Goal: Information Seeking & Learning: Learn about a topic

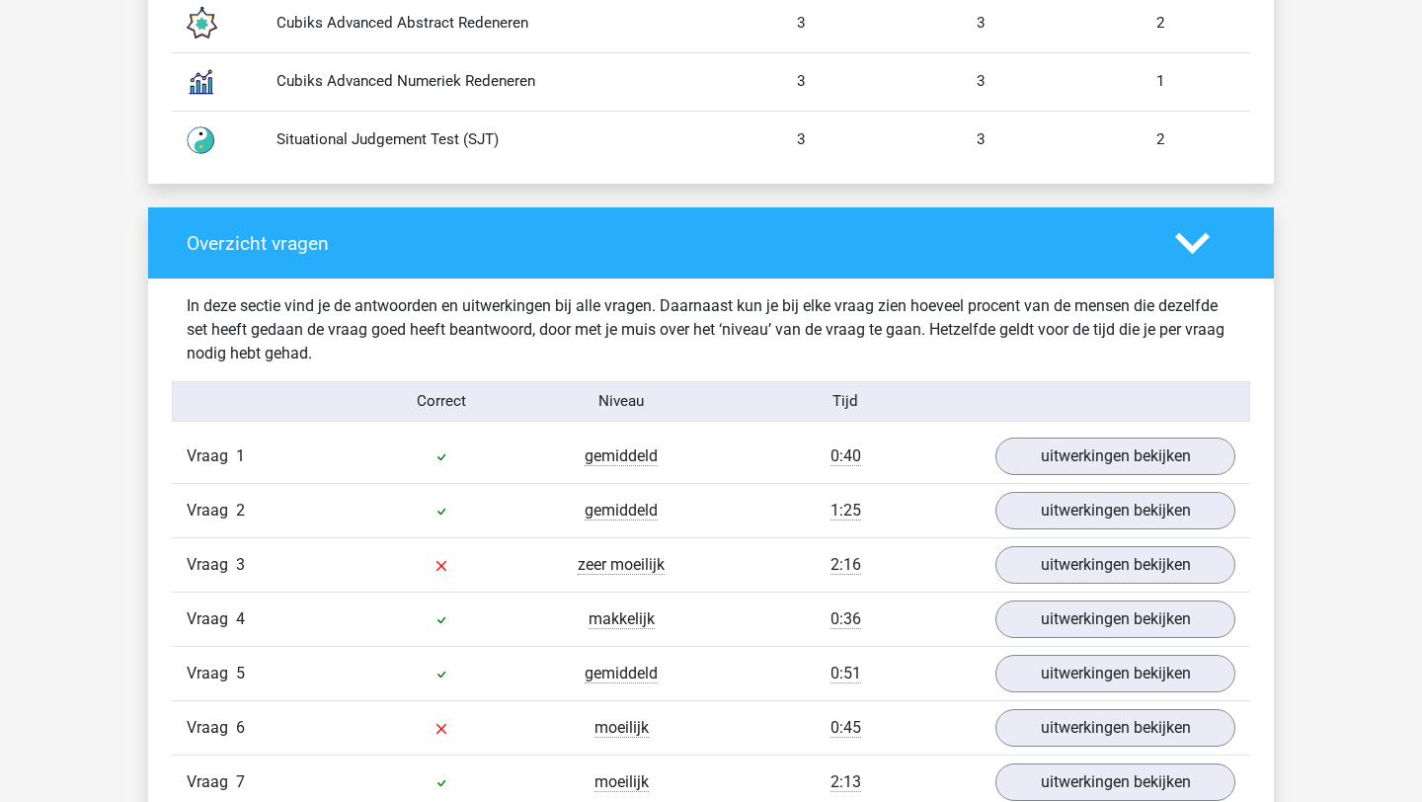
scroll to position [1968, 0]
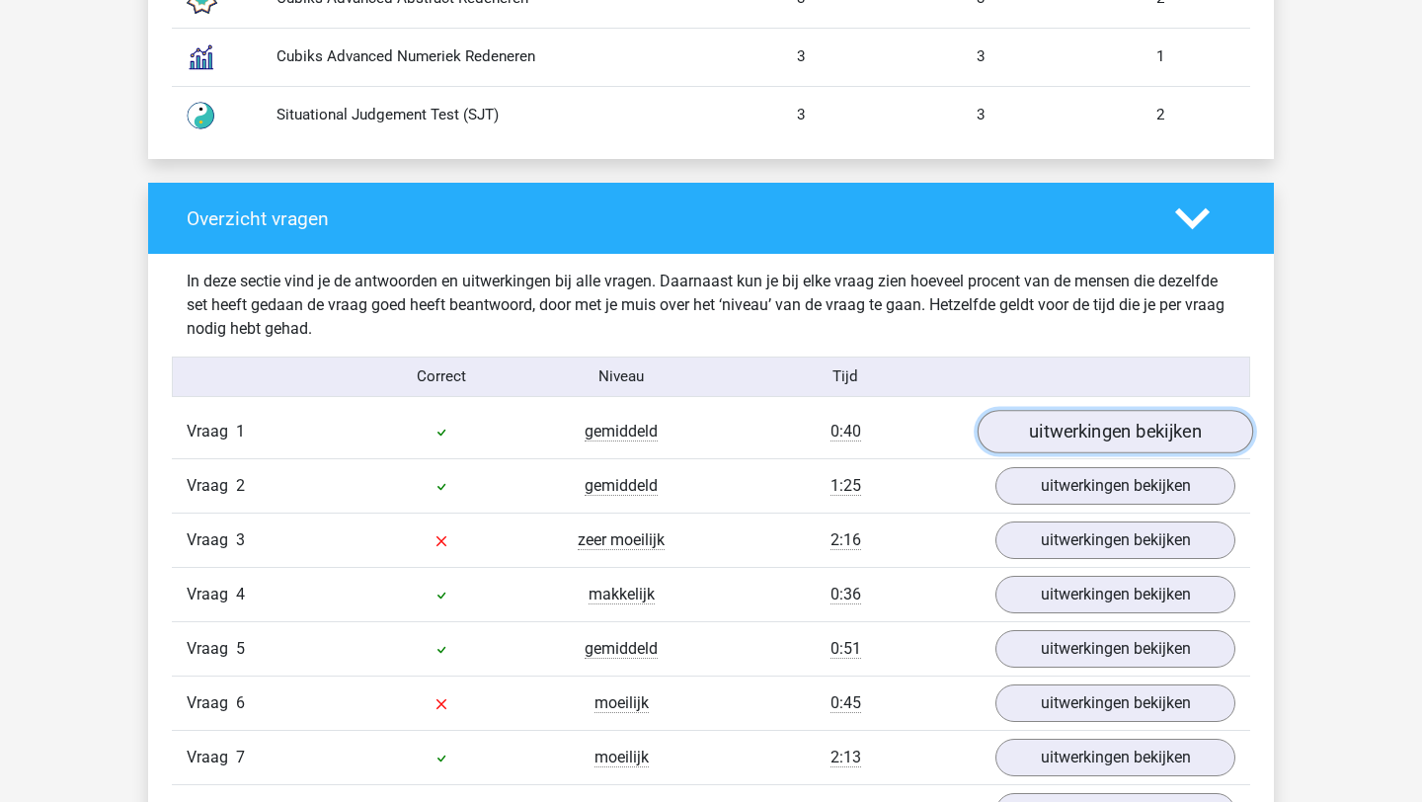
click at [874, 423] on link "uitwerkingen bekijken" at bounding box center [1116, 431] width 276 height 43
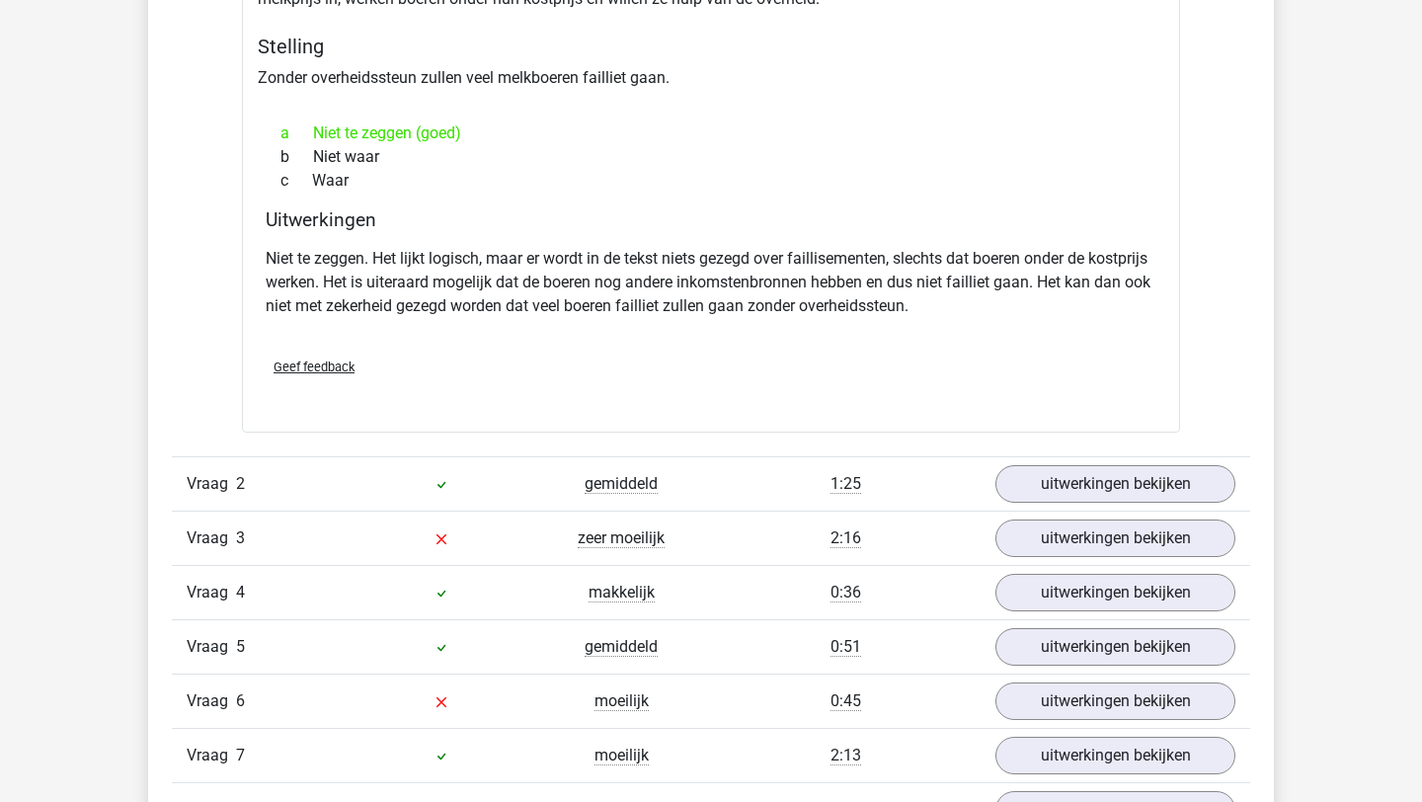
scroll to position [2578, 0]
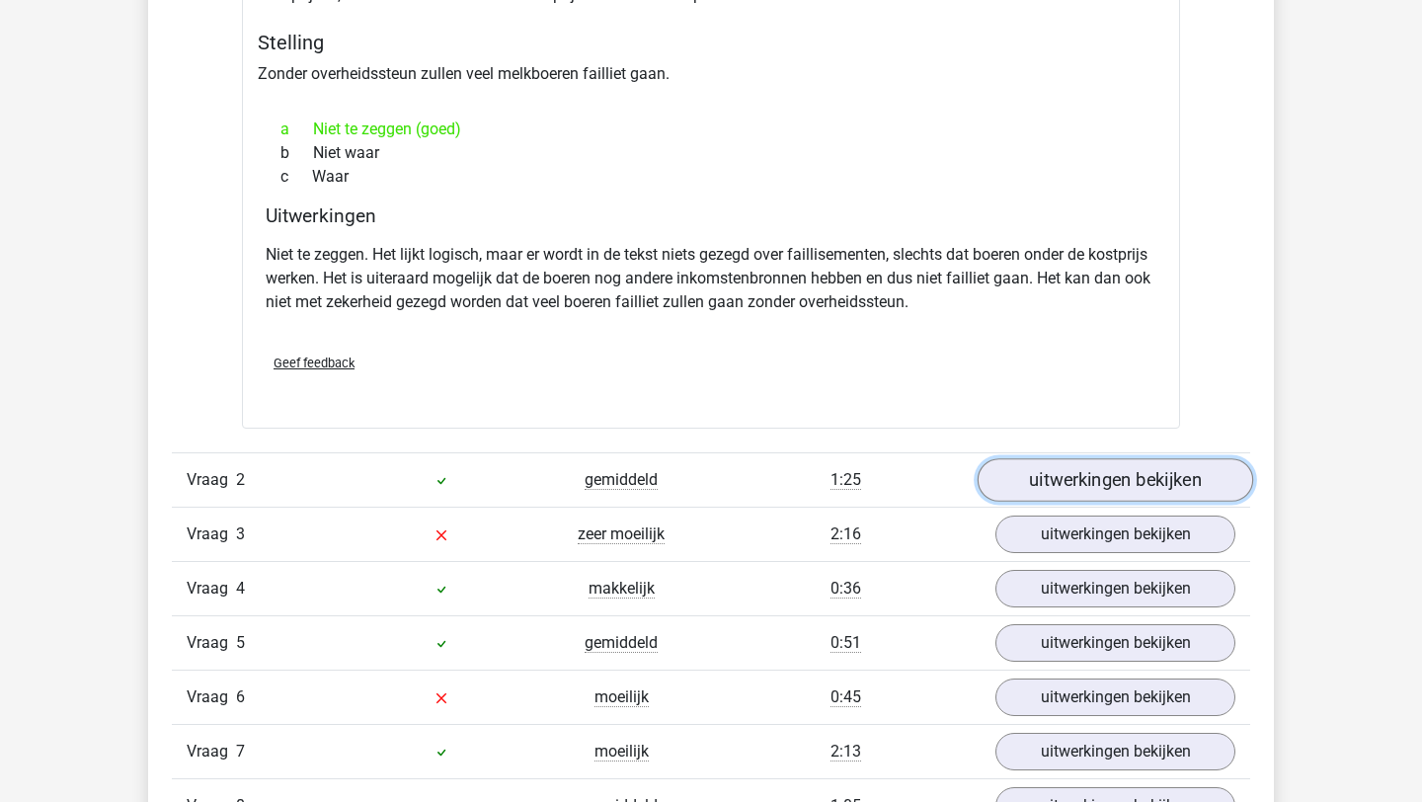
click at [874, 476] on link "uitwerkingen bekijken" at bounding box center [1116, 480] width 276 height 43
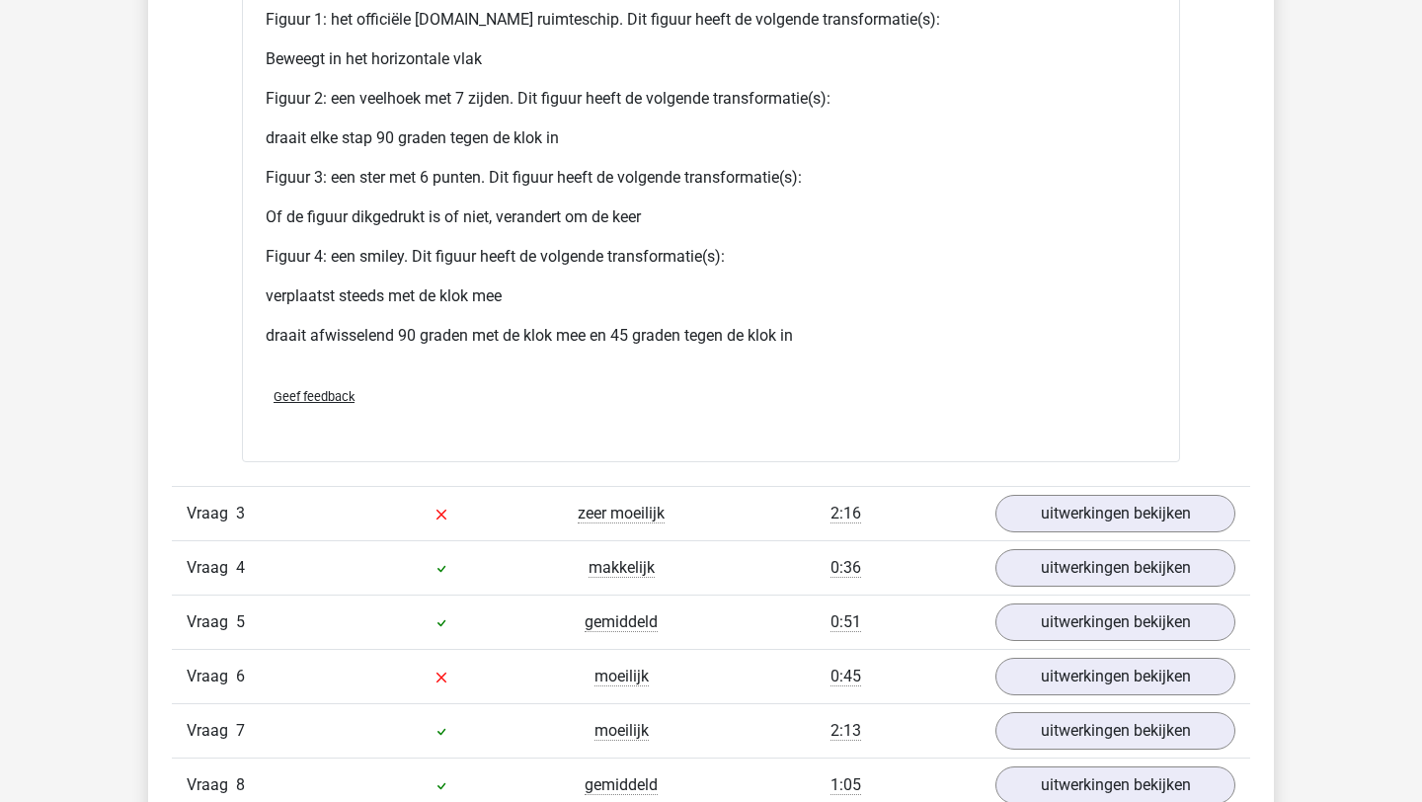
scroll to position [4458, 0]
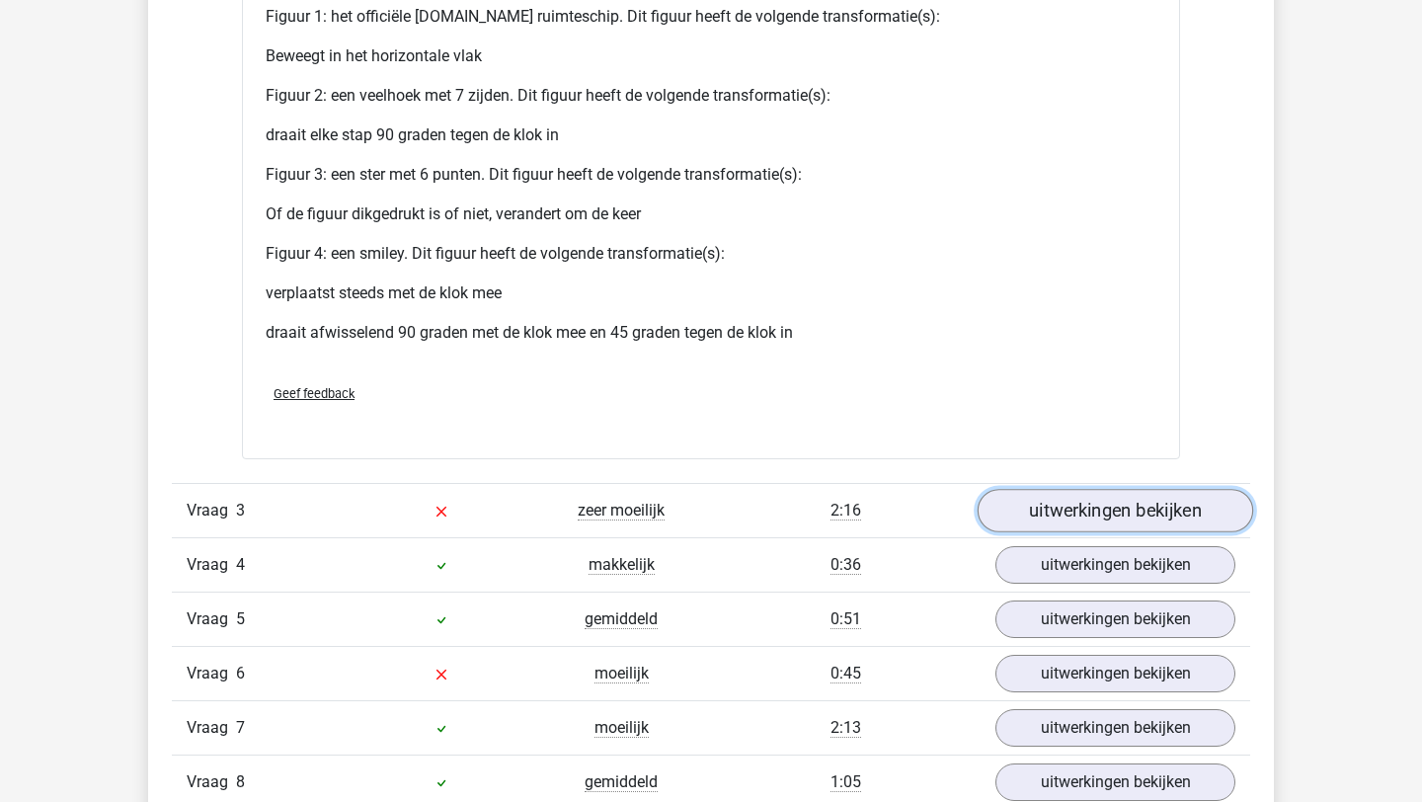
click at [874, 502] on link "uitwerkingen bekijken" at bounding box center [1116, 510] width 276 height 43
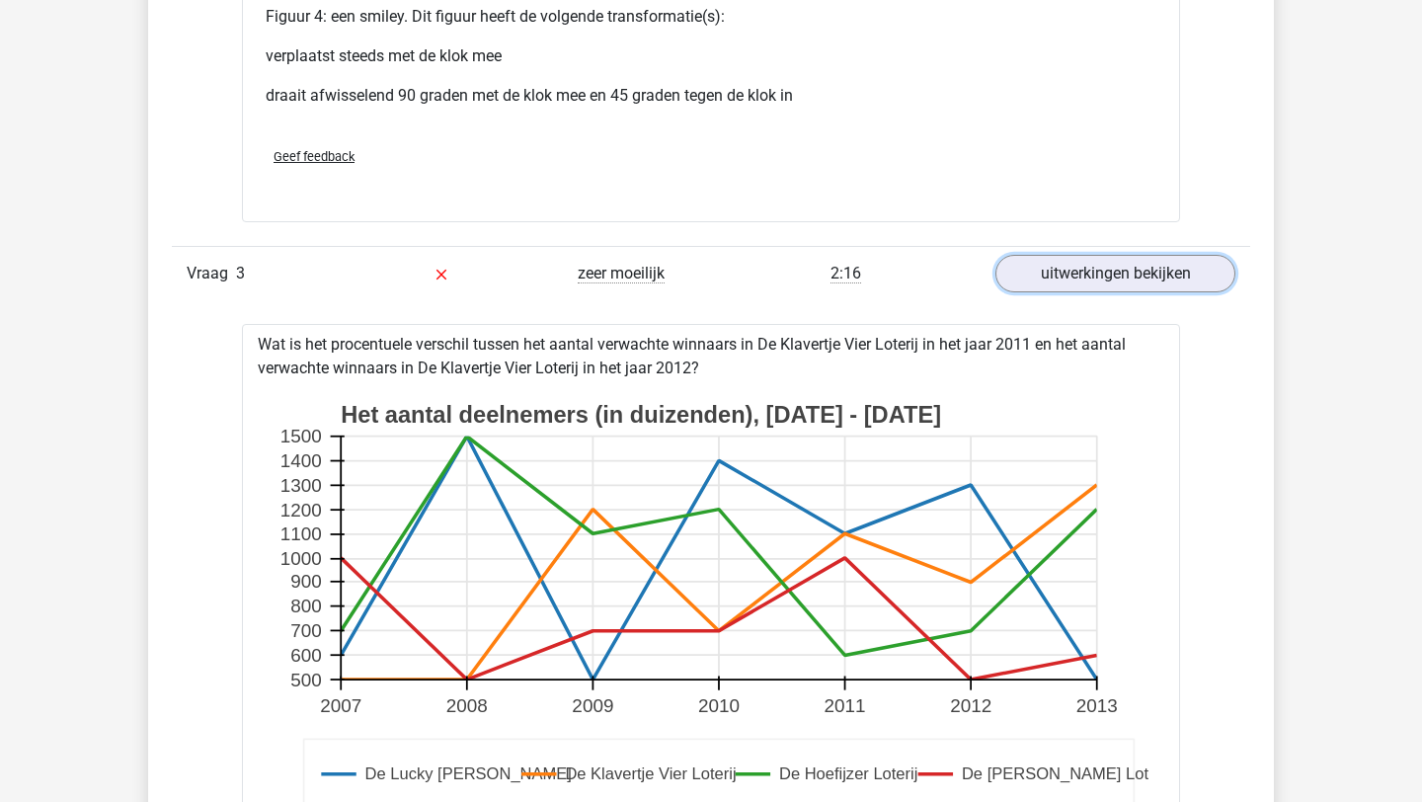
scroll to position [4702, 0]
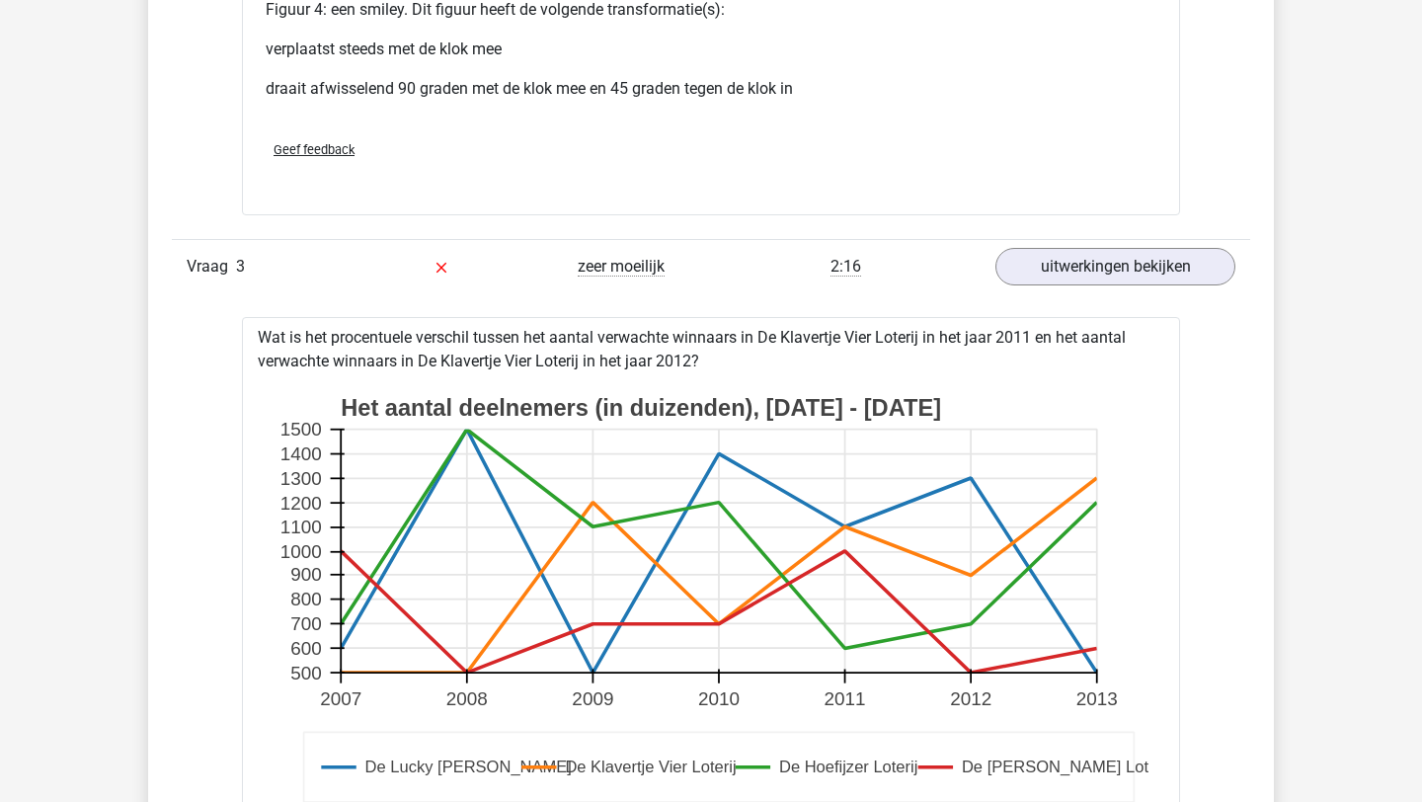
drag, startPoint x: 716, startPoint y: 356, endPoint x: 244, endPoint y: 322, distance: 473.3
copy div "Wat is het procentuele verschil tussen het aantal verwachte winnaars in De Klav…"
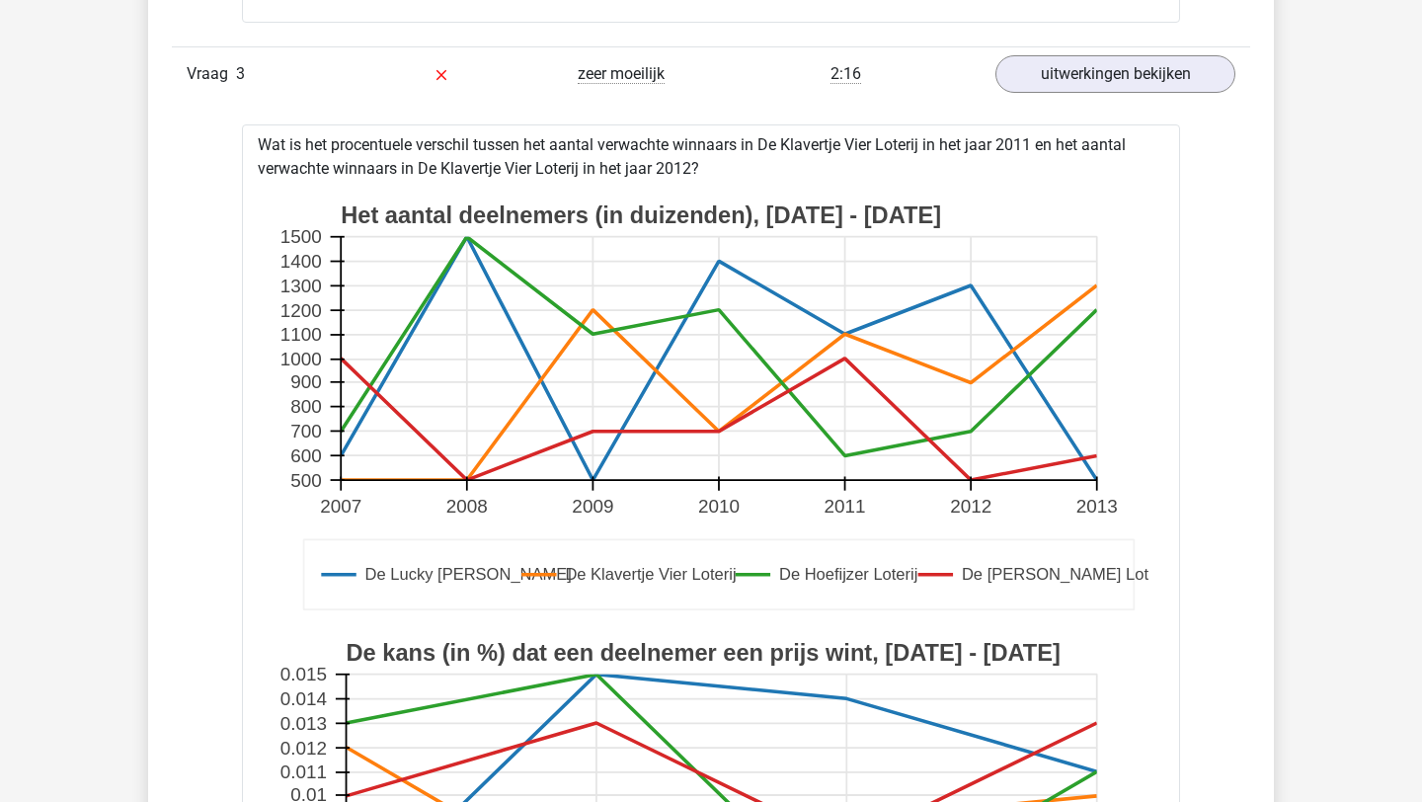
scroll to position [4757, 0]
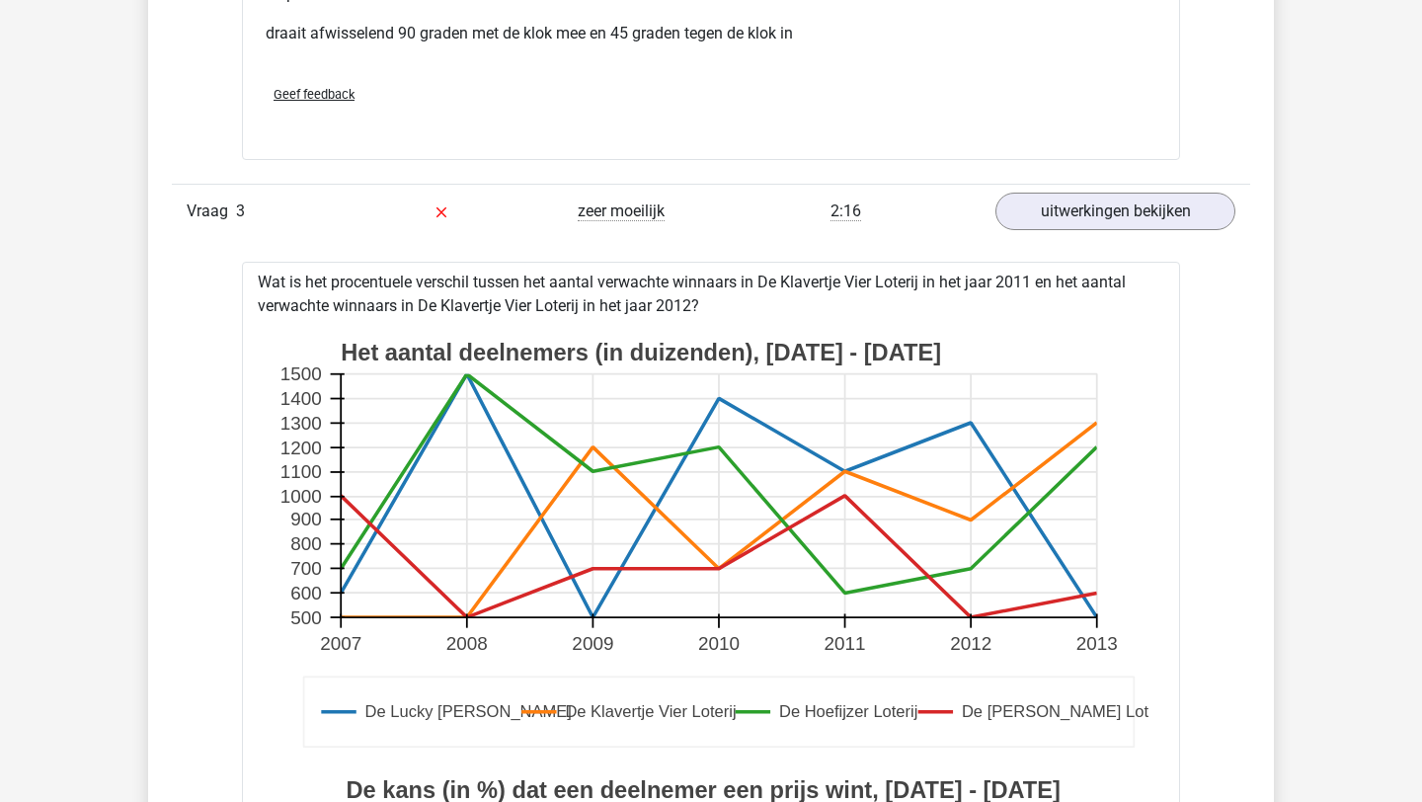
copy div "Wat is het procentuele verschil tussen het aantal verwachte winnaars in De Klav…"
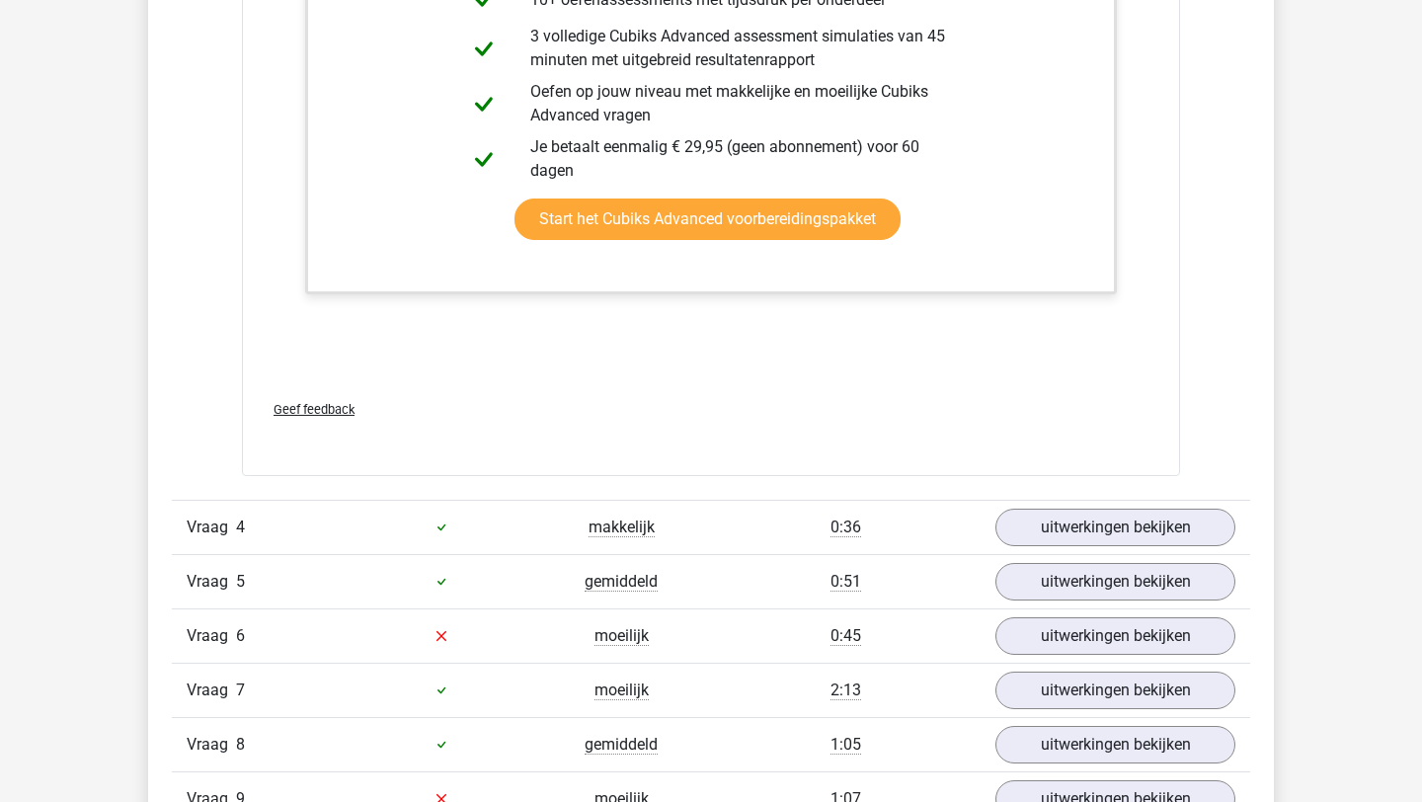
scroll to position [6377, 0]
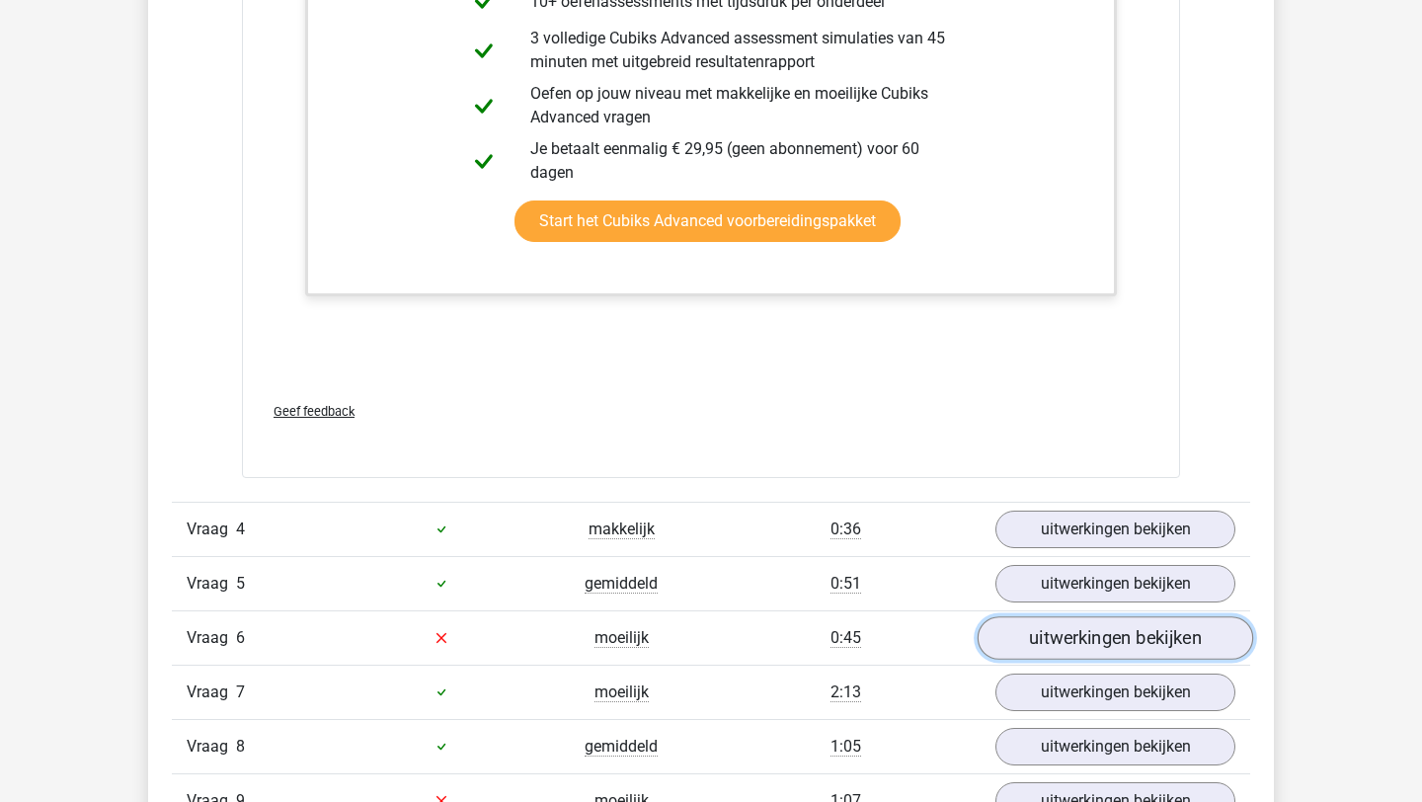
click at [874, 634] on link "uitwerkingen bekijken" at bounding box center [1116, 637] width 276 height 43
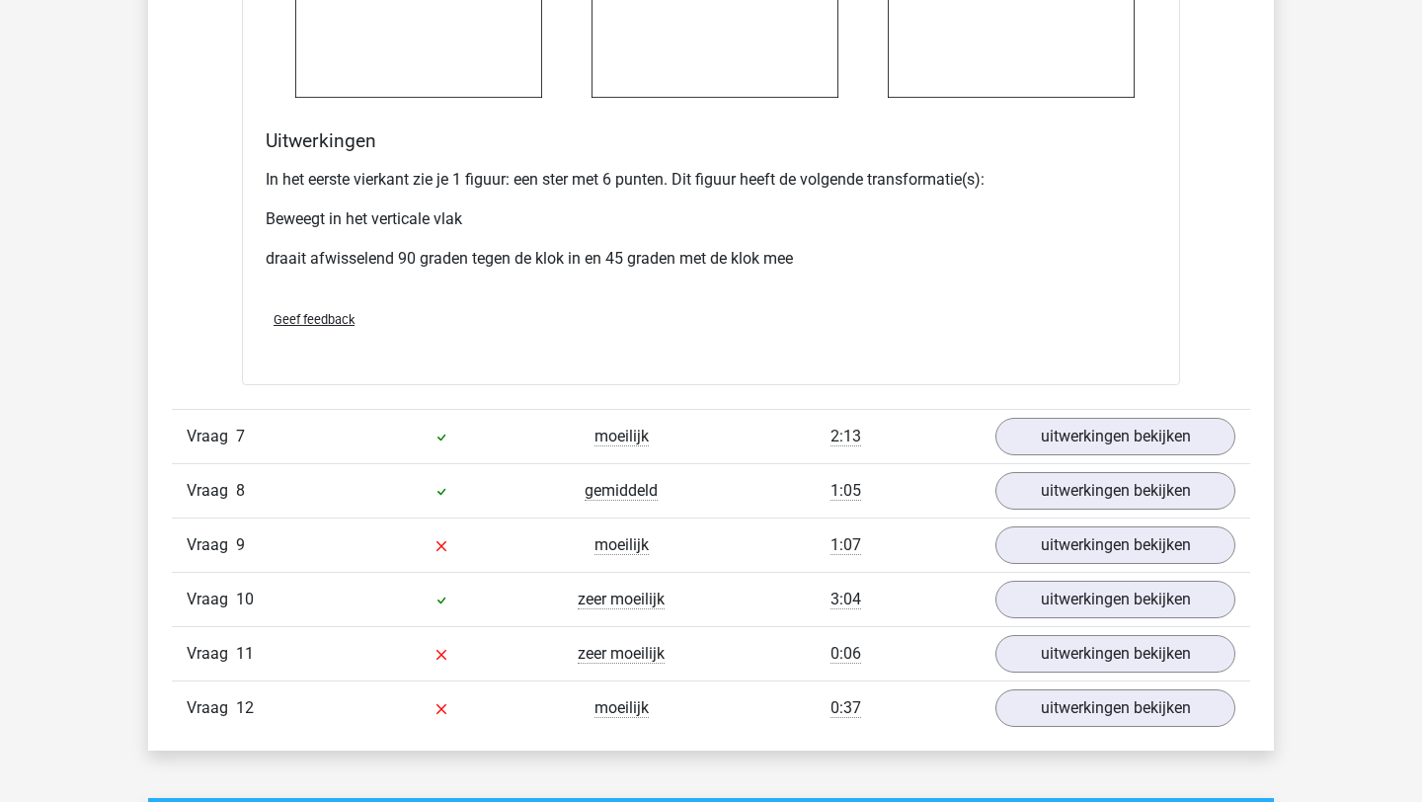
scroll to position [8222, 0]
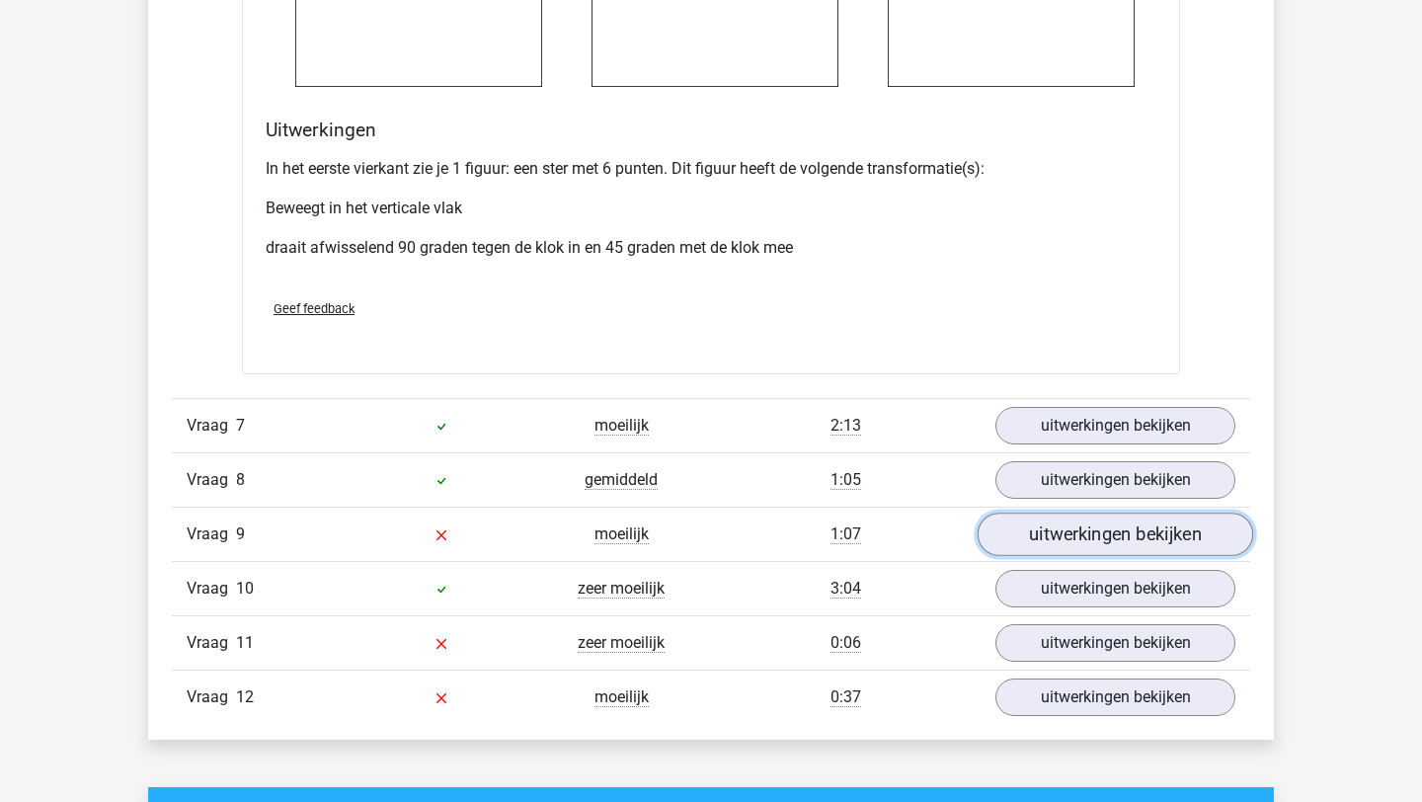
click at [874, 527] on link "uitwerkingen bekijken" at bounding box center [1116, 535] width 276 height 43
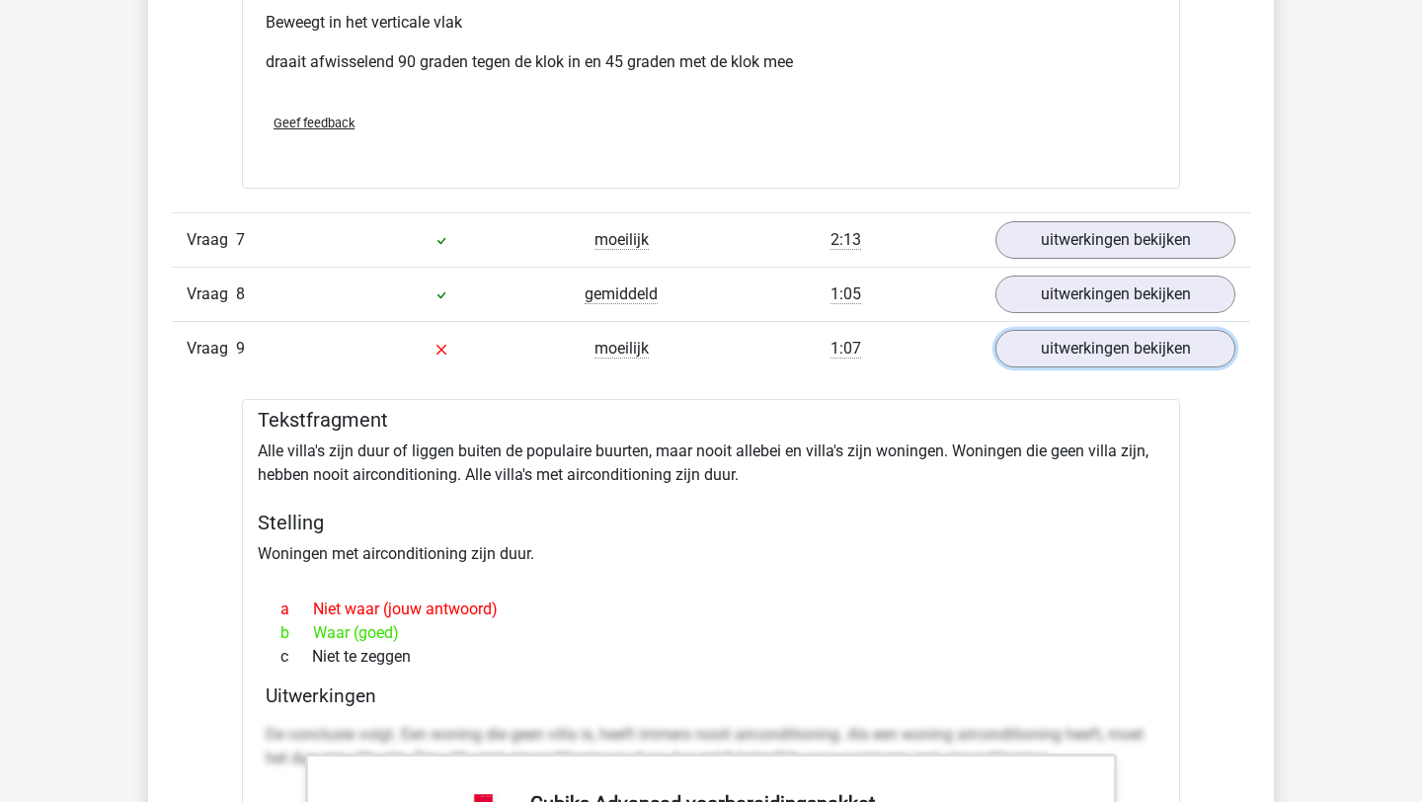
scroll to position [8409, 0]
drag, startPoint x: 285, startPoint y: 450, endPoint x: 372, endPoint y: 448, distance: 86.9
drag, startPoint x: 275, startPoint y: 452, endPoint x: 339, endPoint y: 447, distance: 64.4
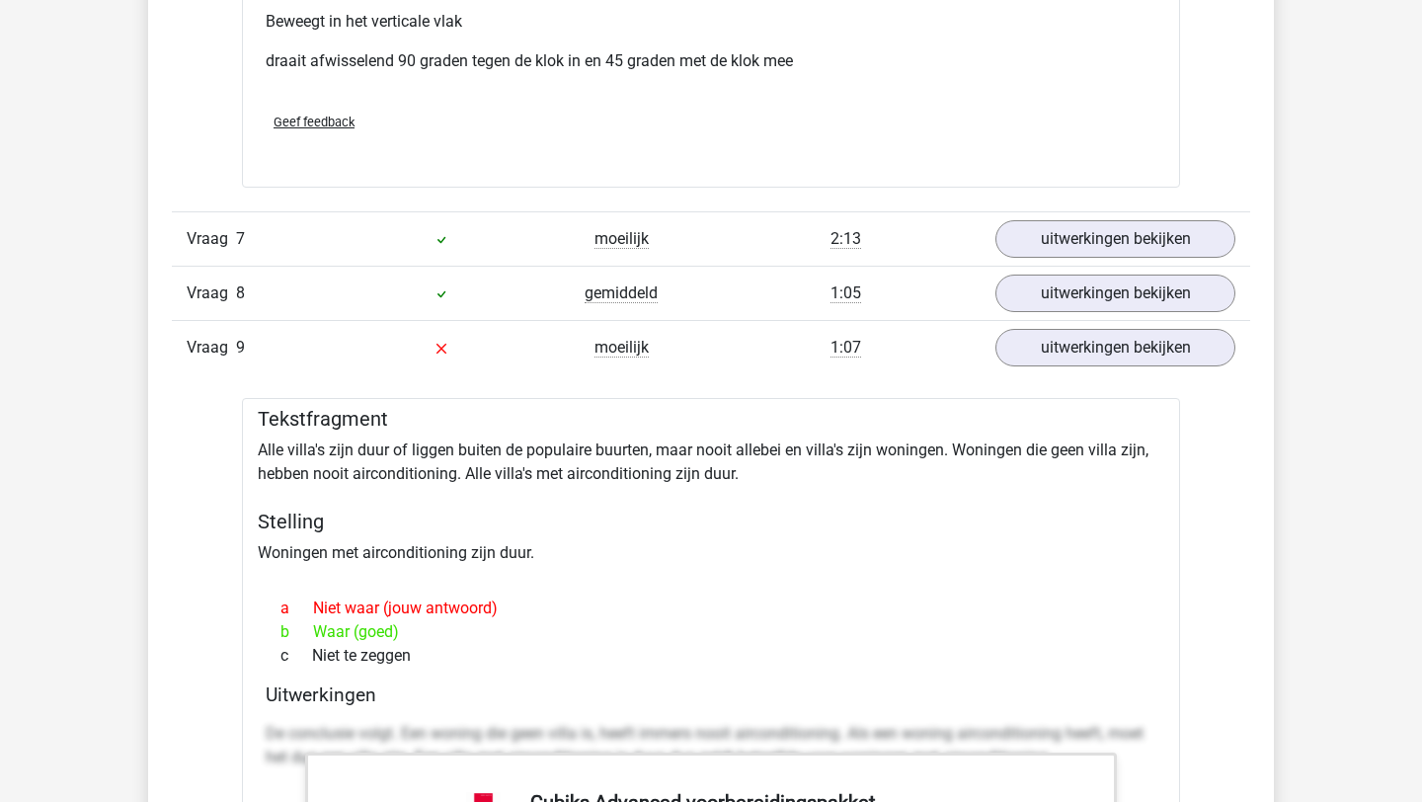
drag, startPoint x: 413, startPoint y: 452, endPoint x: 465, endPoint y: 452, distance: 52.4
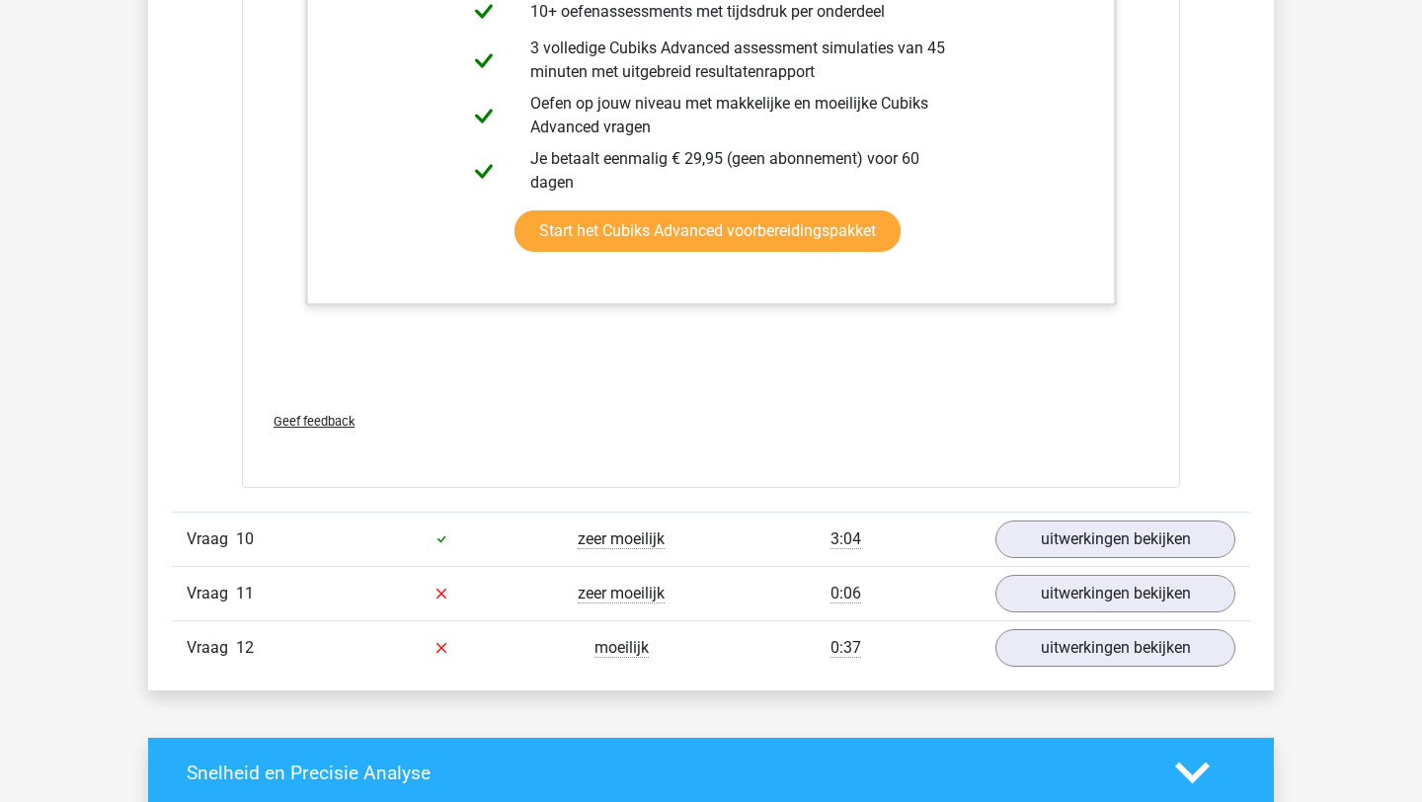
scroll to position [9334, 0]
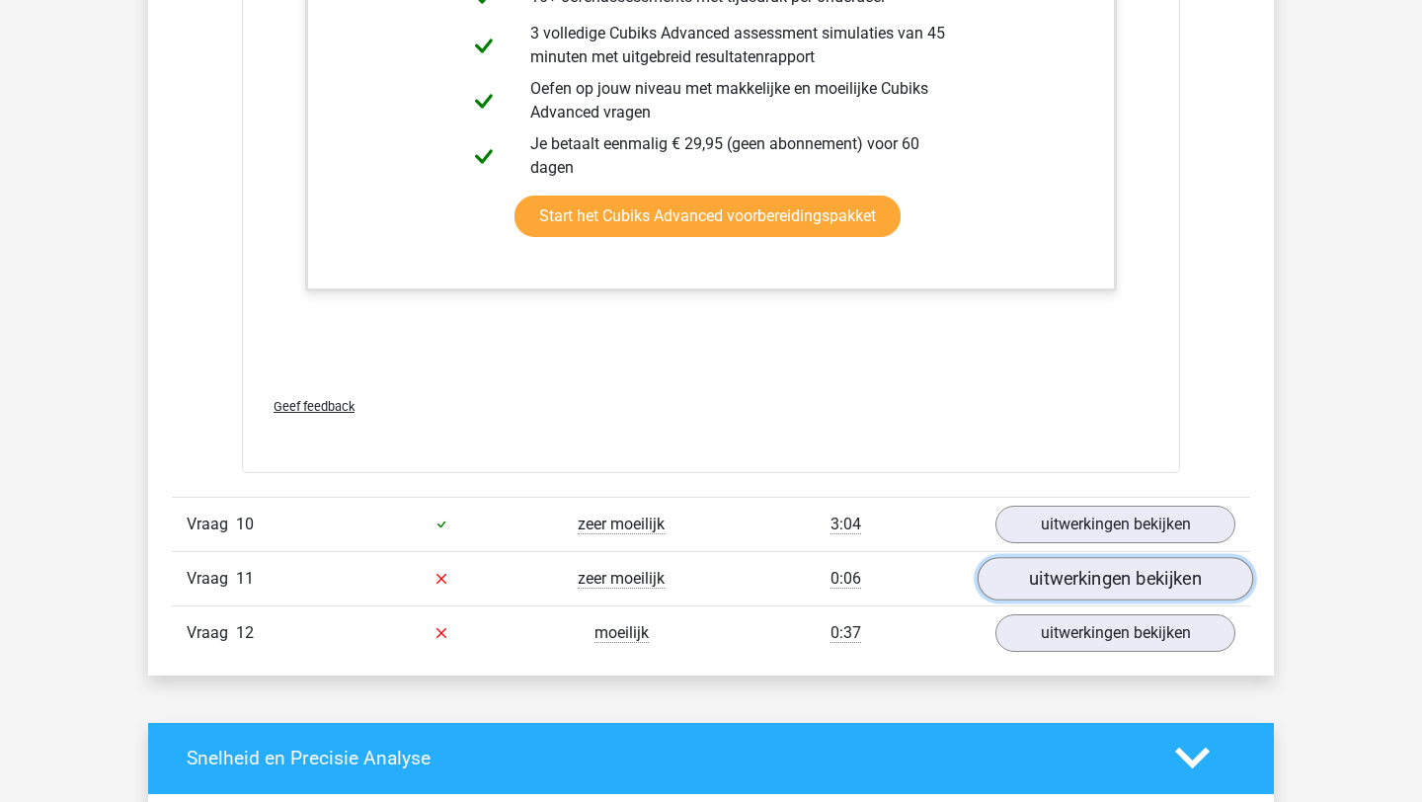
click at [874, 586] on link "uitwerkingen bekijken" at bounding box center [1116, 578] width 276 height 43
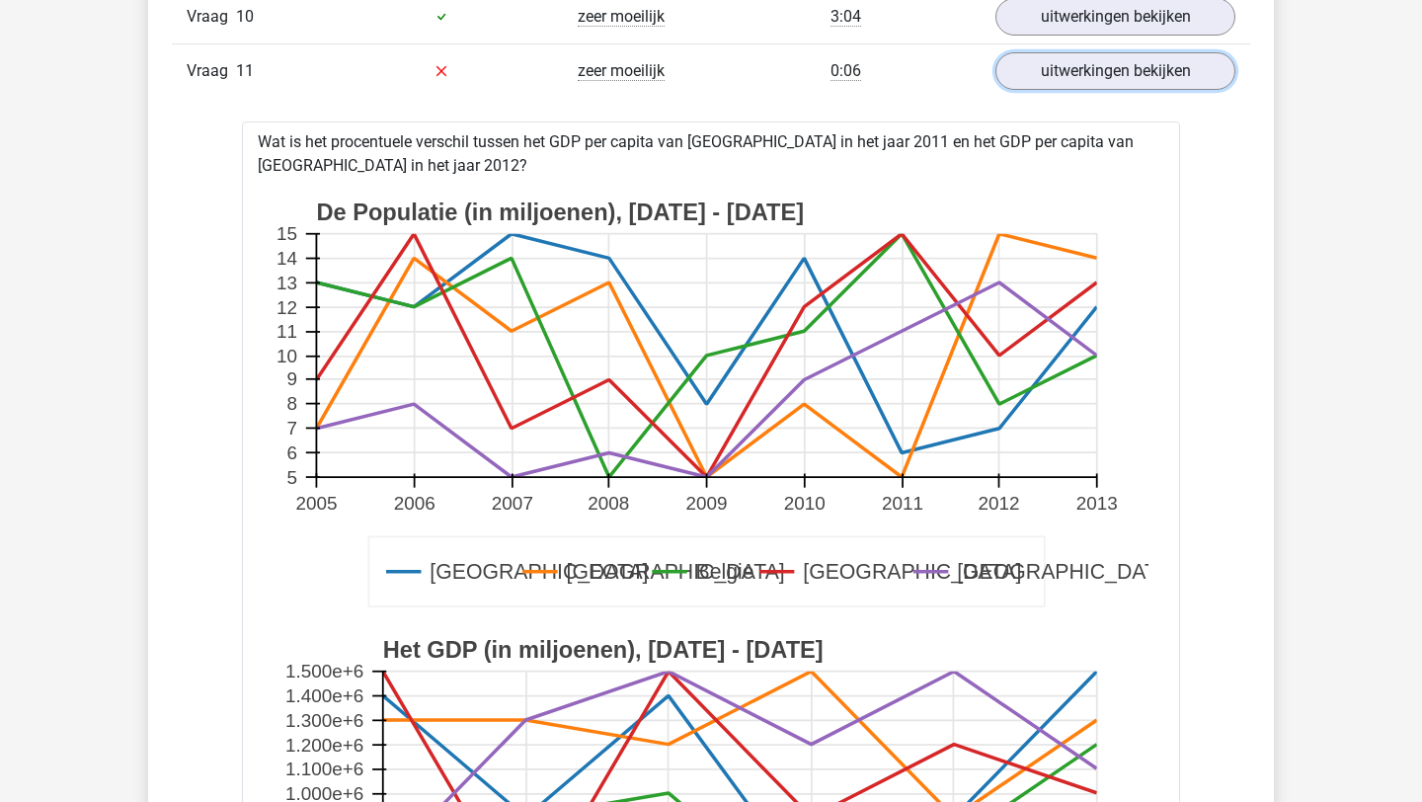
scroll to position [9800, 0]
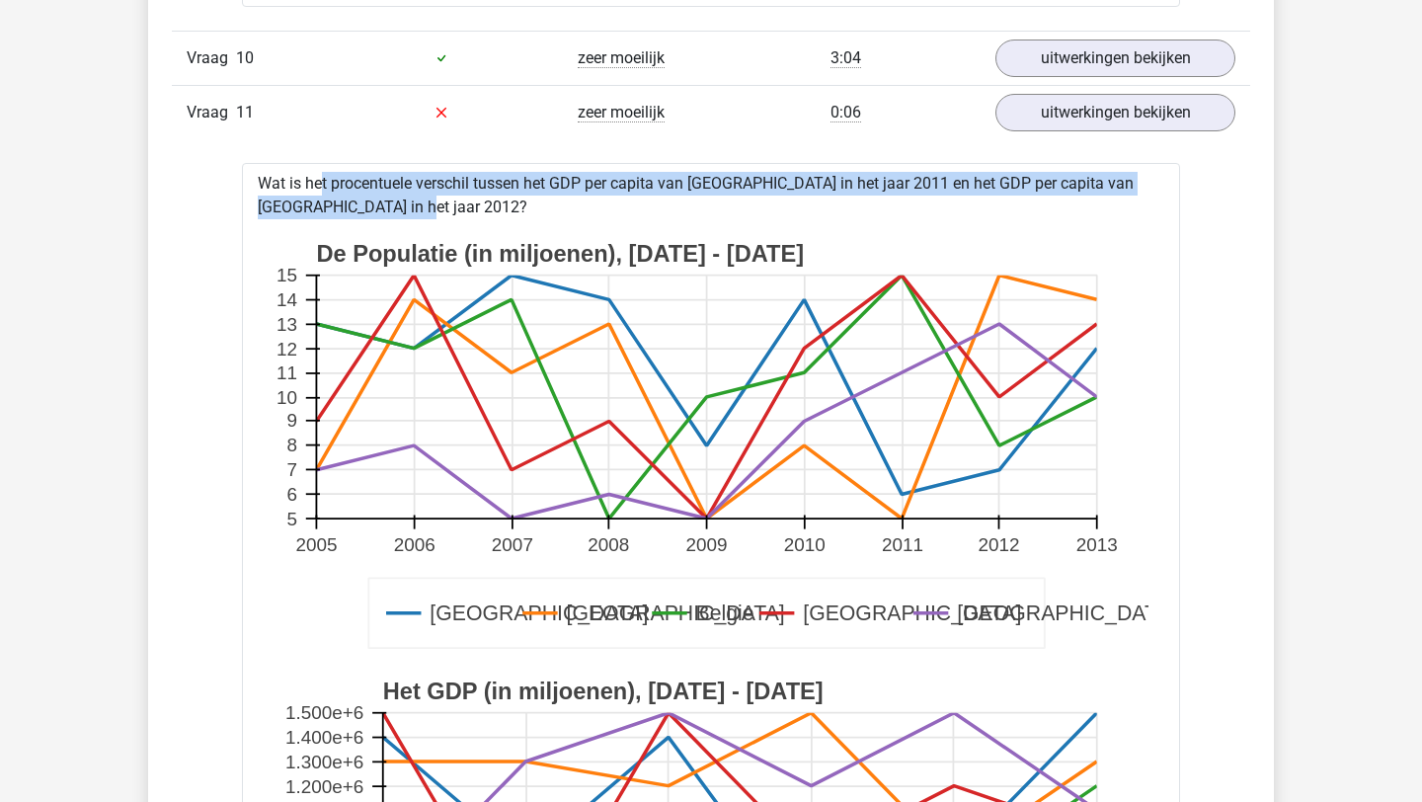
drag, startPoint x: 262, startPoint y: 184, endPoint x: 341, endPoint y: 206, distance: 82.2
copy div "Wat is het procentuele verschil tussen het GDP per capita van Londen in het jaa…"
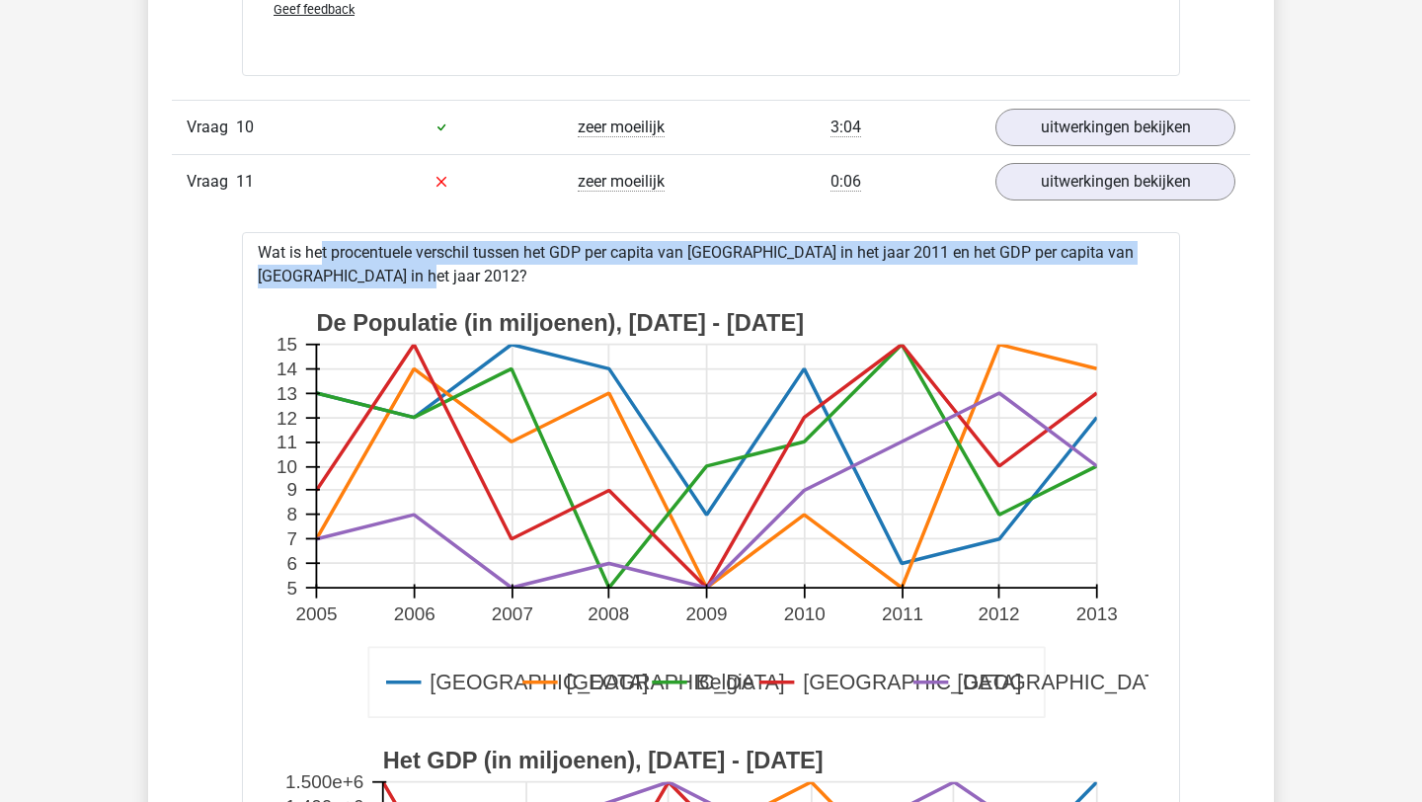
scroll to position [9724, 0]
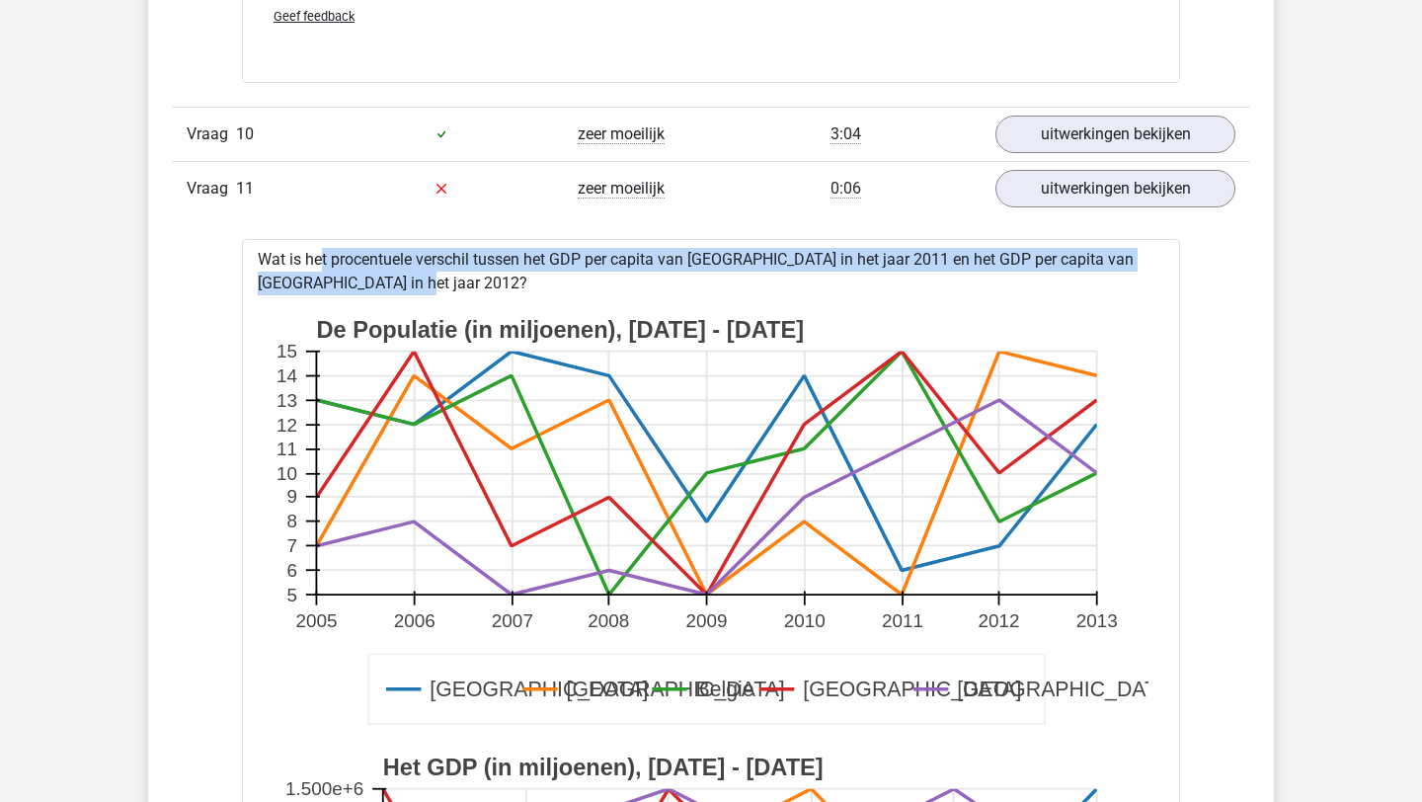
copy div "Wat is het procentuele verschil tussen het GDP per capita van Londen in het jaa…"
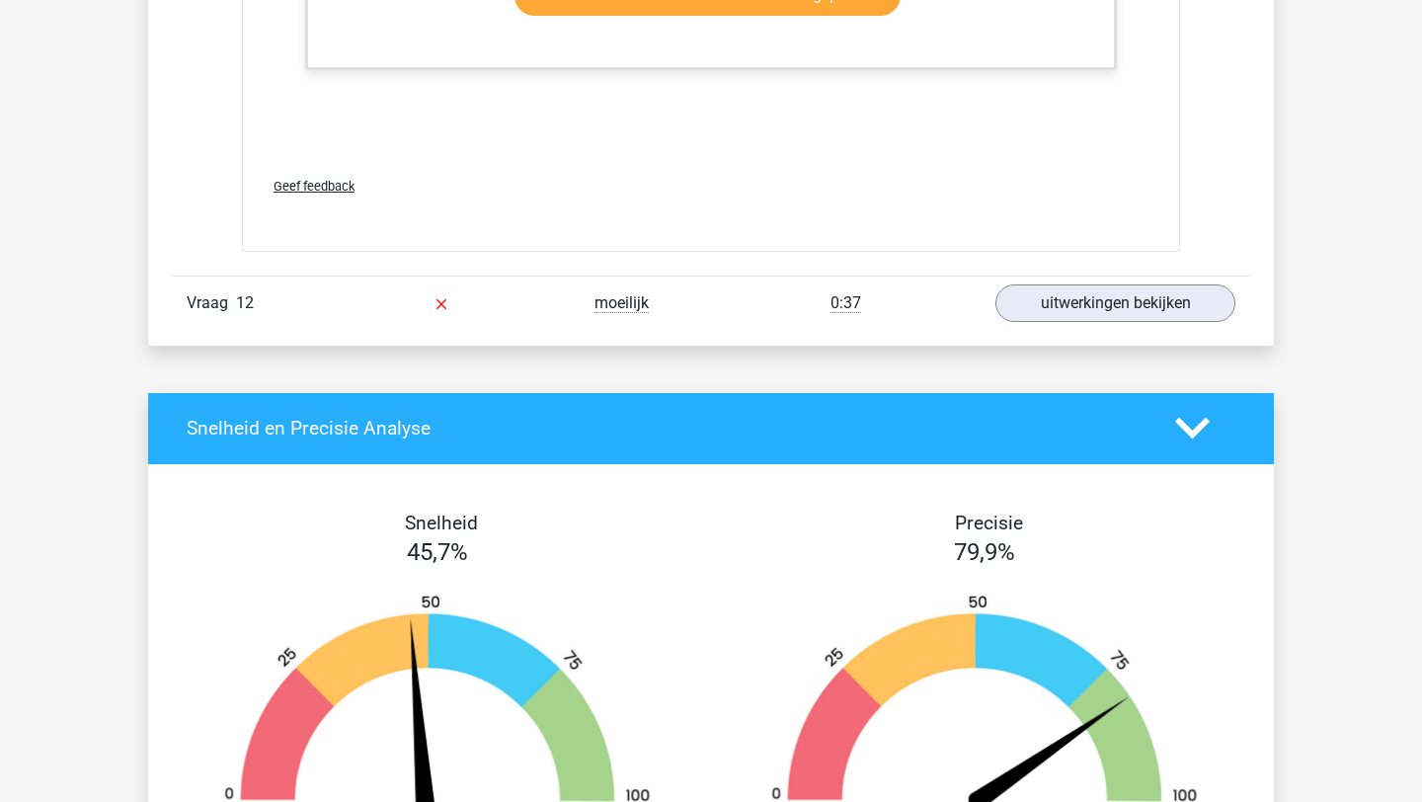
scroll to position [11549, 0]
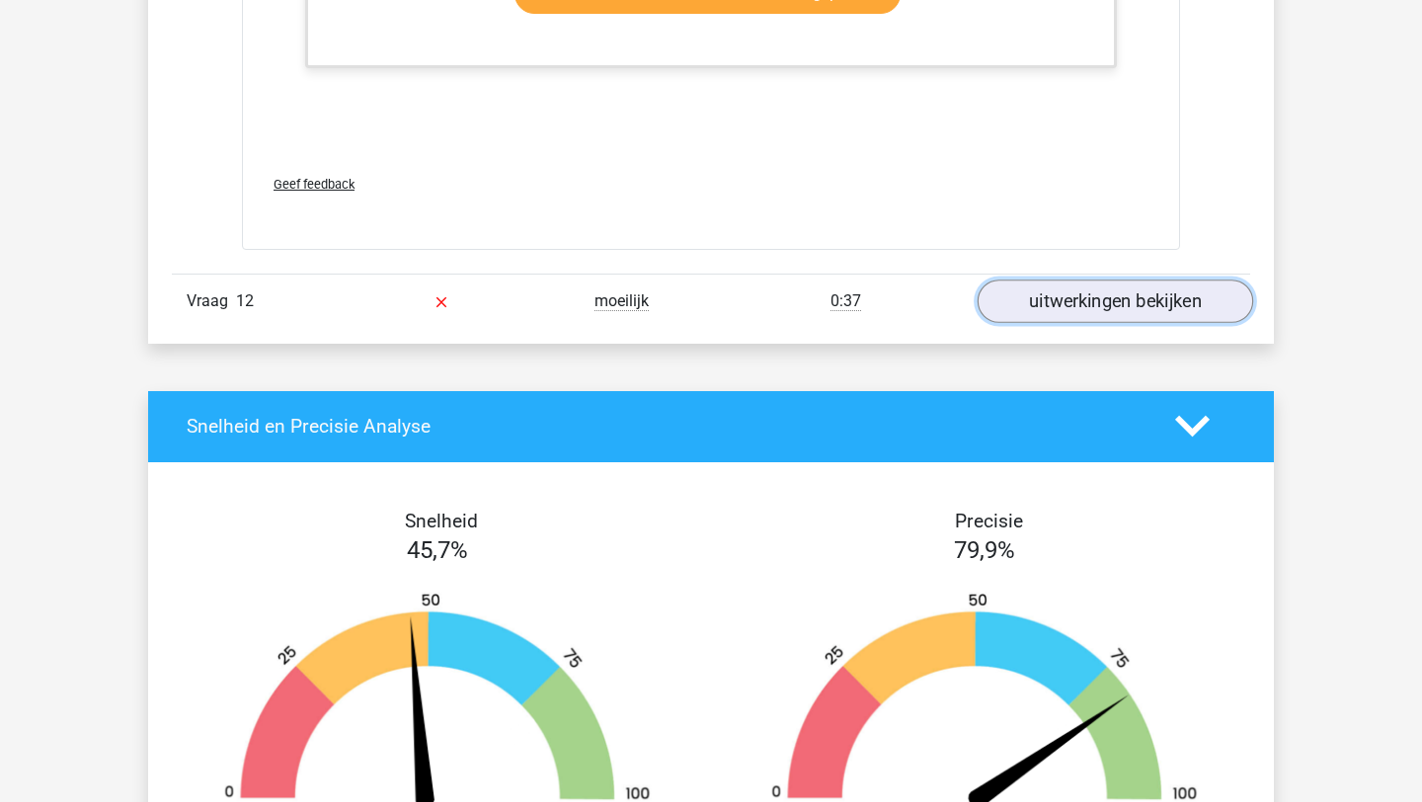
click at [874, 309] on link "uitwerkingen bekijken" at bounding box center [1116, 301] width 276 height 43
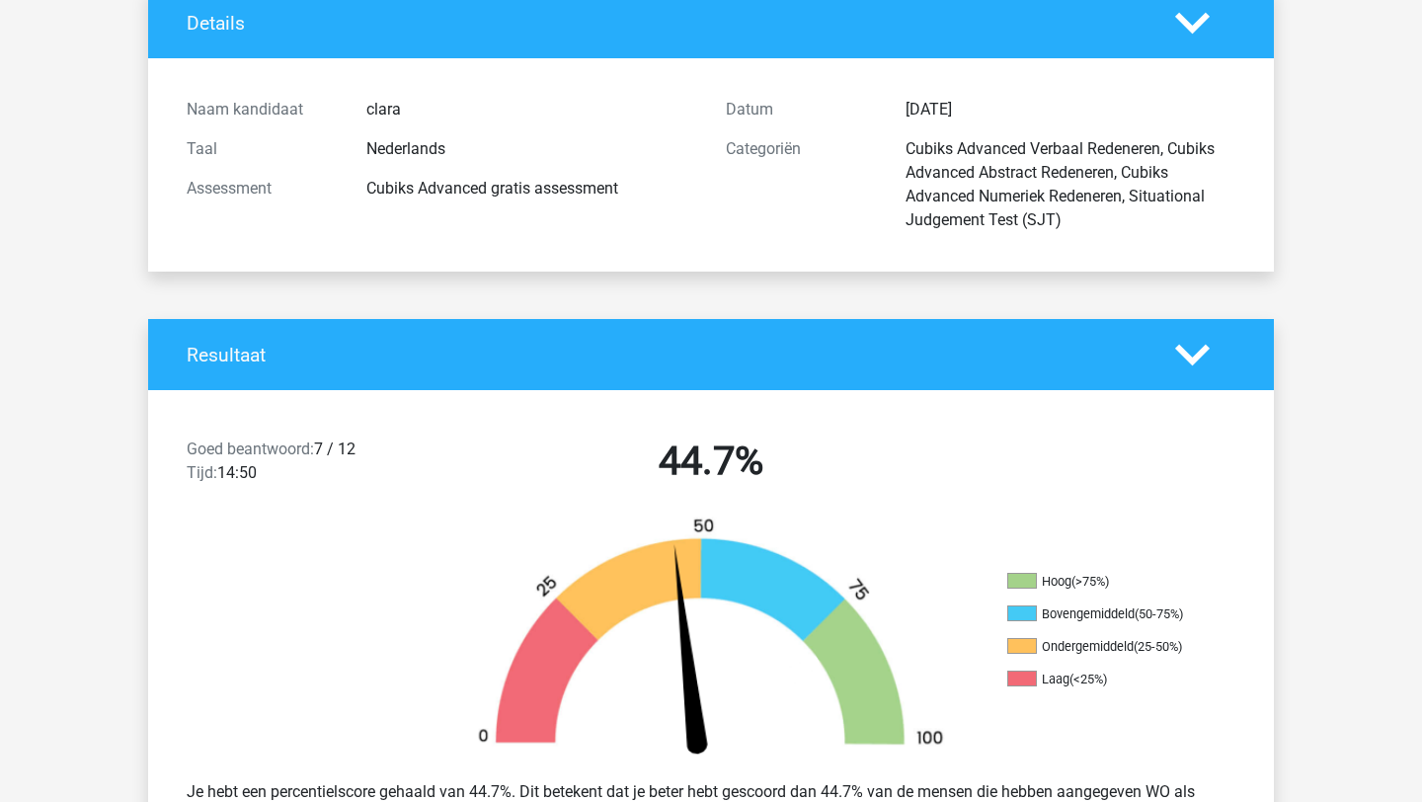
scroll to position [0, 0]
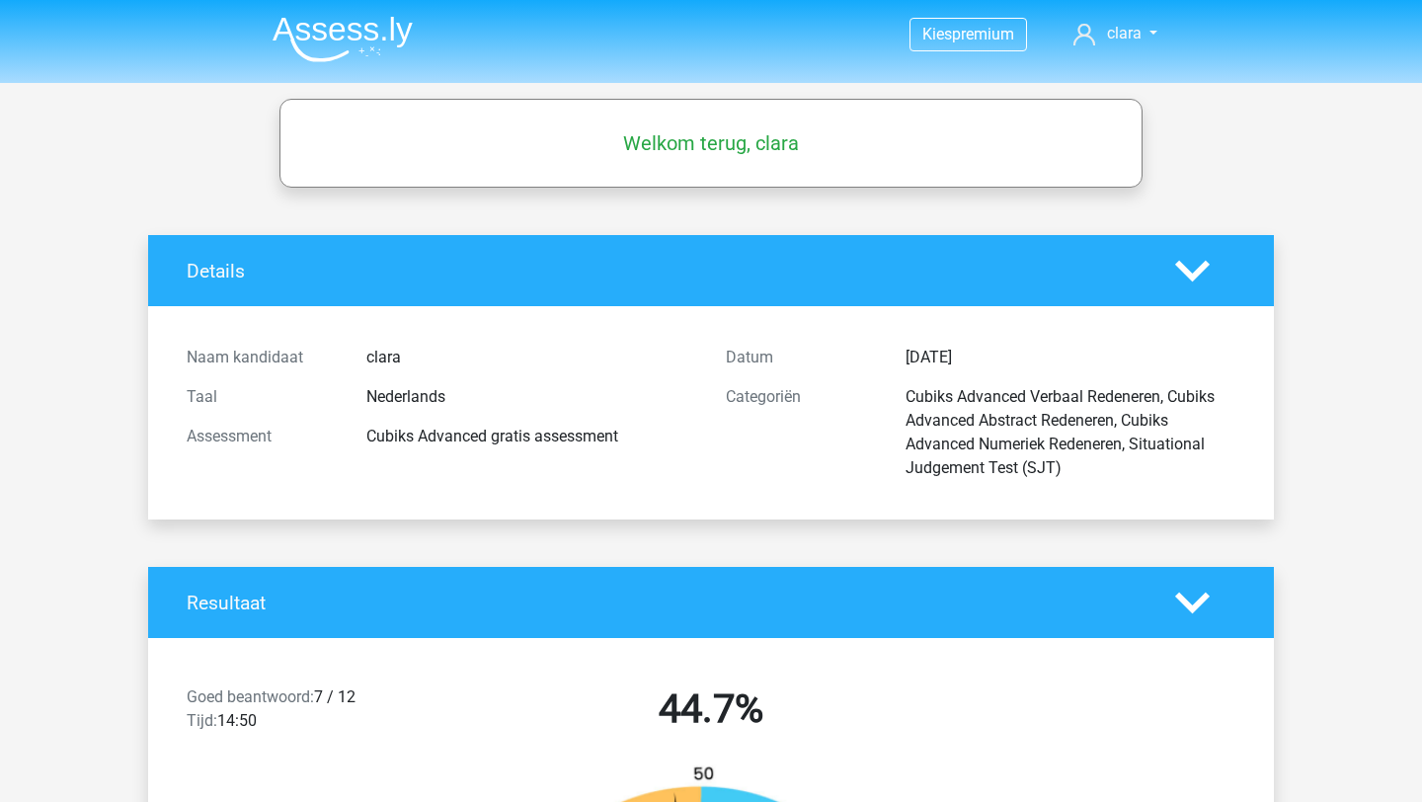
click at [709, 141] on h5 "Welkom terug, clara" at bounding box center [711, 143] width 844 height 24
click at [874, 38] on span "clara" at bounding box center [1124, 33] width 35 height 19
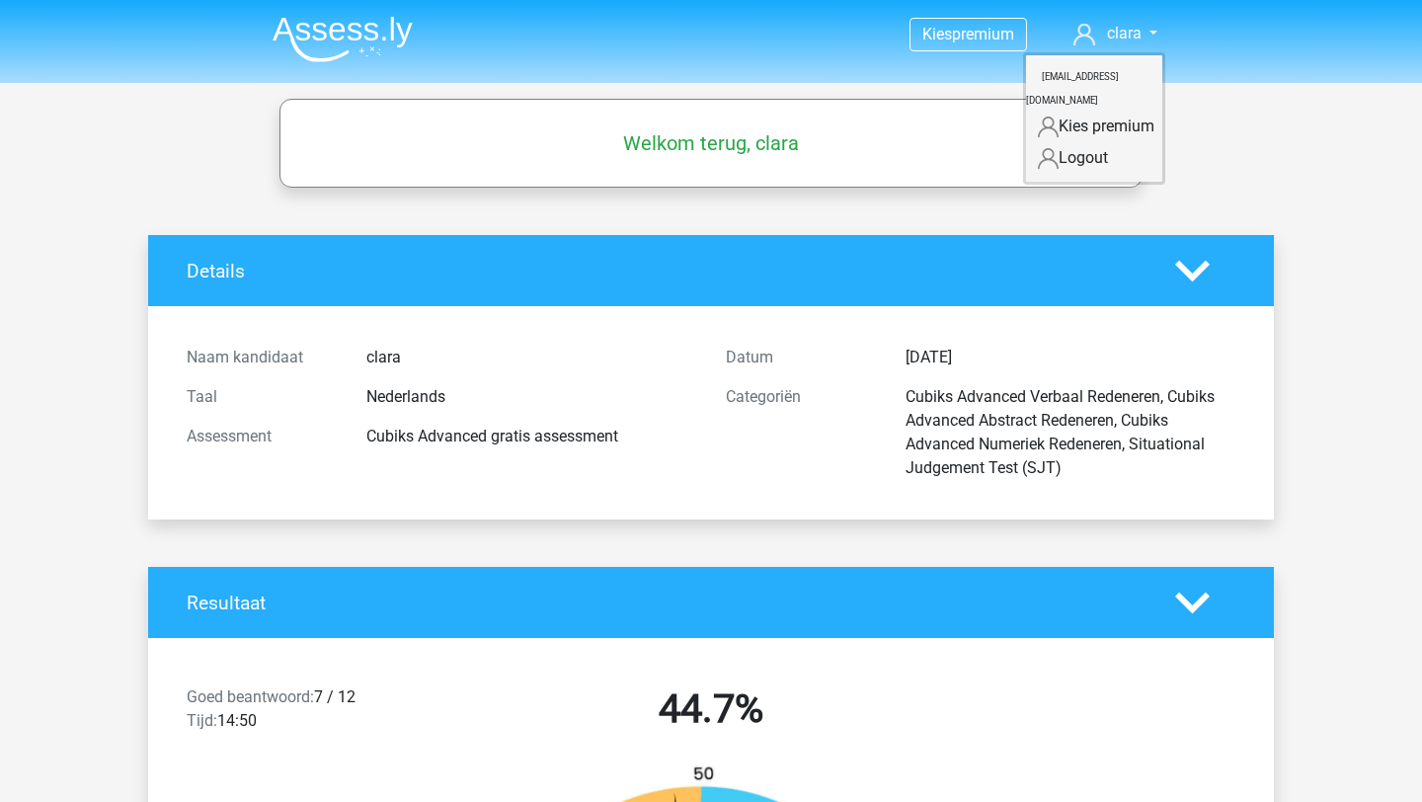
click at [314, 39] on img at bounding box center [343, 39] width 140 height 46
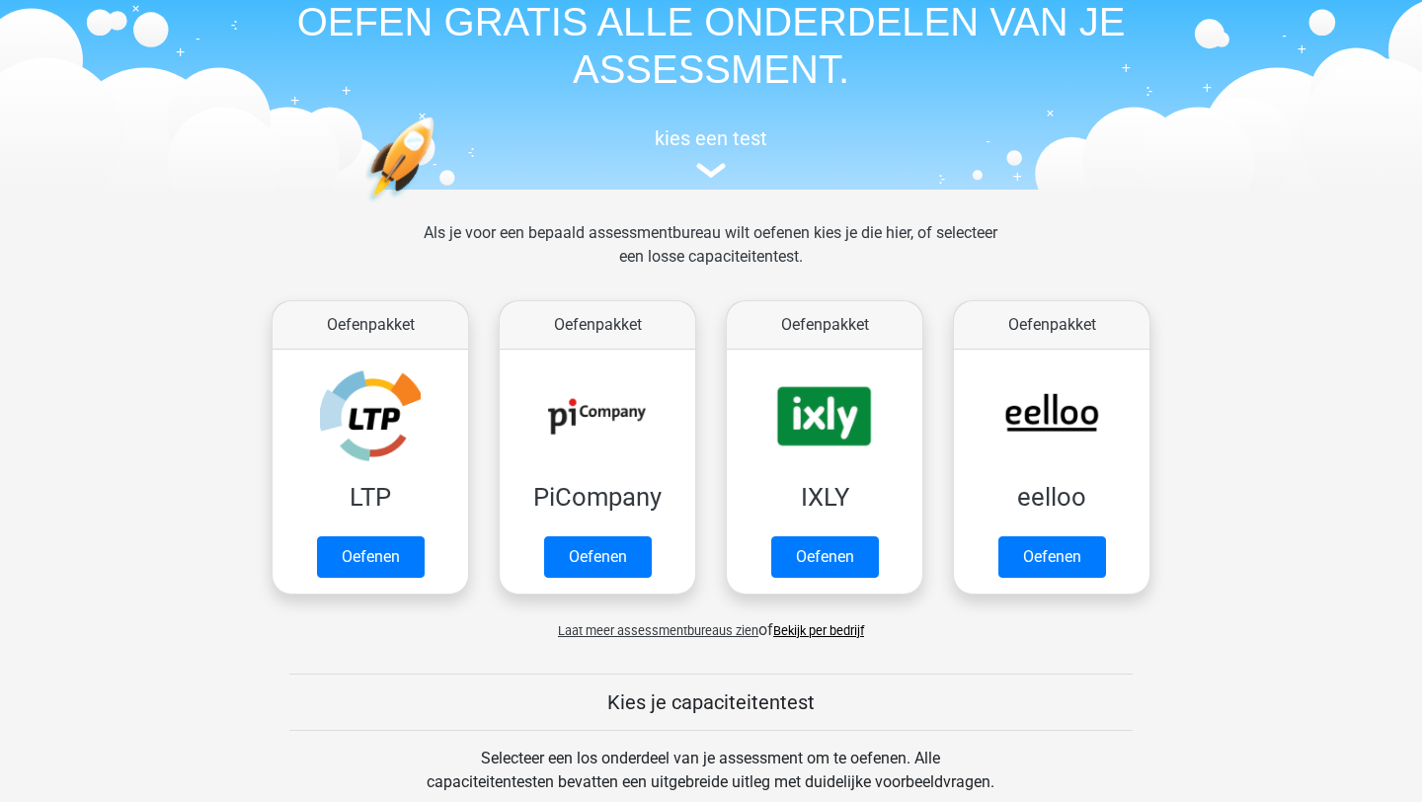
scroll to position [98, 0]
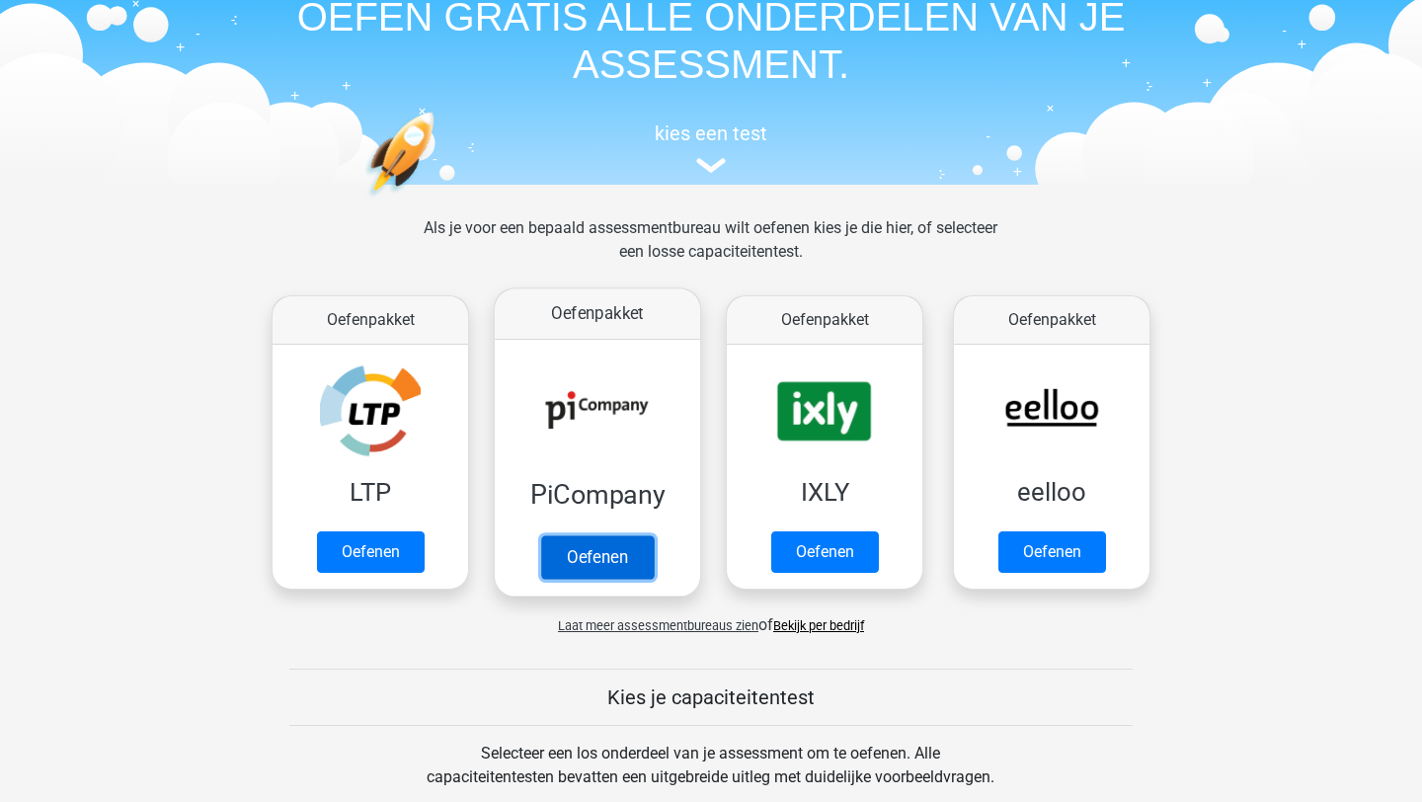
click at [619, 571] on link "Oefenen" at bounding box center [597, 556] width 113 height 43
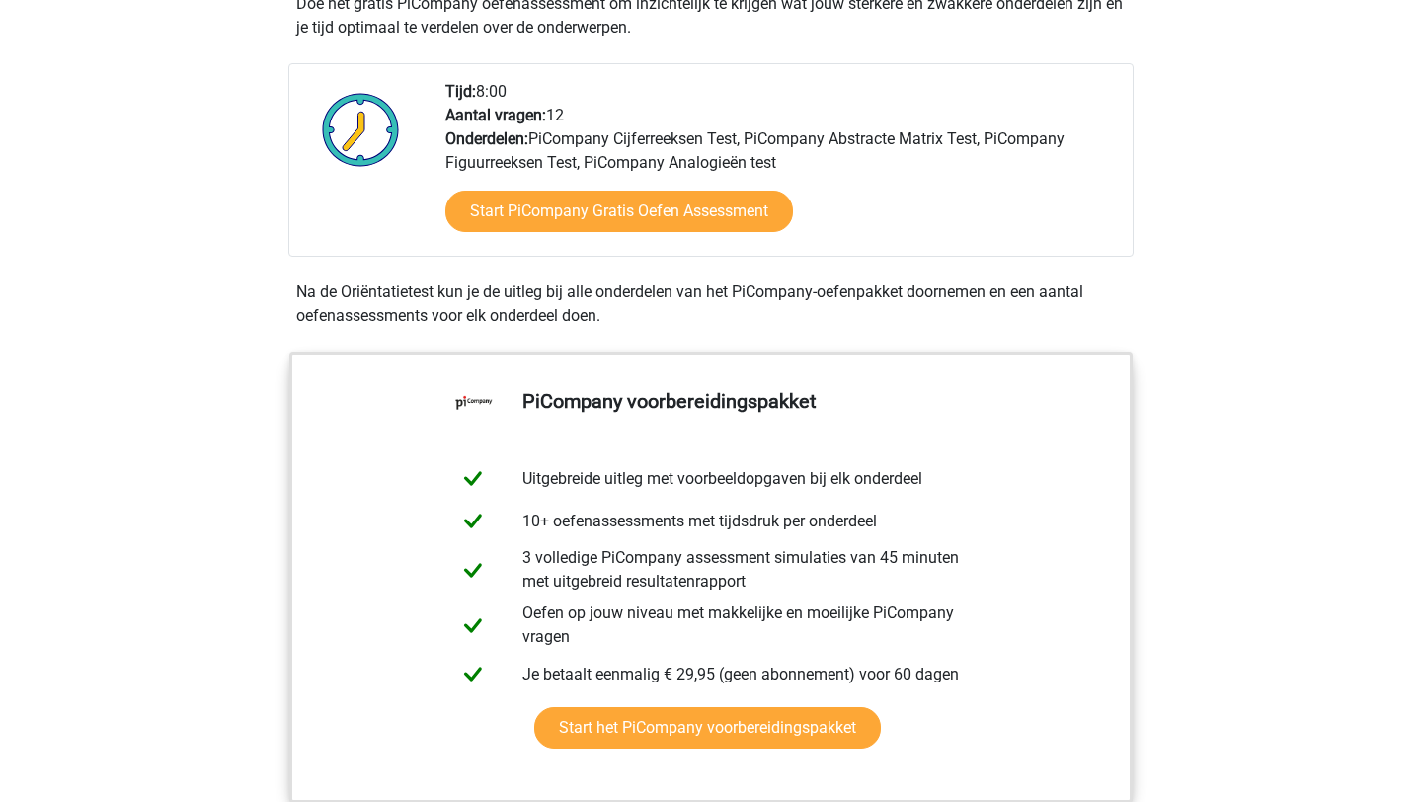
scroll to position [473, 0]
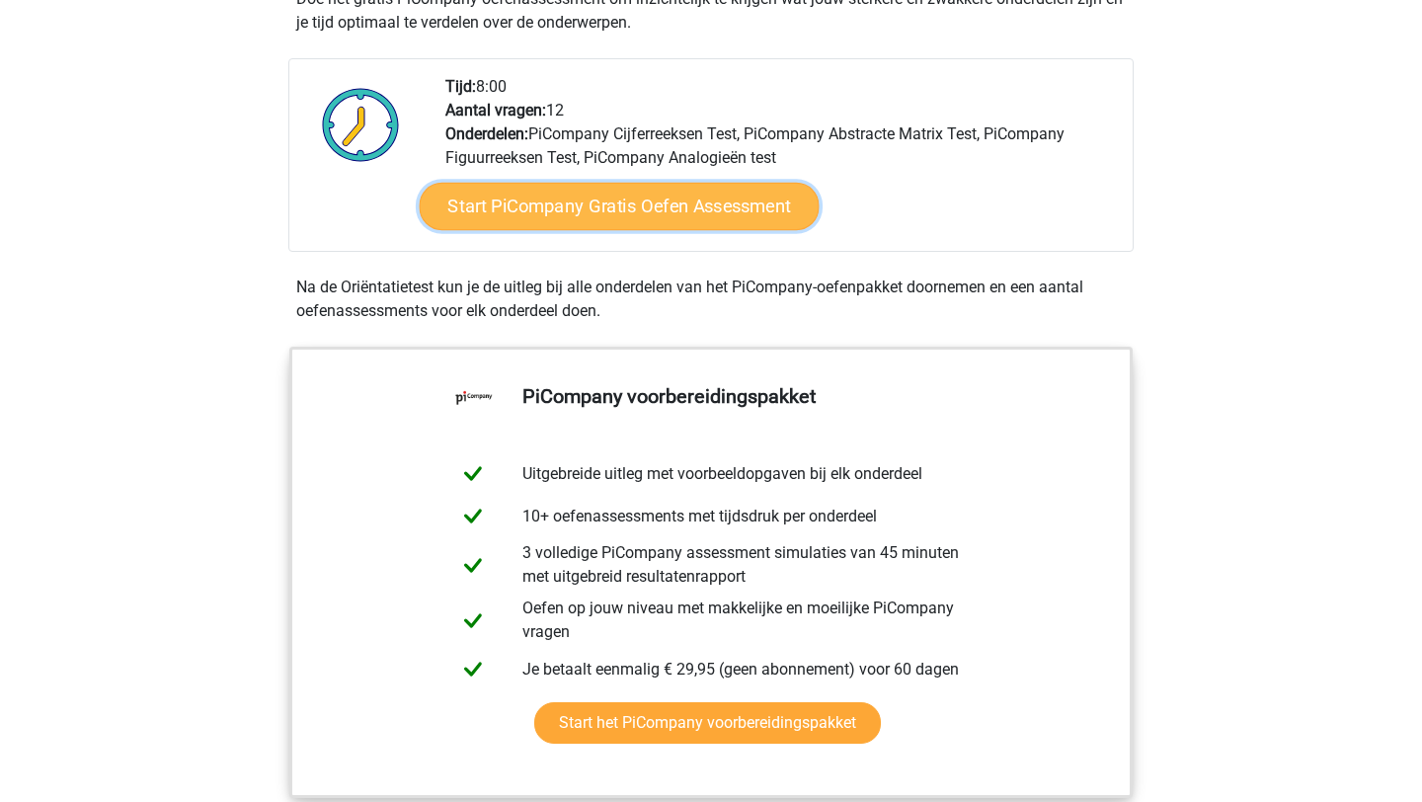
click at [568, 230] on link "Start PiCompany Gratis Oefen Assessment" at bounding box center [620, 206] width 400 height 47
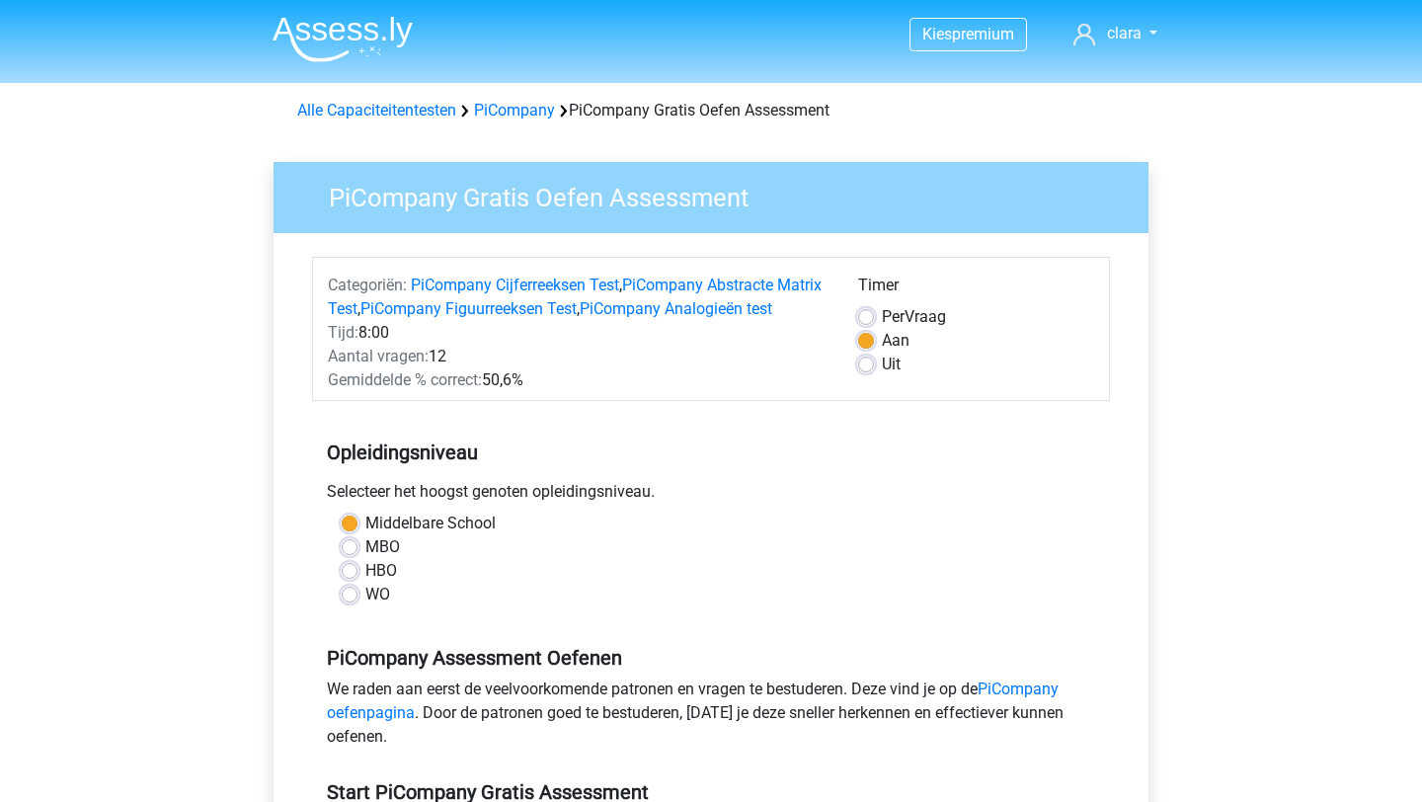
click at [365, 606] on label "WO" at bounding box center [377, 595] width 25 height 24
click at [347, 603] on input "WO" at bounding box center [350, 593] width 16 height 20
radio input "true"
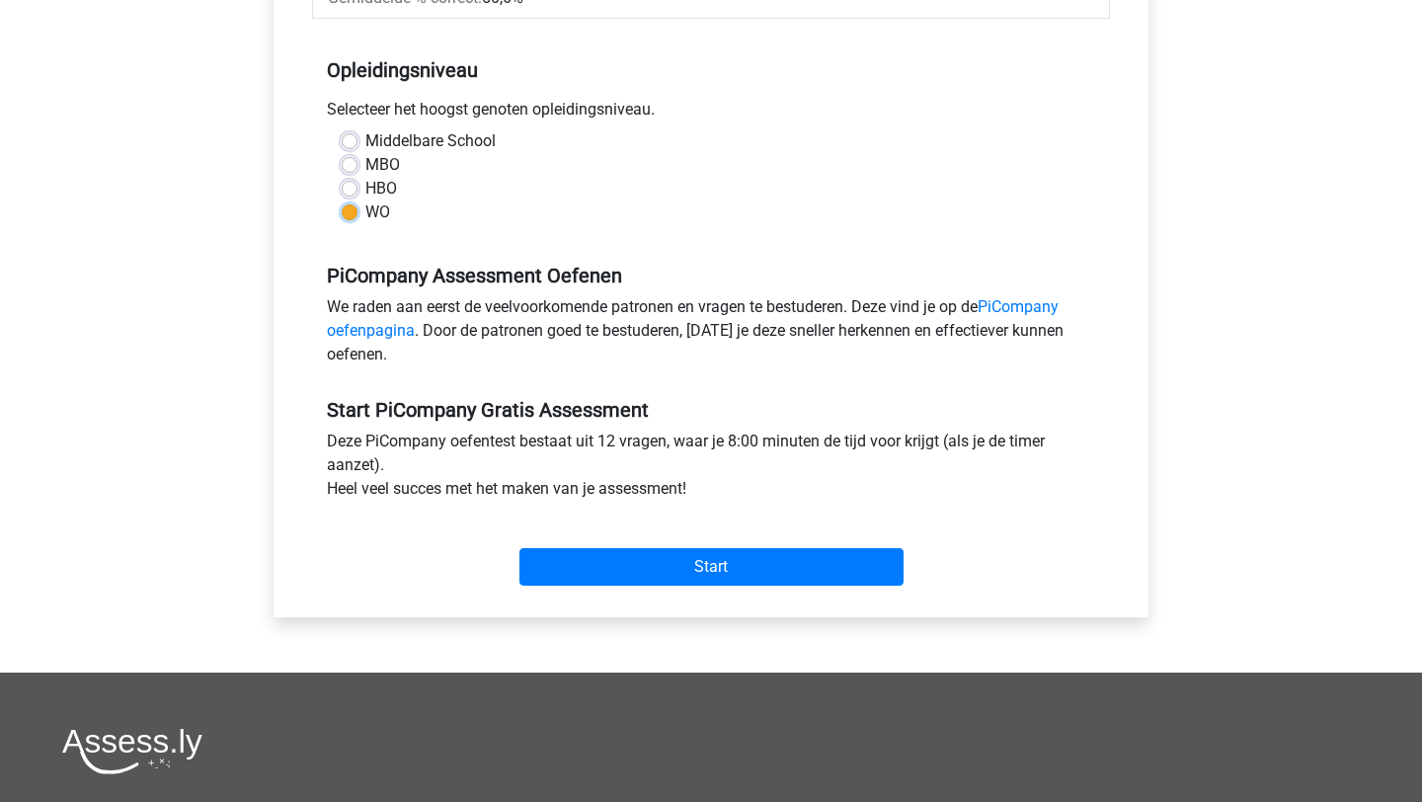
scroll to position [411, 0]
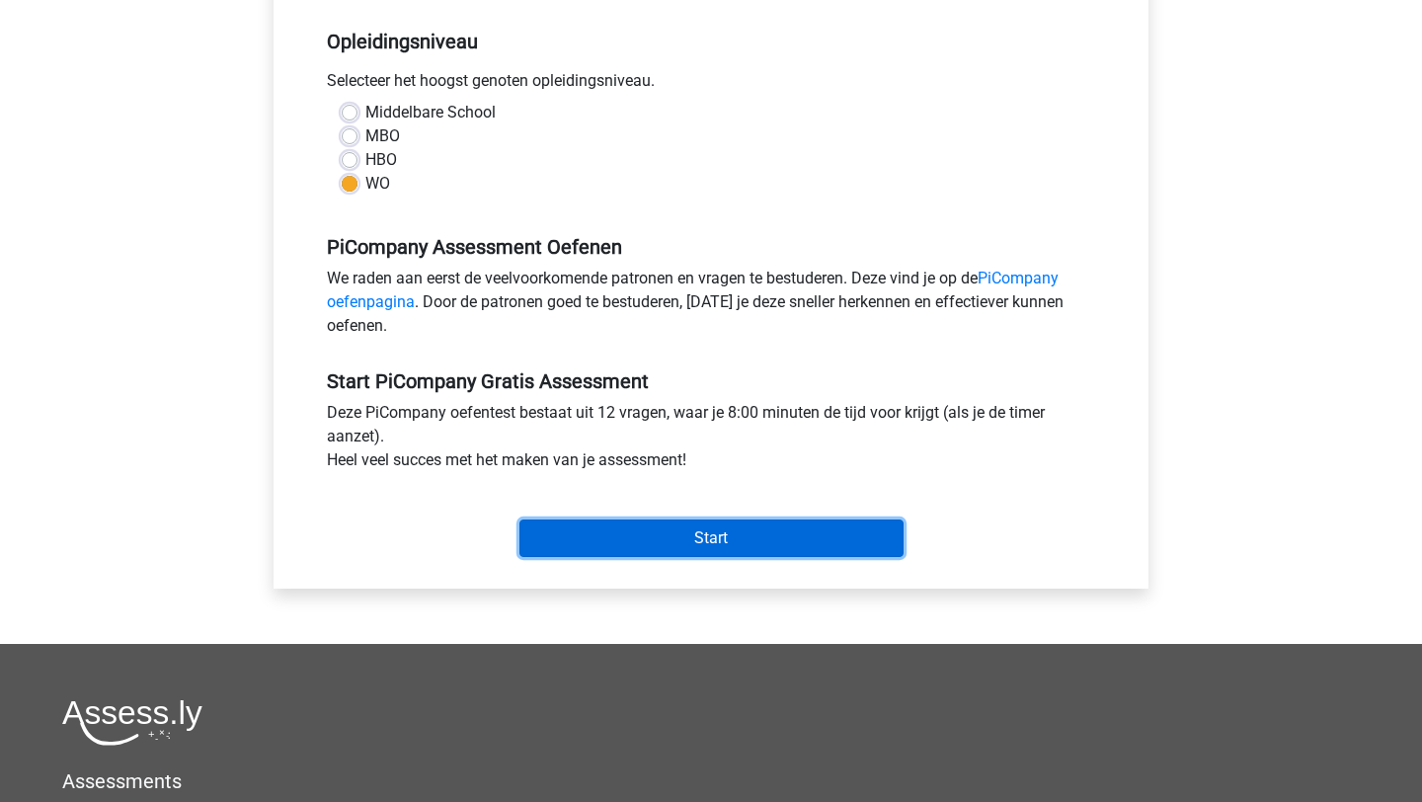
click at [684, 557] on input "Start" at bounding box center [712, 539] width 384 height 38
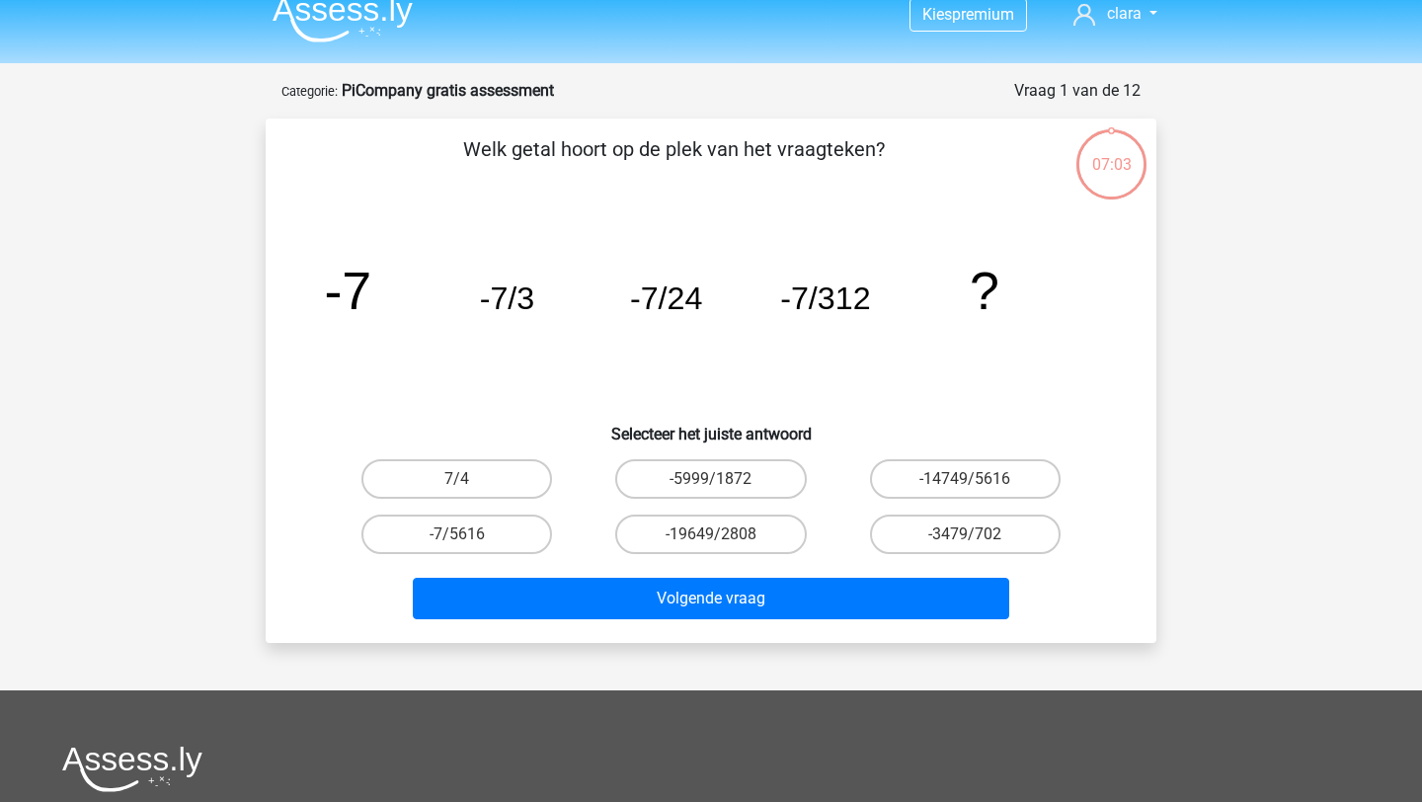
scroll to position [24, 0]
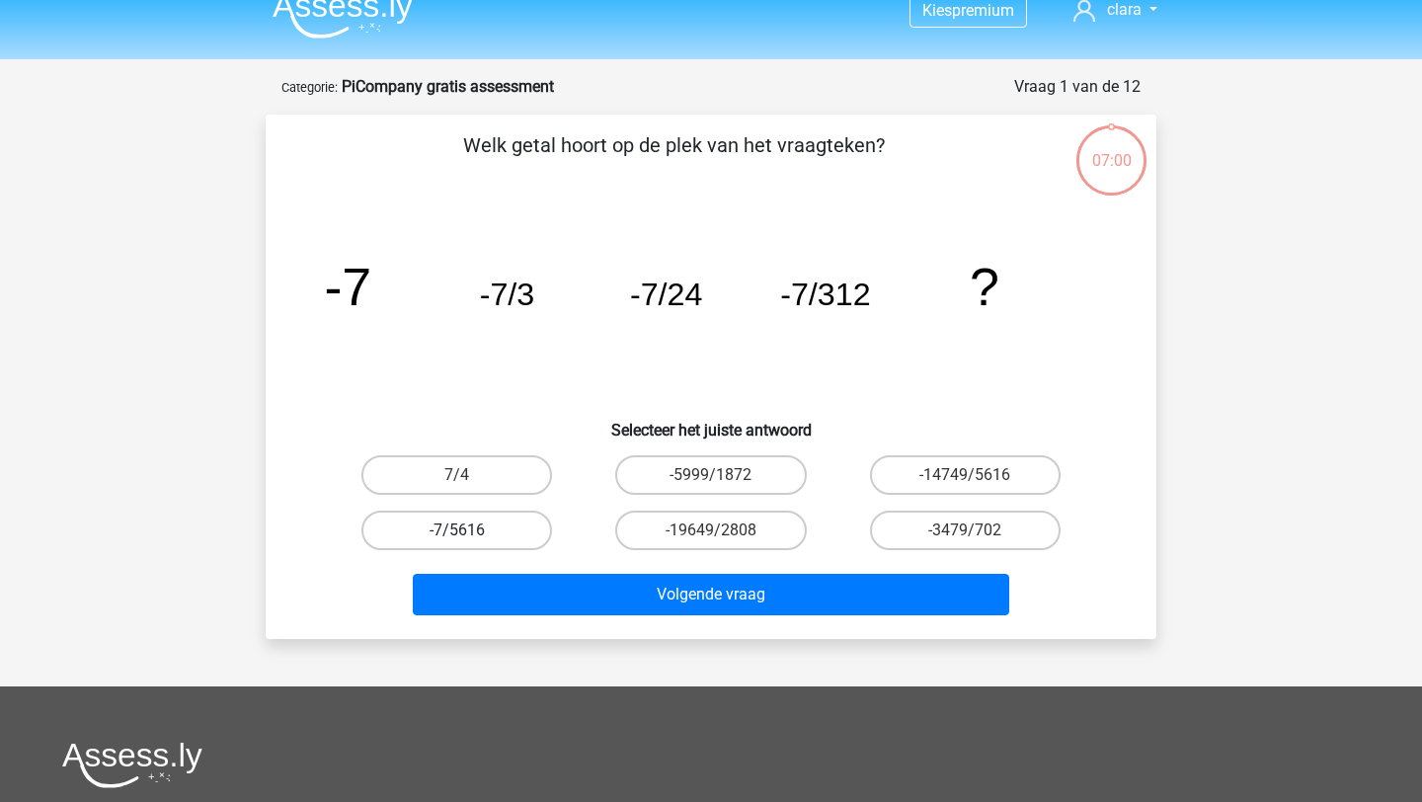
click at [498, 525] on label "-7/5616" at bounding box center [457, 531] width 191 height 40
click at [470, 530] on input "-7/5616" at bounding box center [463, 536] width 13 height 13
radio input "true"
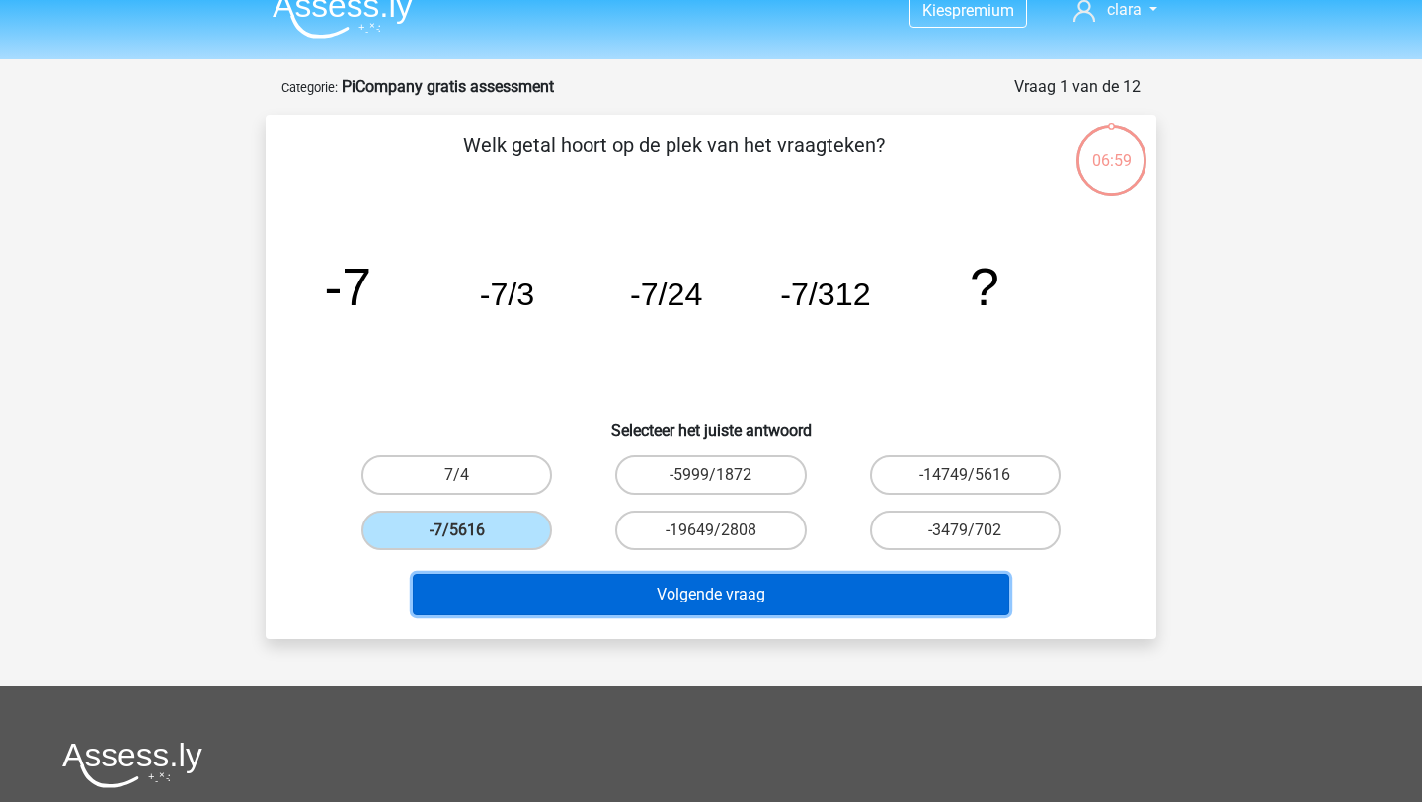
click at [555, 597] on button "Volgende vraag" at bounding box center [712, 594] width 598 height 41
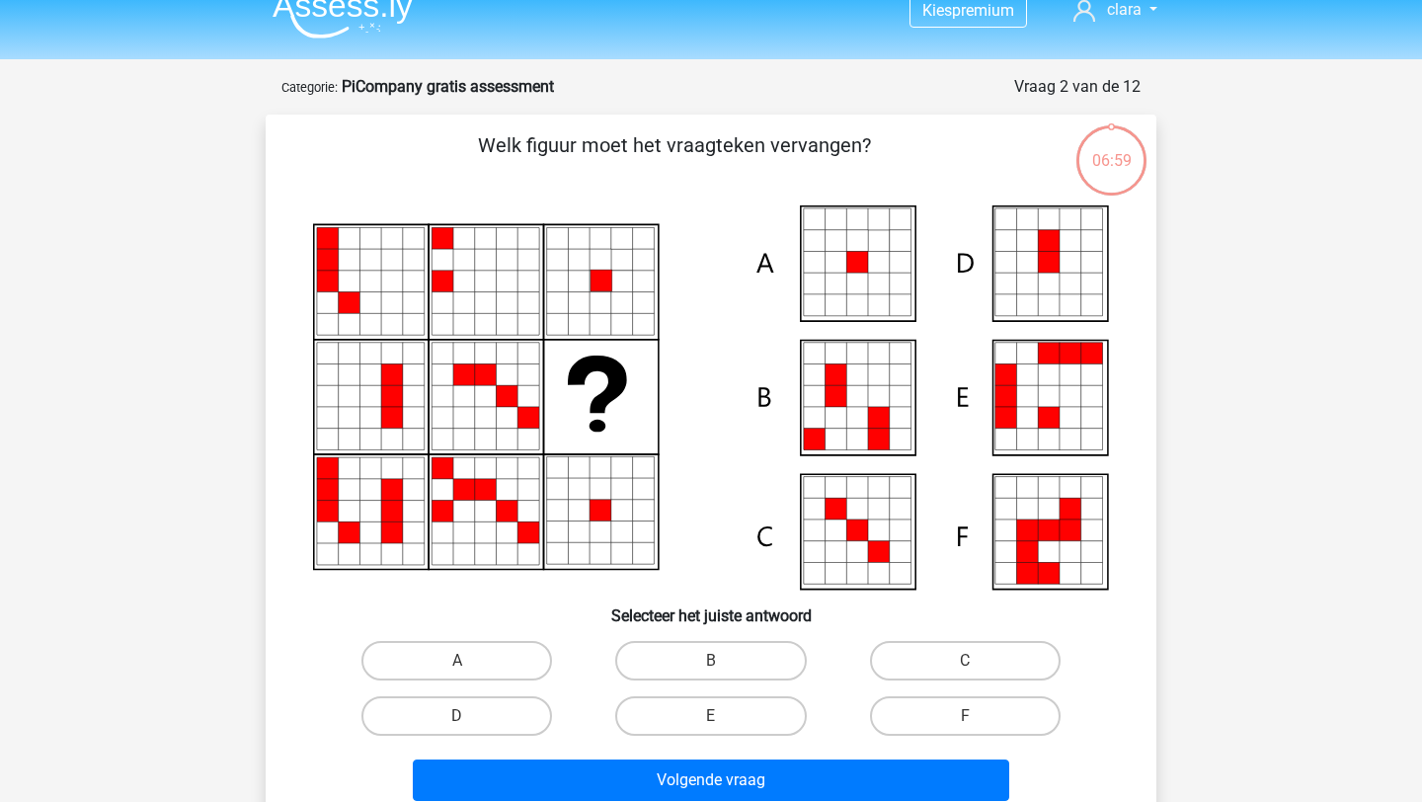
scroll to position [99, 0]
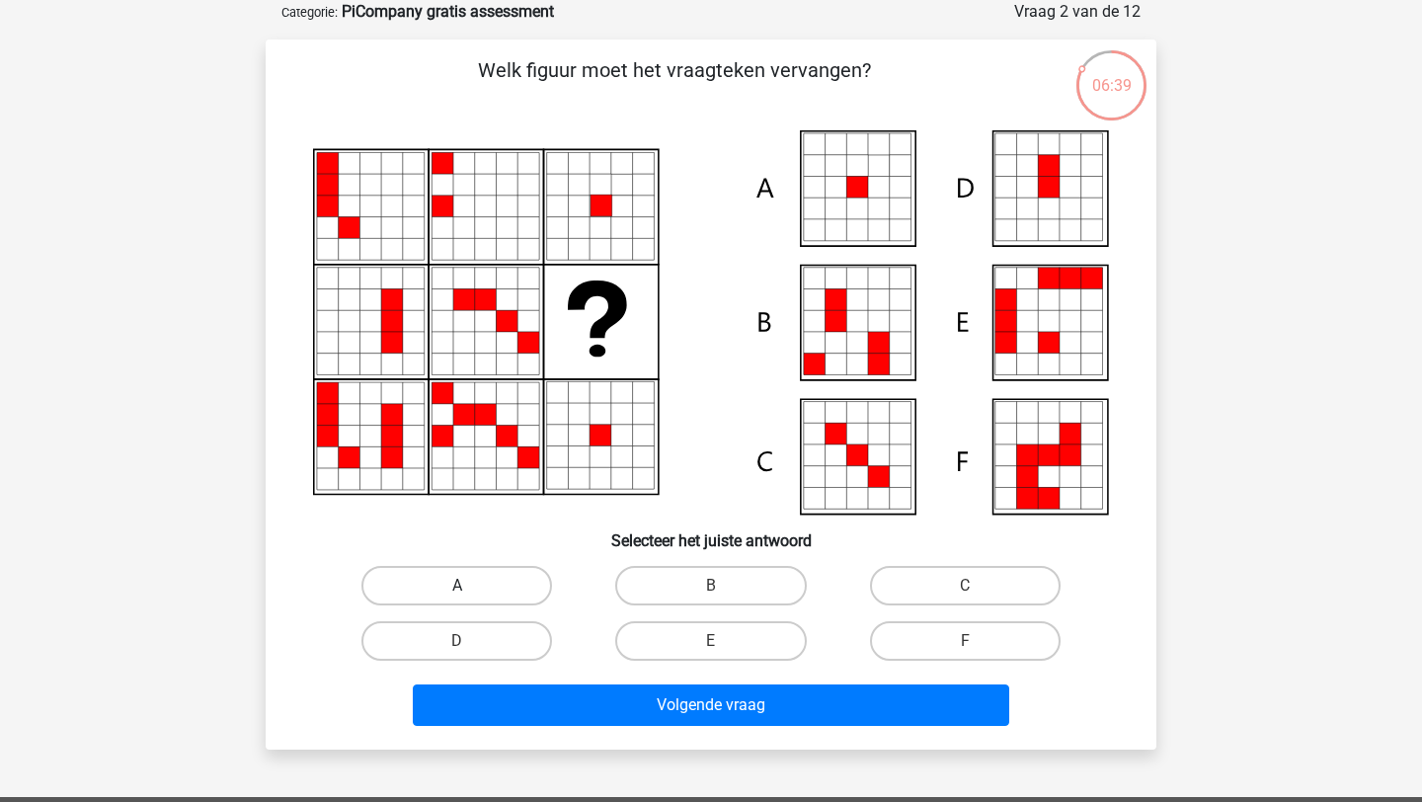
click at [504, 588] on label "A" at bounding box center [457, 586] width 191 height 40
click at [470, 588] on input "A" at bounding box center [463, 592] width 13 height 13
radio input "true"
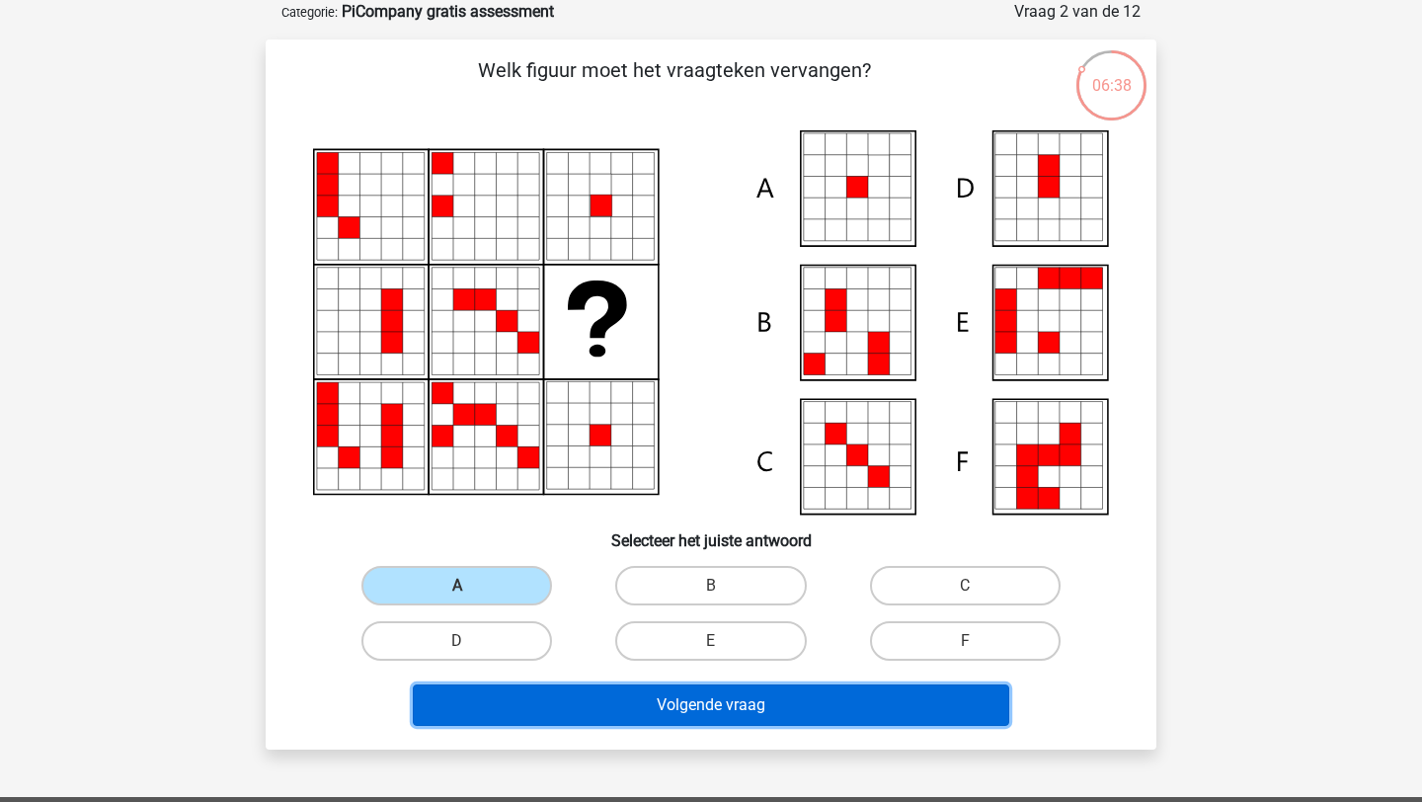
click at [617, 715] on button "Volgende vraag" at bounding box center [712, 705] width 598 height 41
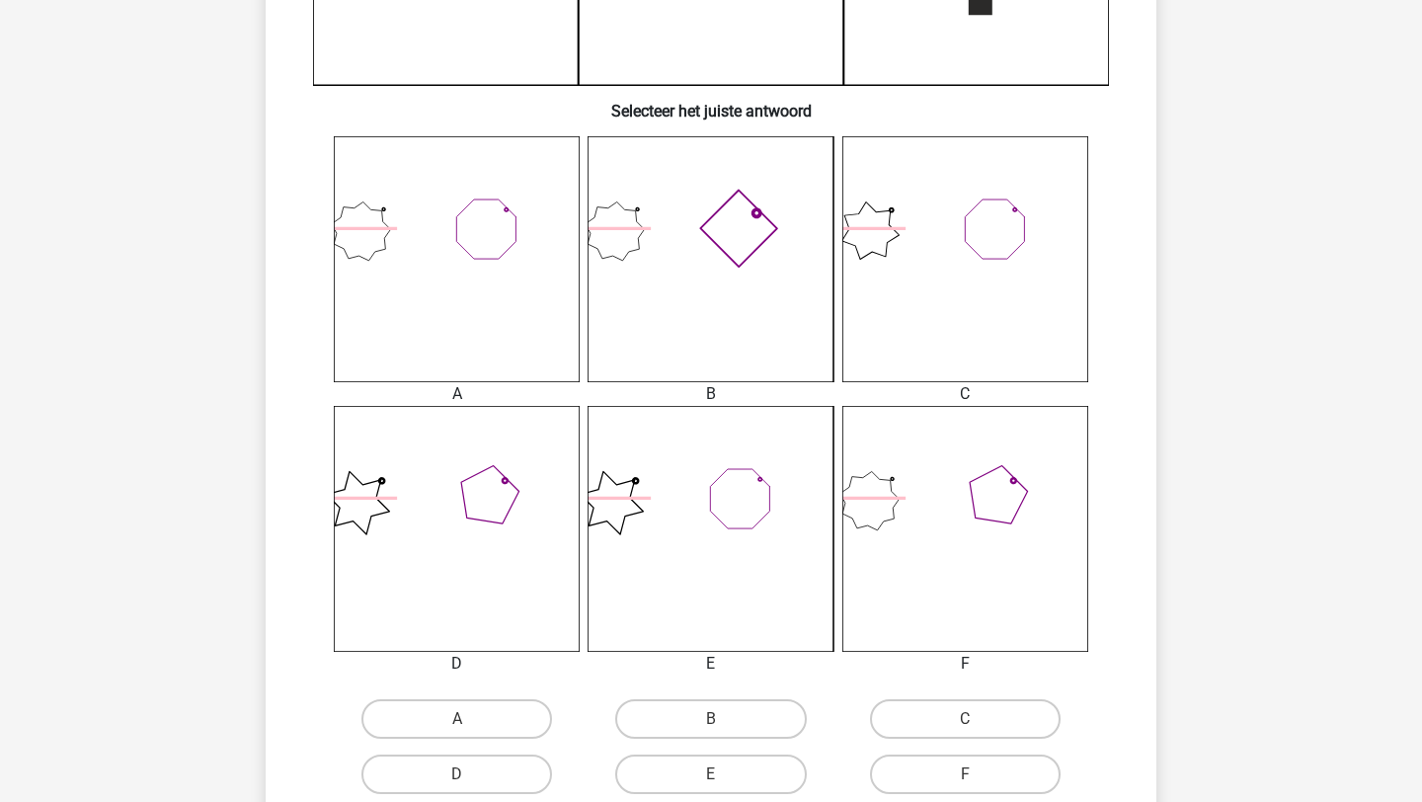
scroll to position [697, 0]
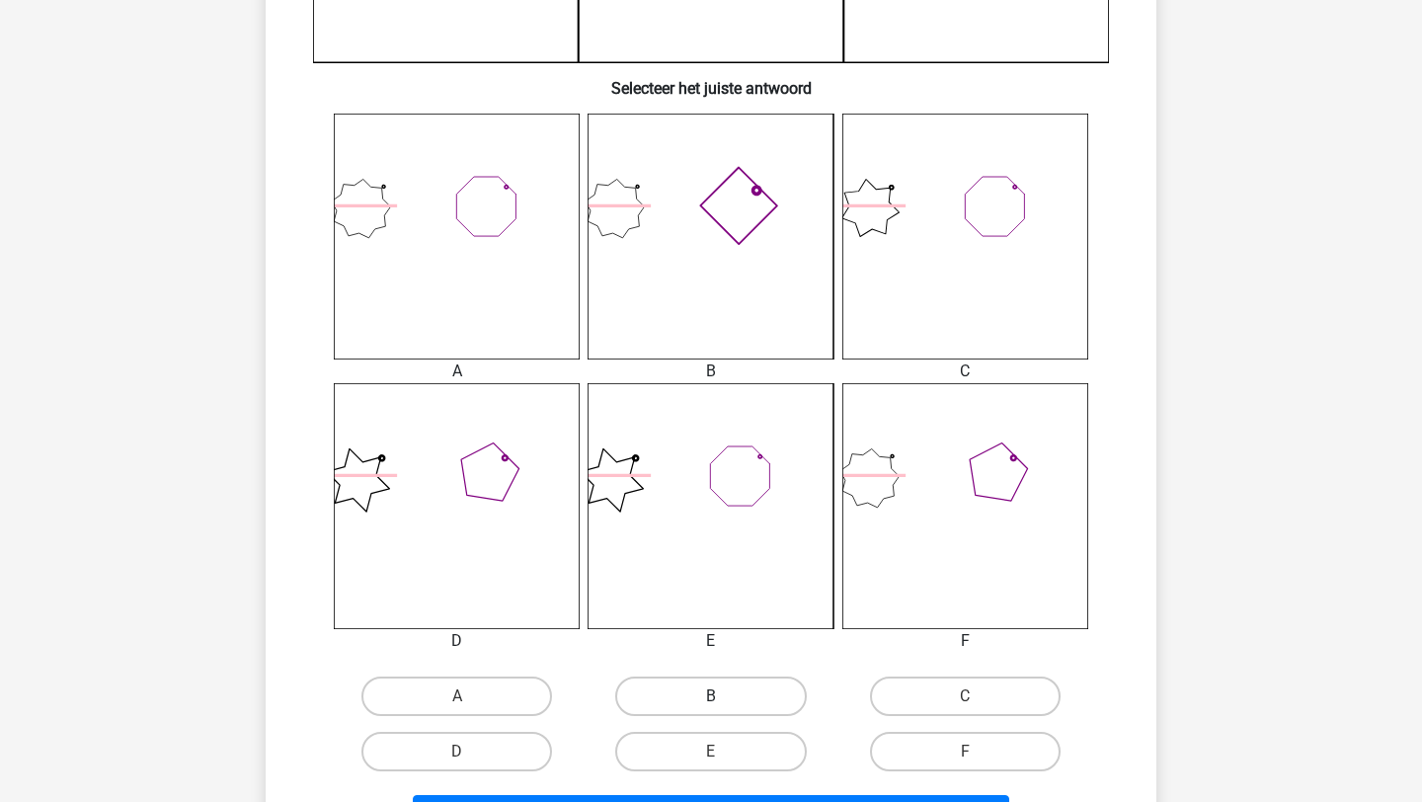
click at [687, 691] on label "B" at bounding box center [710, 697] width 191 height 40
click at [711, 696] on input "B" at bounding box center [717, 702] width 13 height 13
radio input "true"
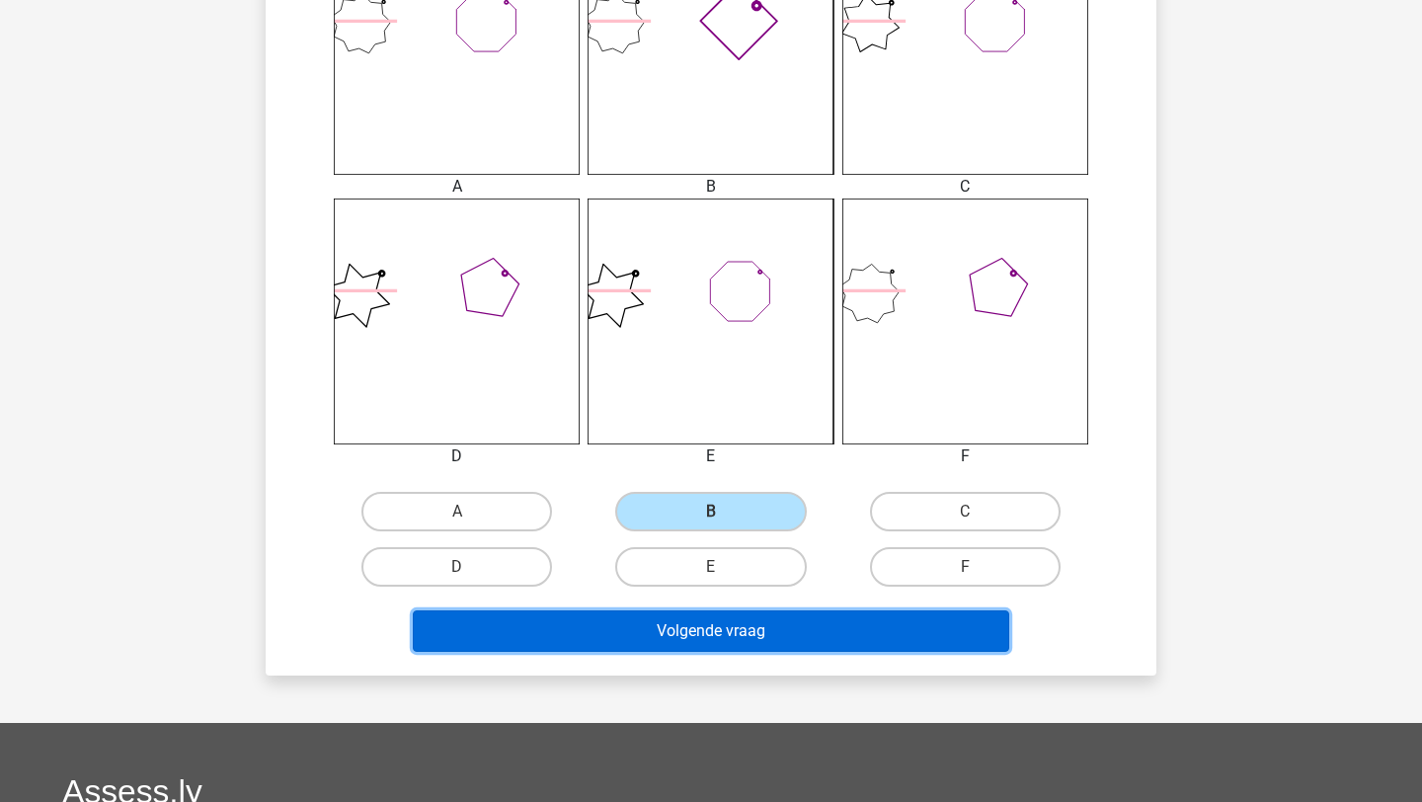
click at [724, 616] on button "Volgende vraag" at bounding box center [712, 630] width 598 height 41
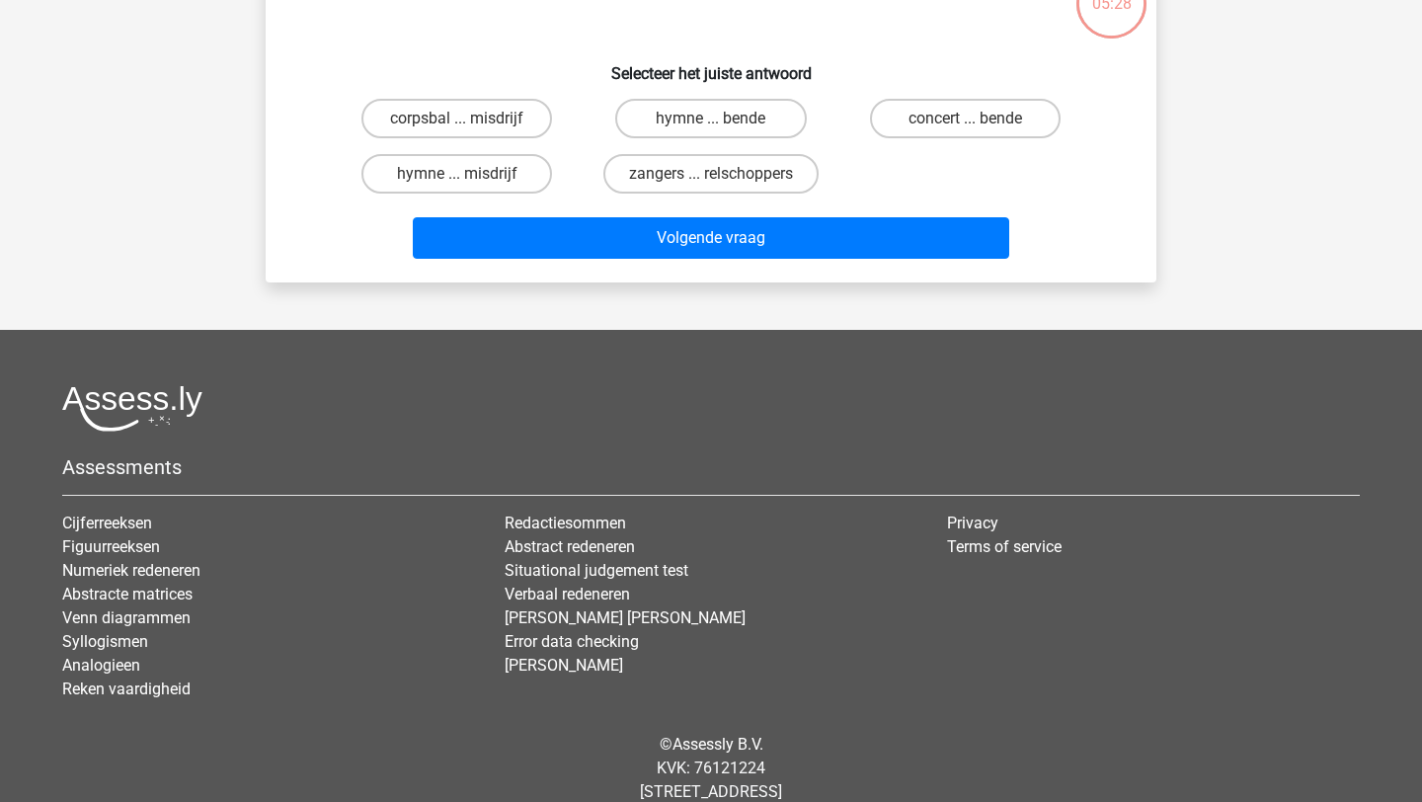
scroll to position [99, 0]
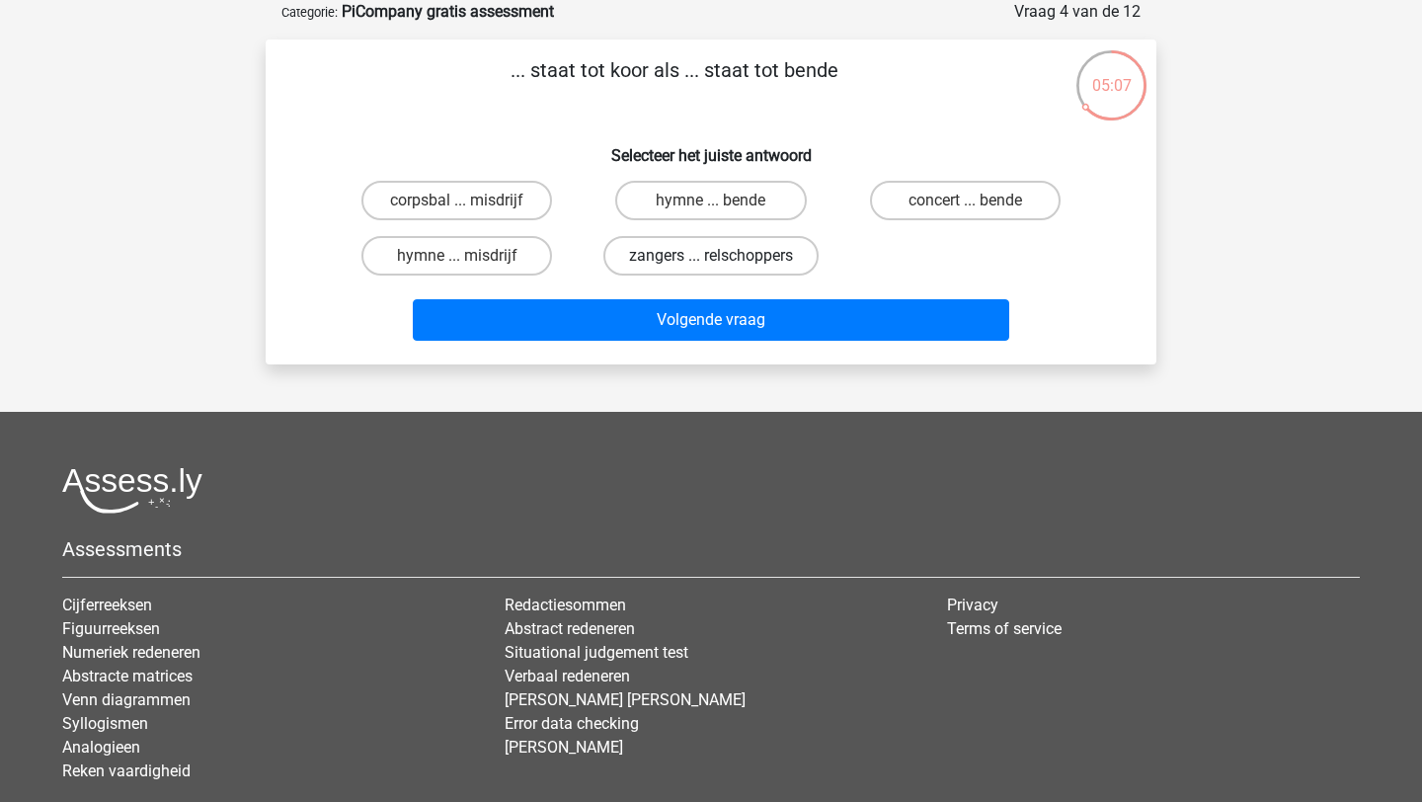
click at [669, 260] on label "zangers ... relschoppers" at bounding box center [711, 256] width 215 height 40
click at [711, 260] on input "zangers ... relschoppers" at bounding box center [717, 262] width 13 height 13
radio input "true"
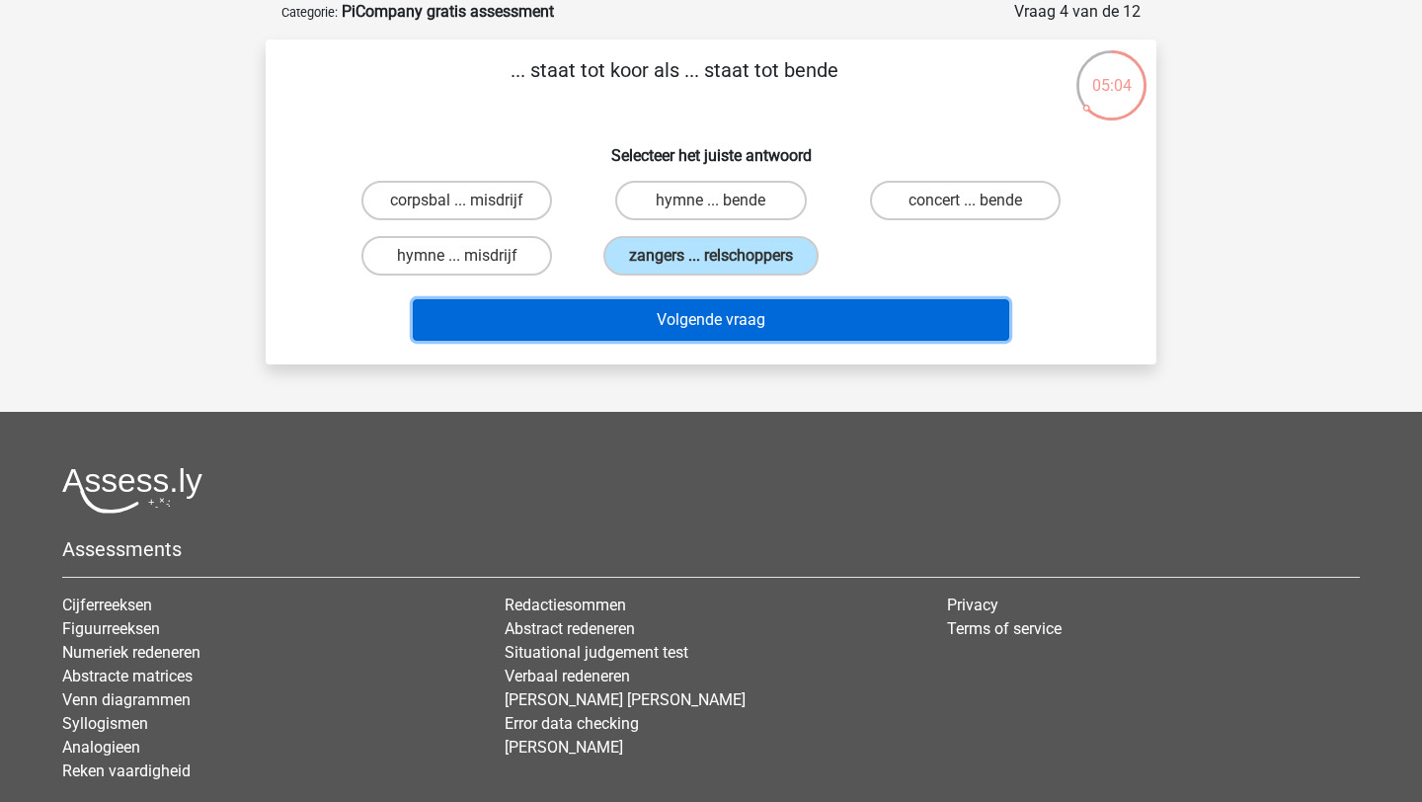
click at [686, 333] on button "Volgende vraag" at bounding box center [712, 319] width 598 height 41
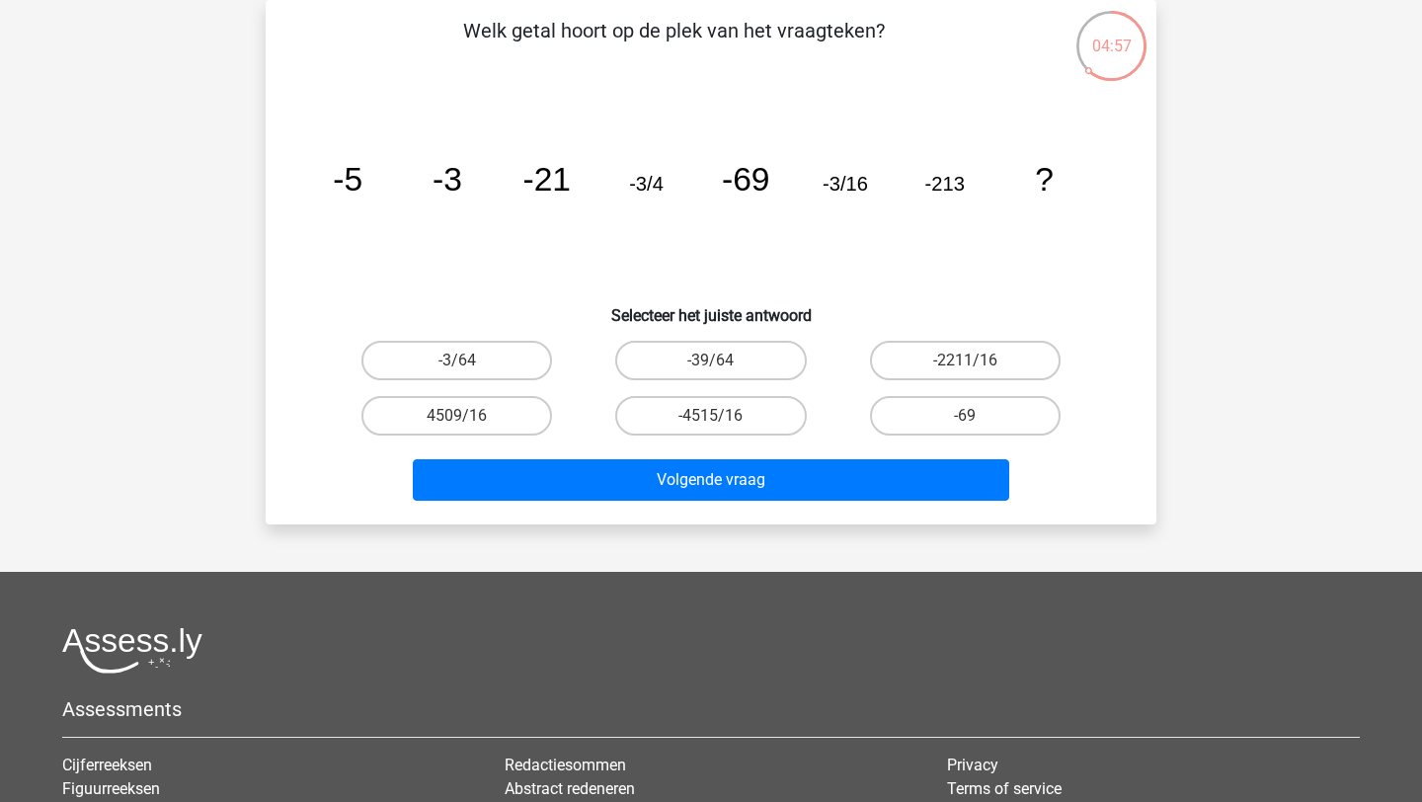
scroll to position [147, 0]
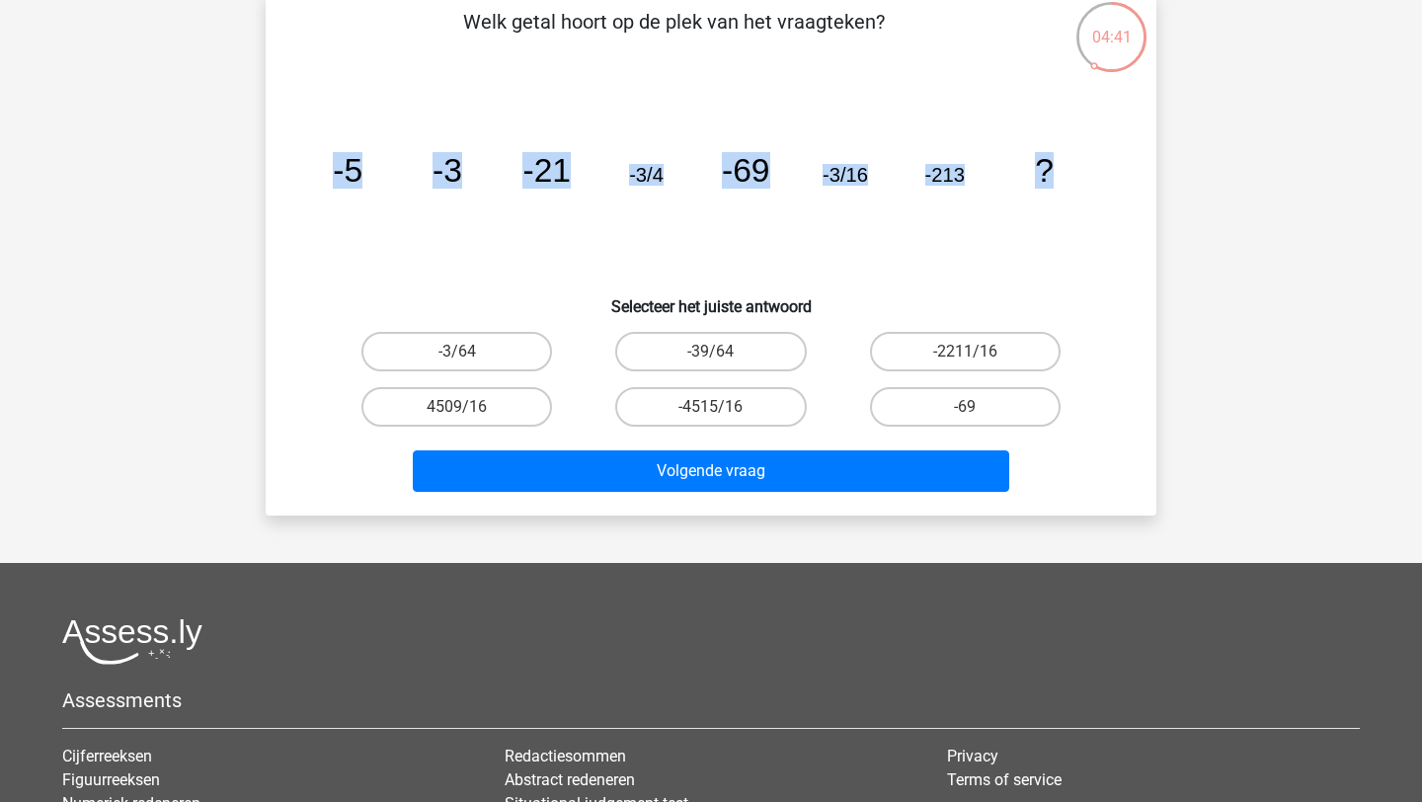
drag, startPoint x: 332, startPoint y: 168, endPoint x: 1096, endPoint y: 223, distance: 766.5
click at [1096, 223] on icon "image/svg+xml -5 -3 -21 -3/4 -69 -3/16 -213 ?" at bounding box center [711, 182] width 796 height 200
copy g "-5 -3 -21 -3/4 -69 -3/16 -213 ?"
click at [475, 361] on label "-3/64" at bounding box center [457, 352] width 191 height 40
click at [470, 361] on input "-3/64" at bounding box center [463, 358] width 13 height 13
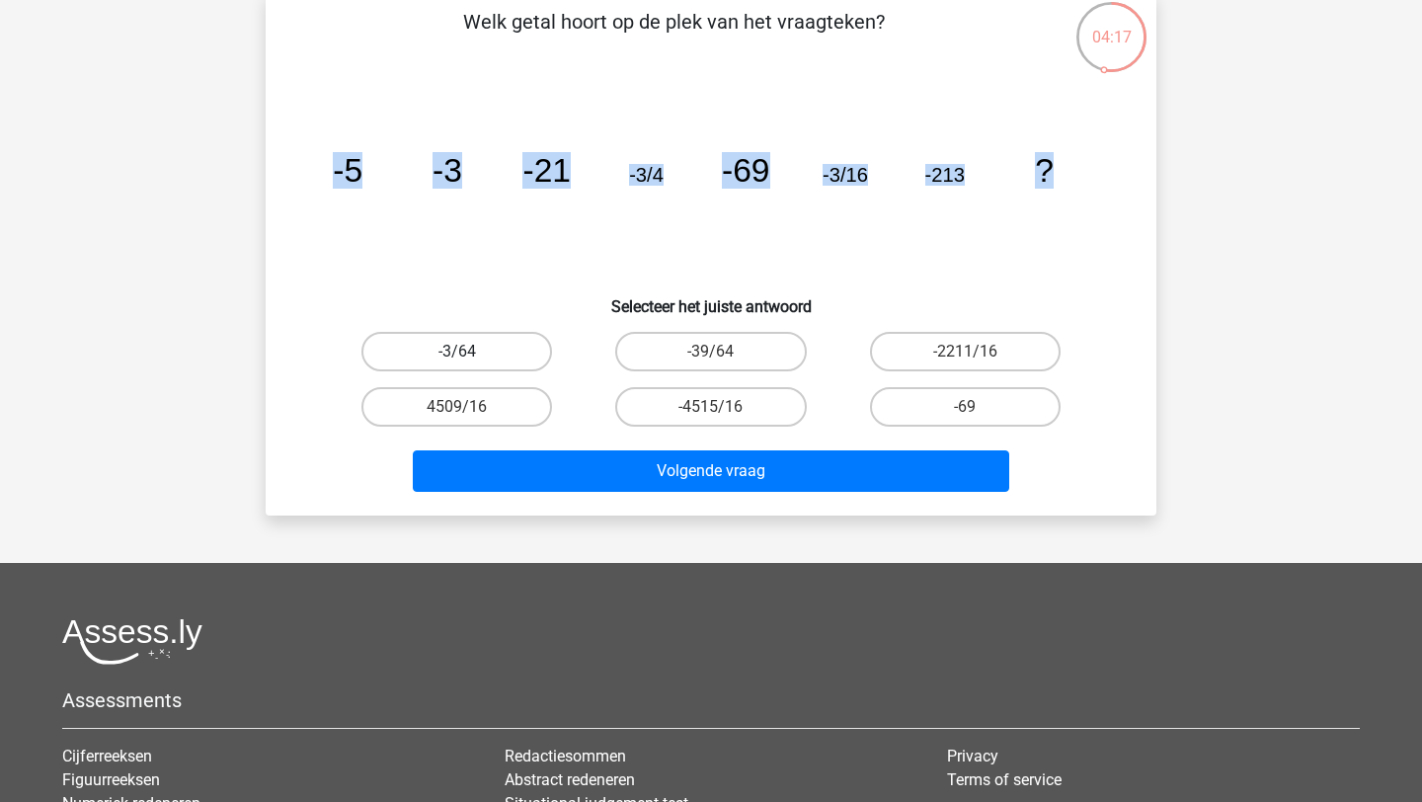
radio input "true"
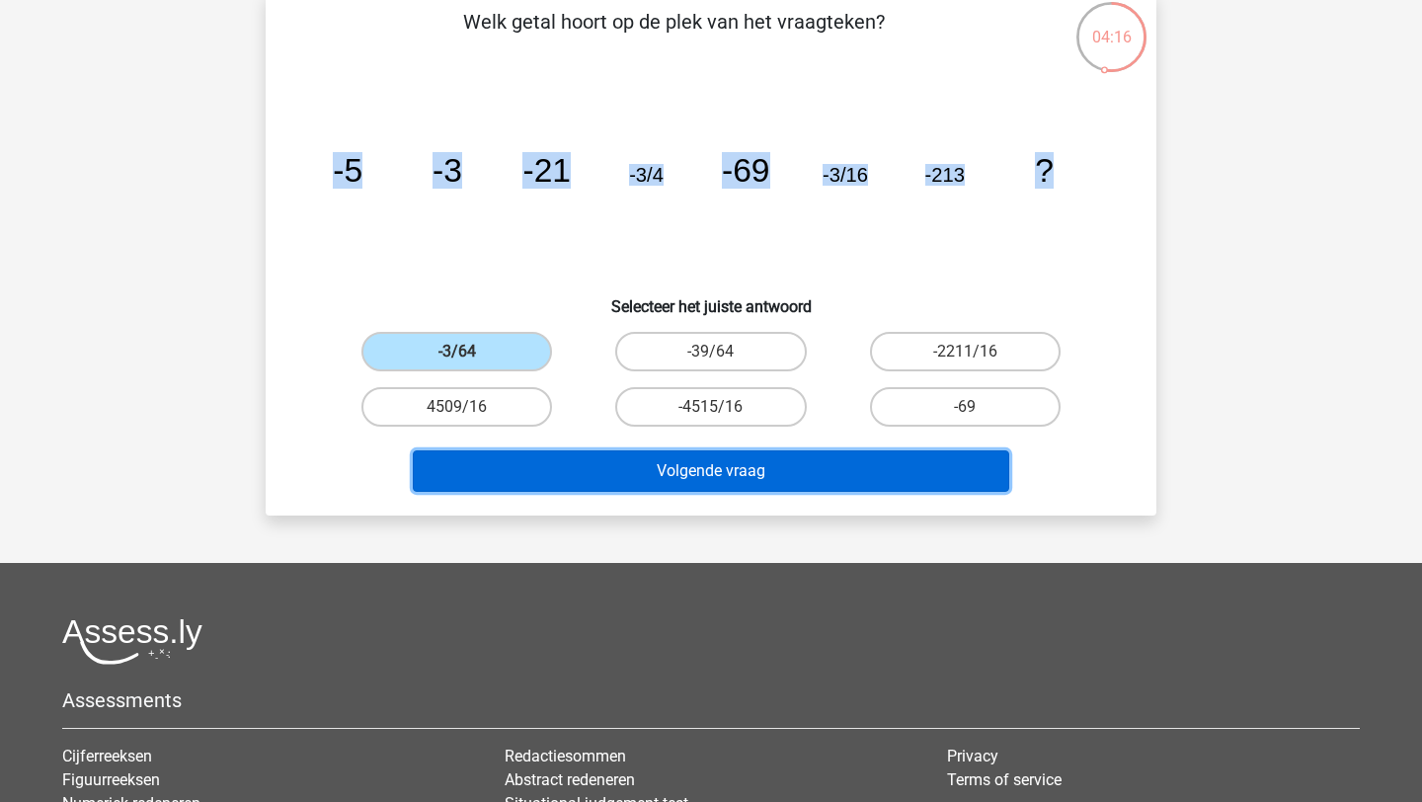
click at [630, 478] on button "Volgende vraag" at bounding box center [712, 470] width 598 height 41
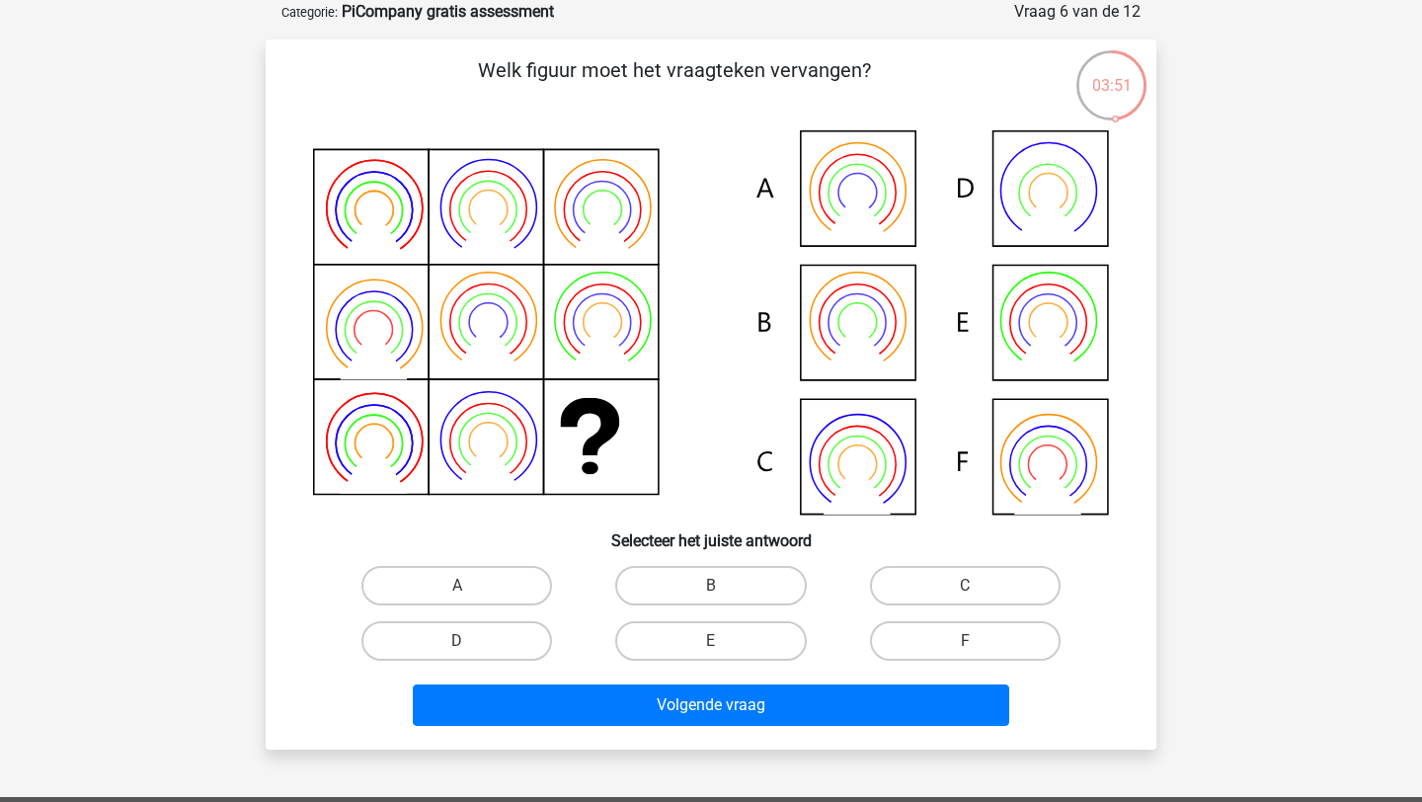
scroll to position [114, 0]
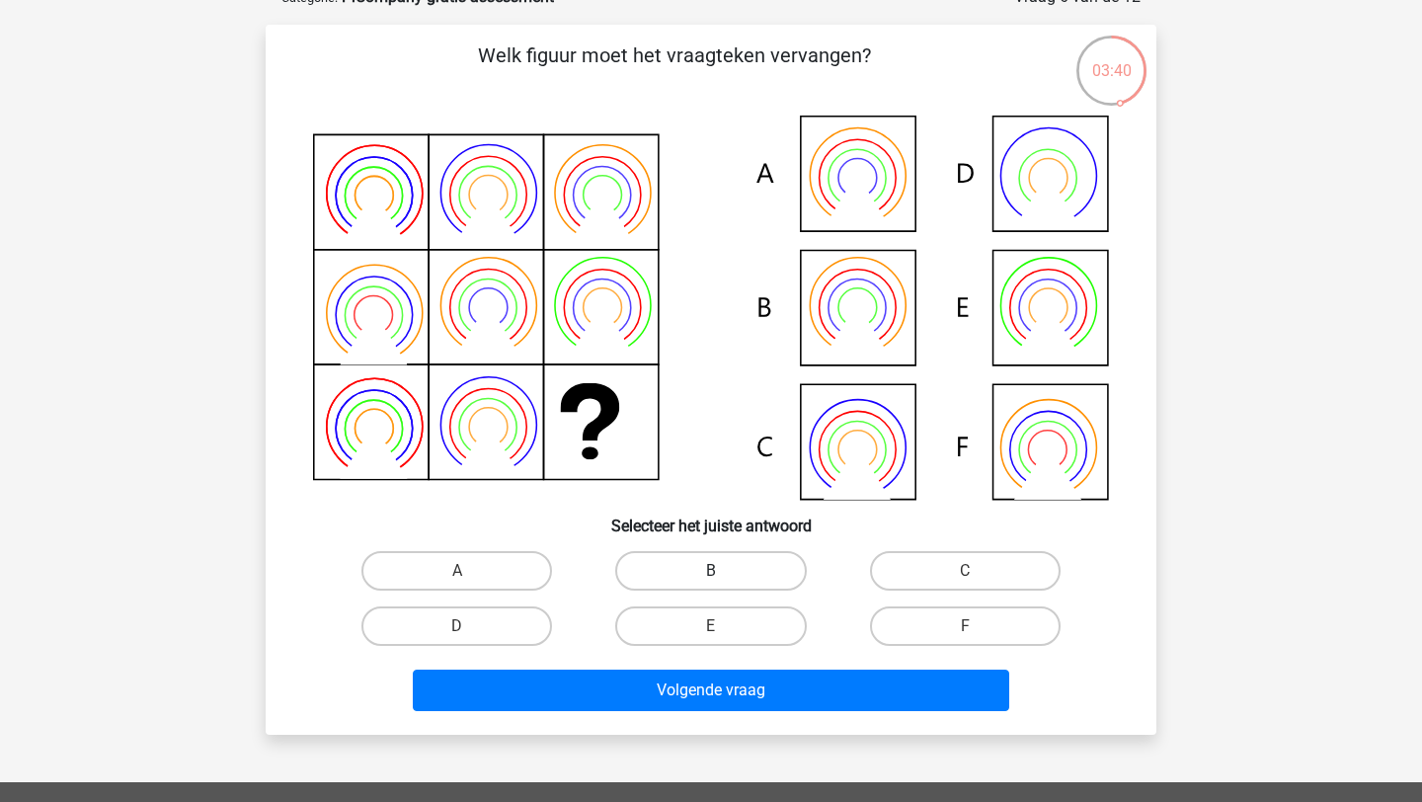
click at [676, 581] on label "B" at bounding box center [710, 571] width 191 height 40
click at [711, 581] on input "B" at bounding box center [717, 577] width 13 height 13
radio input "true"
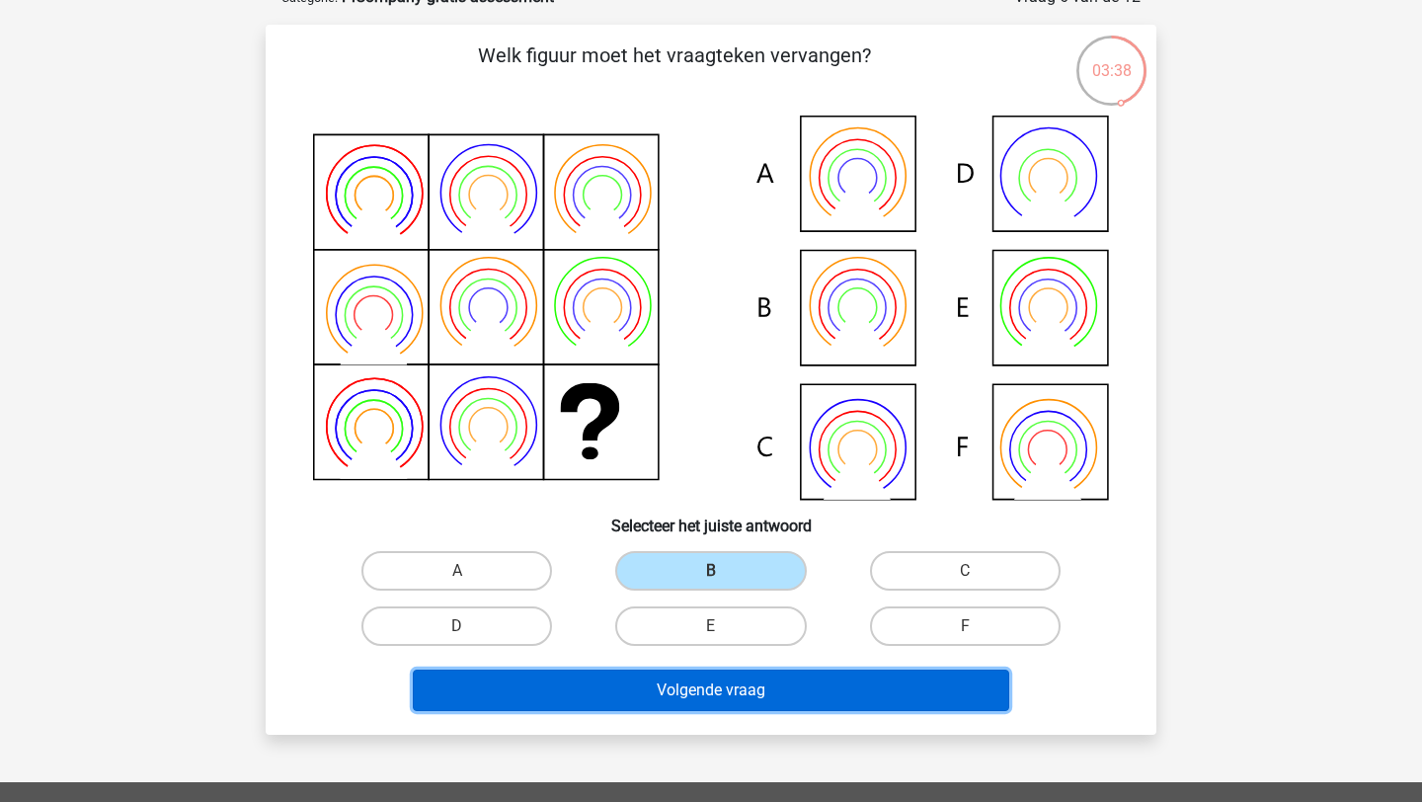
click at [659, 699] on button "Volgende vraag" at bounding box center [712, 690] width 598 height 41
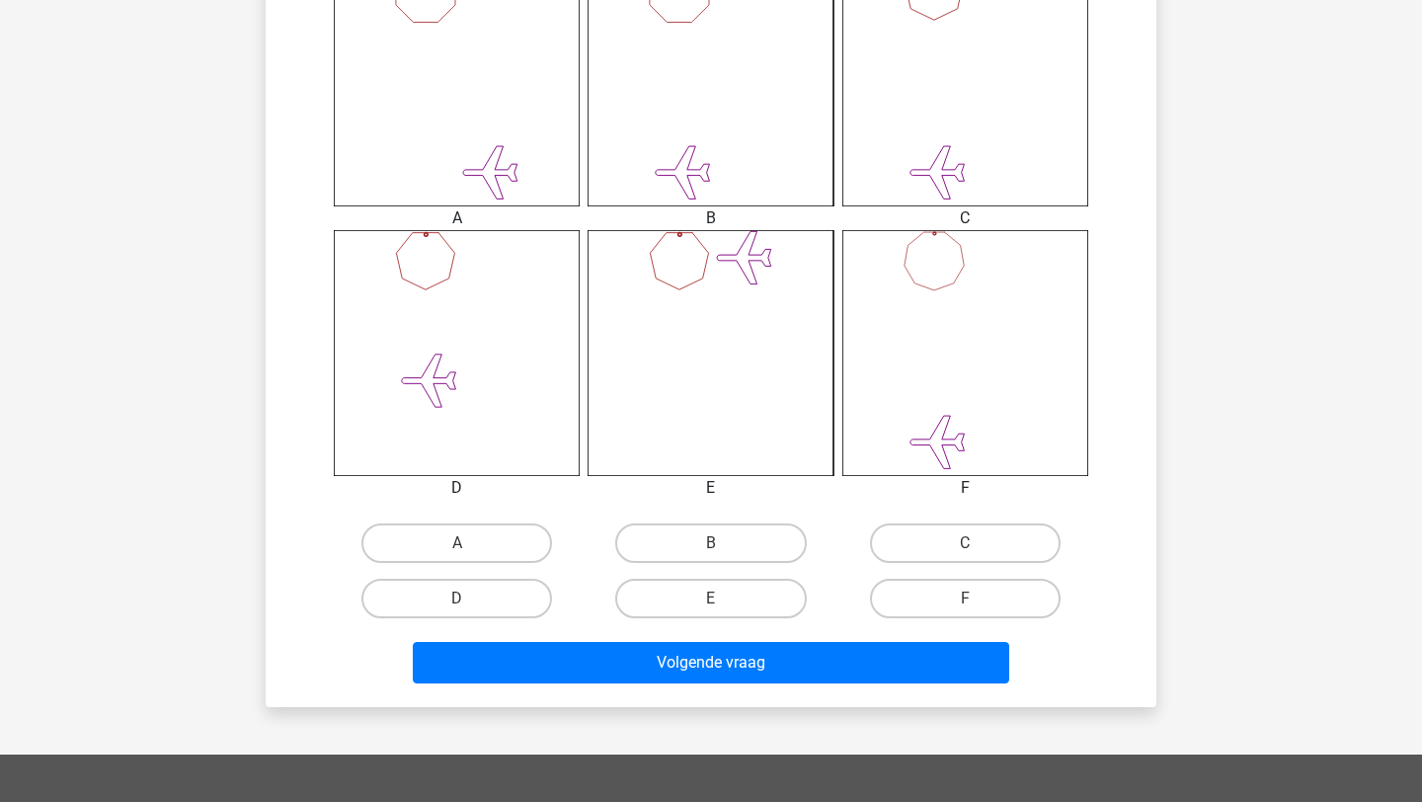
scroll to position [851, 0]
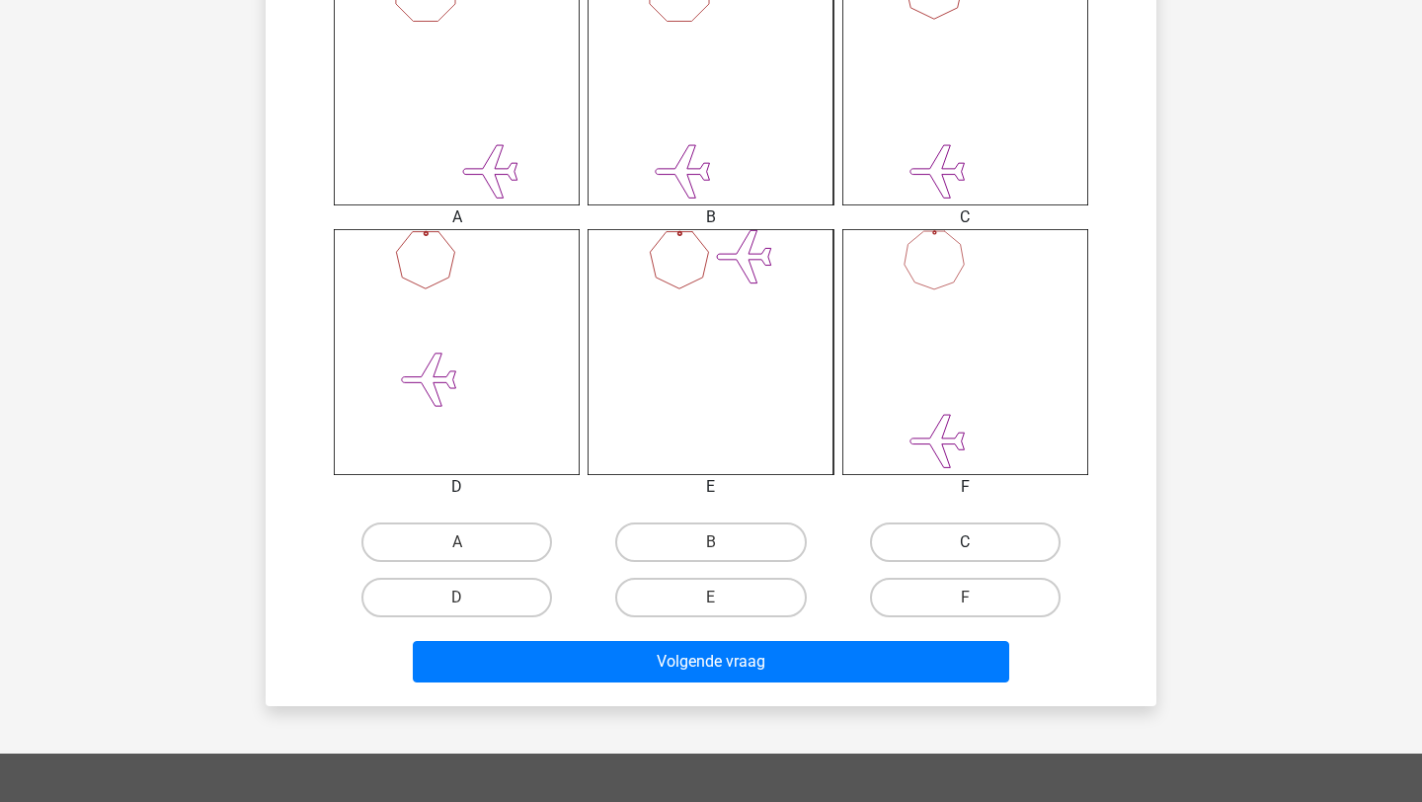
click at [1016, 535] on label "C" at bounding box center [965, 543] width 191 height 40
click at [978, 542] on input "C" at bounding box center [971, 548] width 13 height 13
radio input "true"
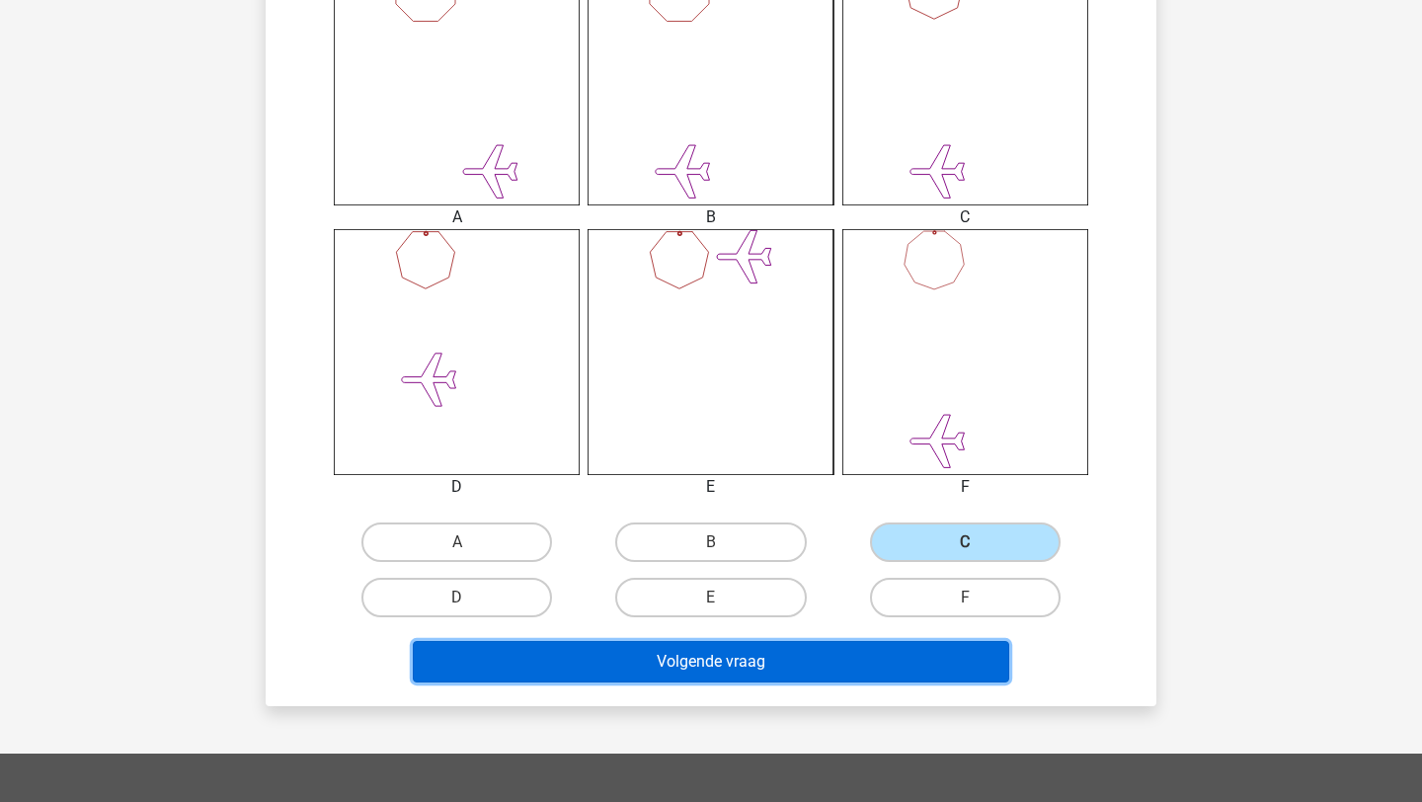
click at [749, 668] on button "Volgende vraag" at bounding box center [712, 661] width 598 height 41
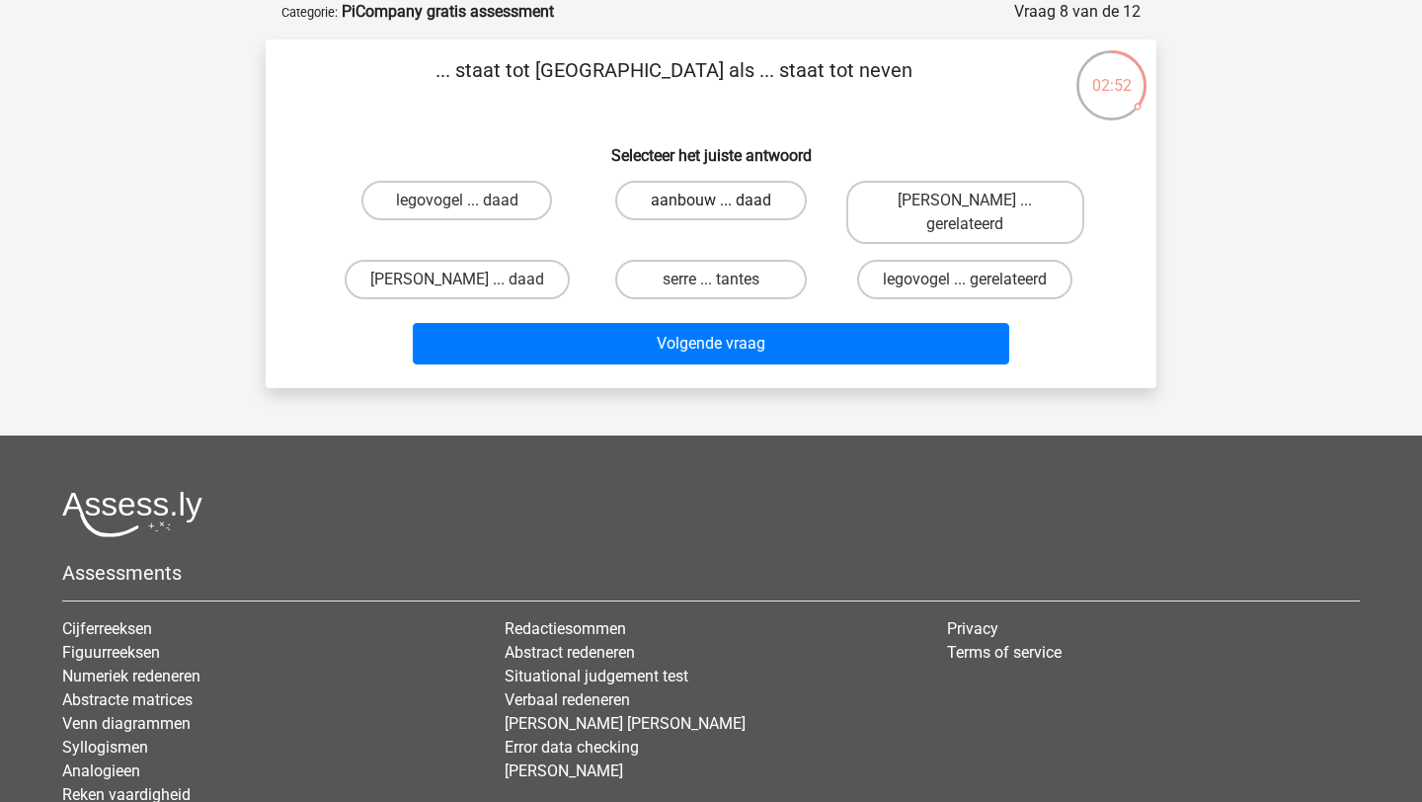
scroll to position [108, 0]
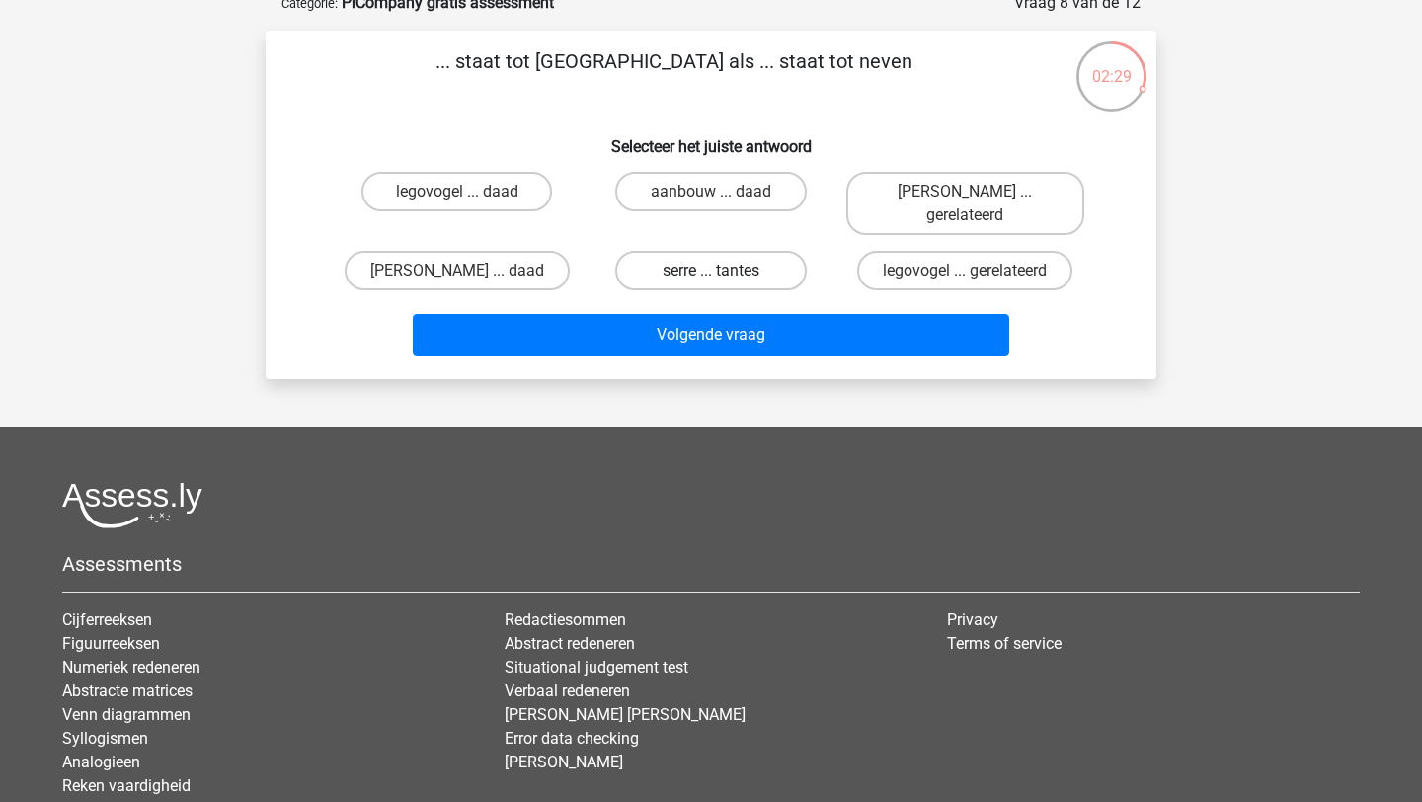
click at [725, 251] on label "serre ... tantes" at bounding box center [710, 271] width 191 height 40
click at [724, 271] on input "serre ... tantes" at bounding box center [717, 277] width 13 height 13
radio input "true"
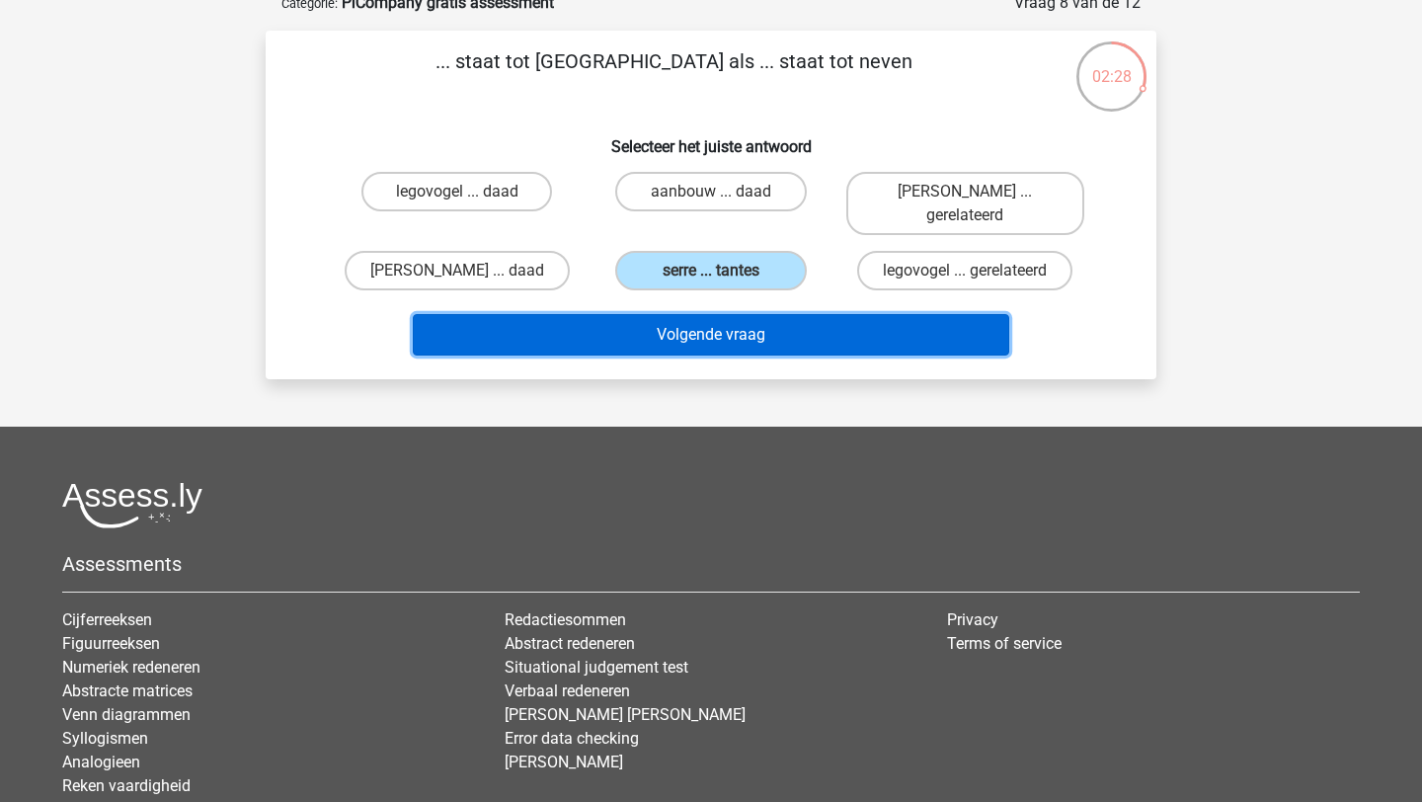
click at [701, 319] on button "Volgende vraag" at bounding box center [712, 334] width 598 height 41
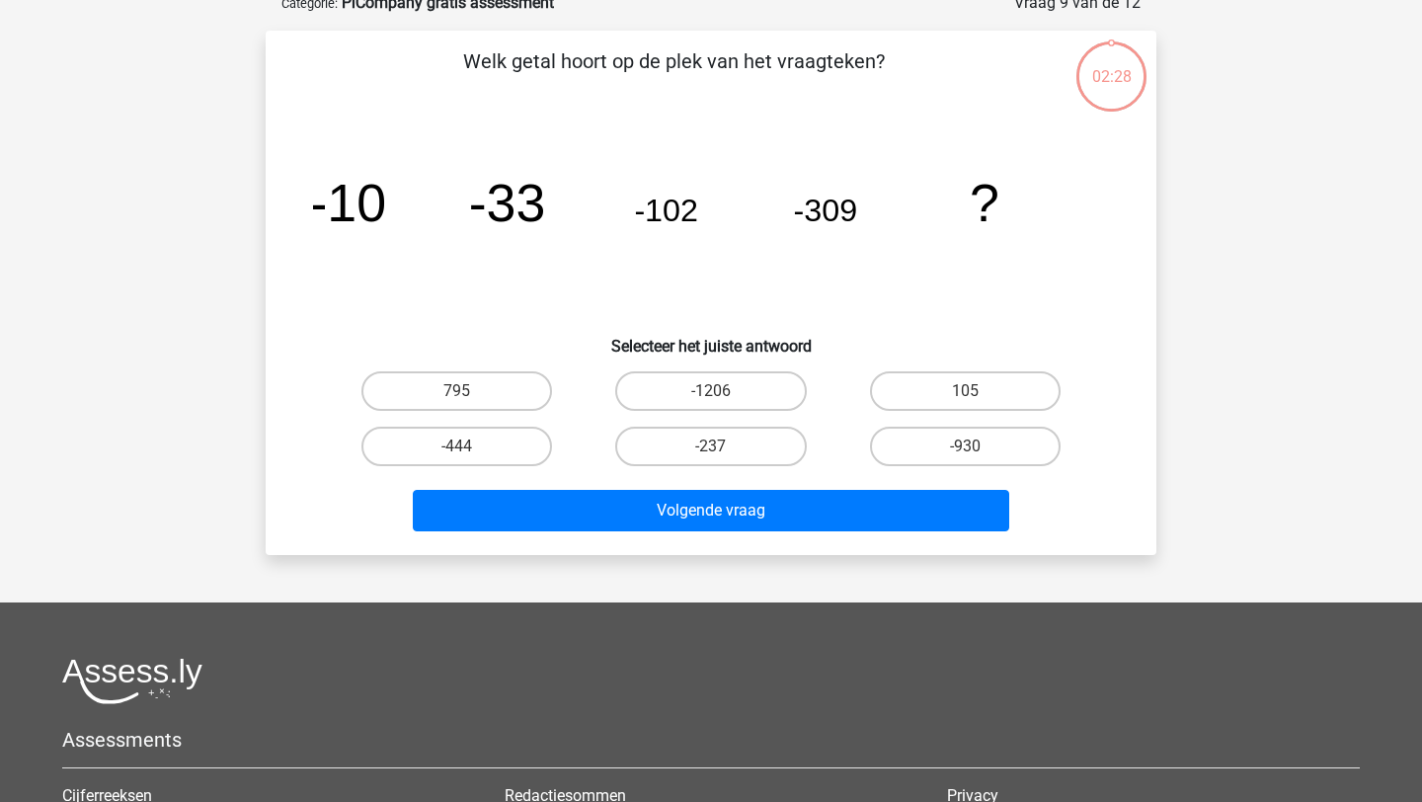
scroll to position [99, 0]
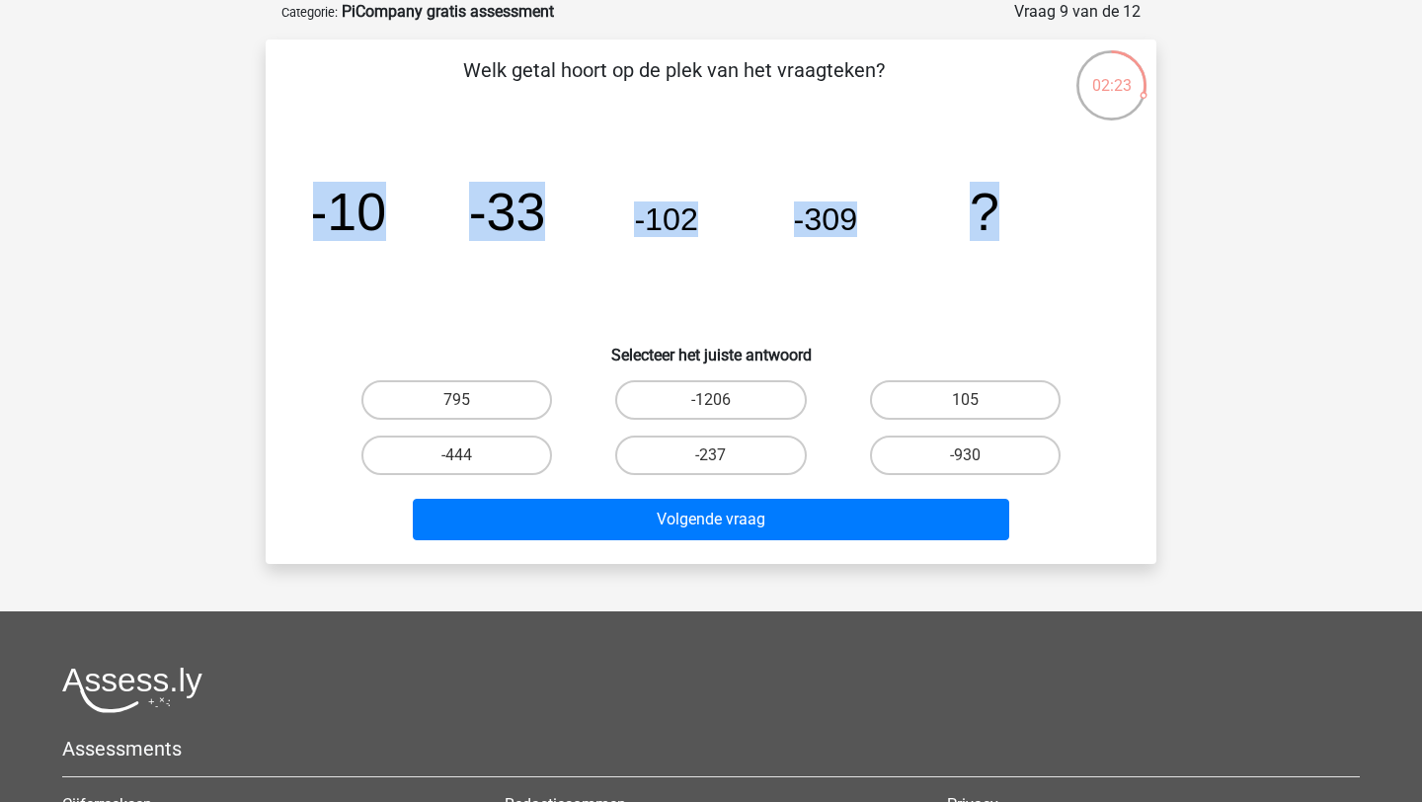
drag, startPoint x: 303, startPoint y: 212, endPoint x: 1191, endPoint y: 255, distance: 889.0
click at [1191, 255] on div "Kies premium clara clara_vermeire@hotmail.com" at bounding box center [711, 517] width 1422 height 1232
copy g "-10 -33 -102 -309 ?"
click at [952, 451] on label "-930" at bounding box center [965, 456] width 191 height 40
click at [965, 455] on input "-930" at bounding box center [971, 461] width 13 height 13
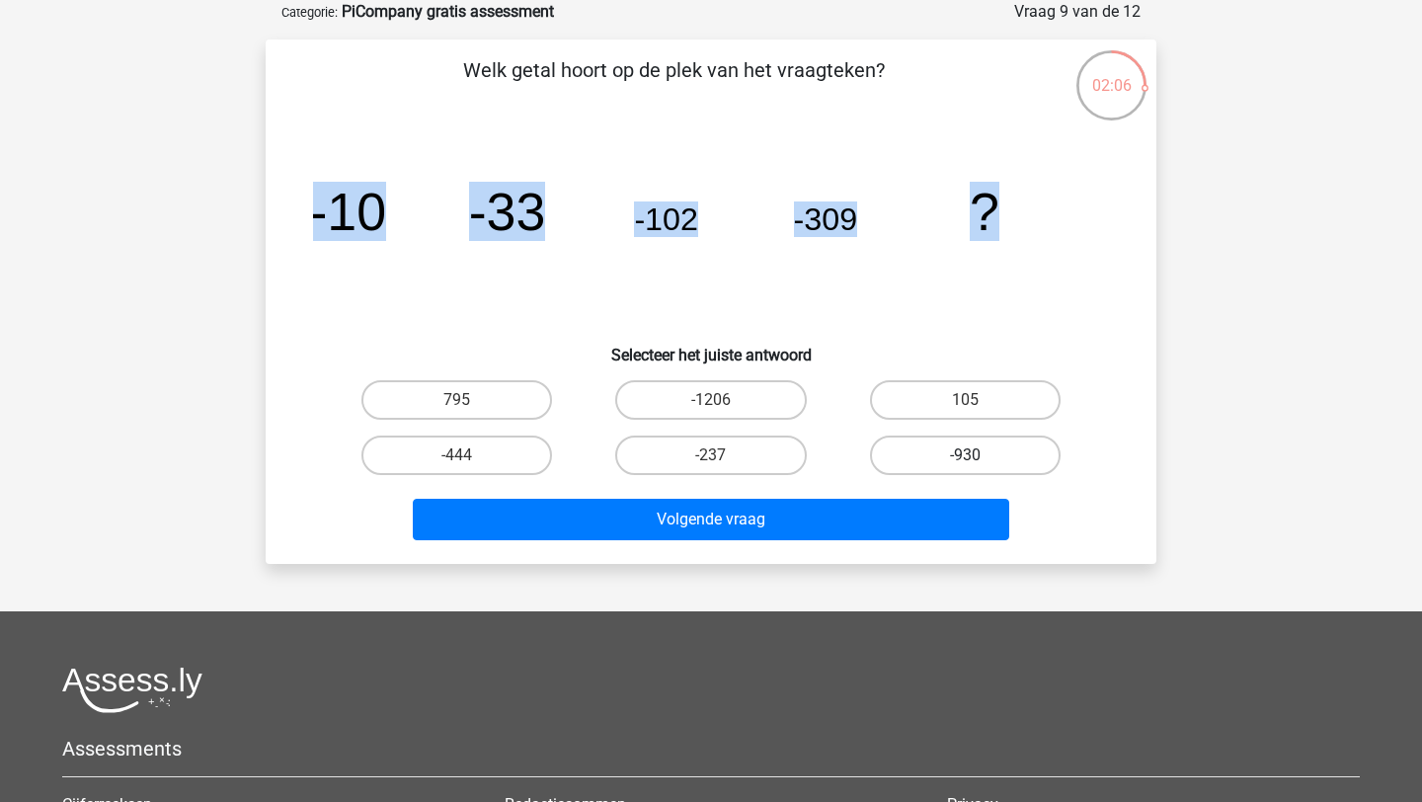
radio input "true"
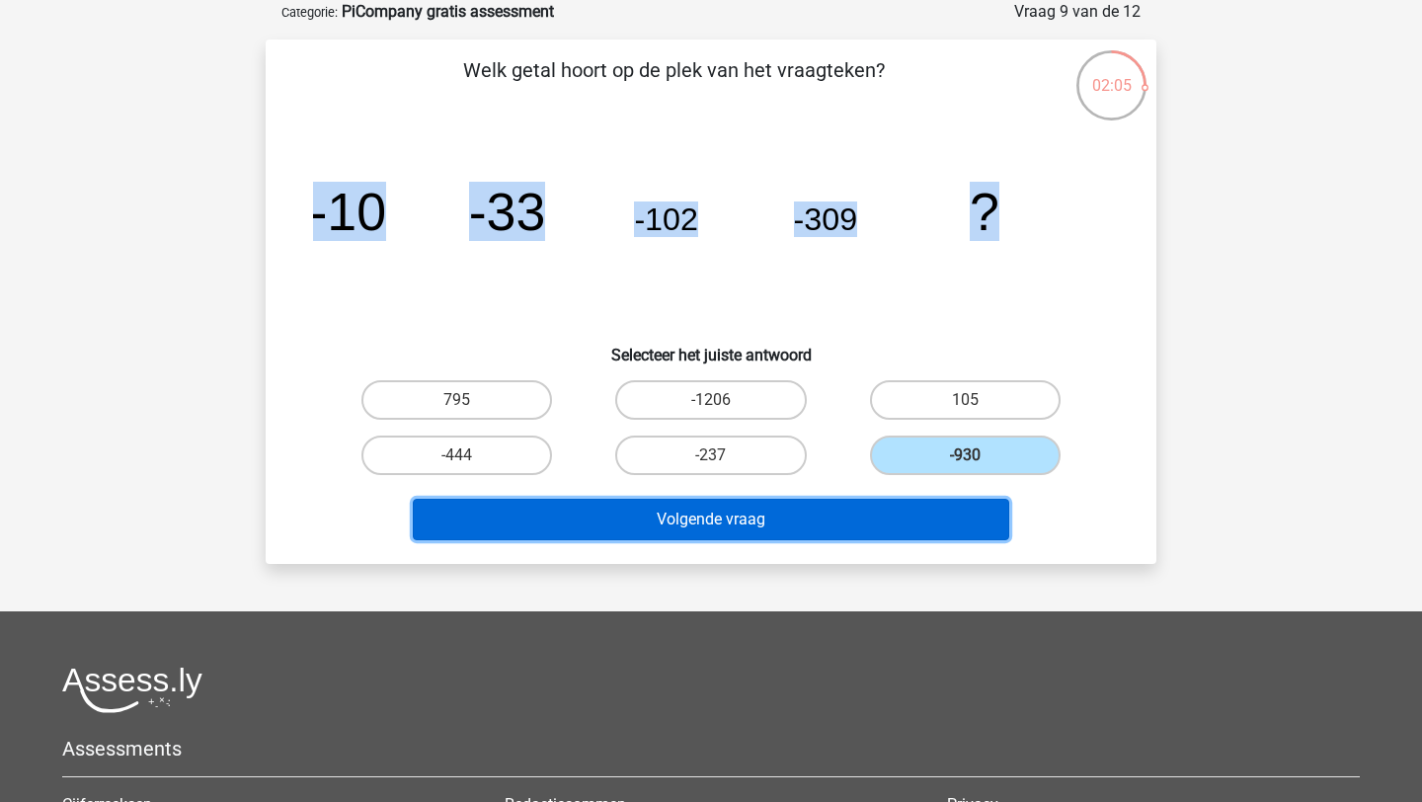
click at [788, 531] on button "Volgende vraag" at bounding box center [712, 519] width 598 height 41
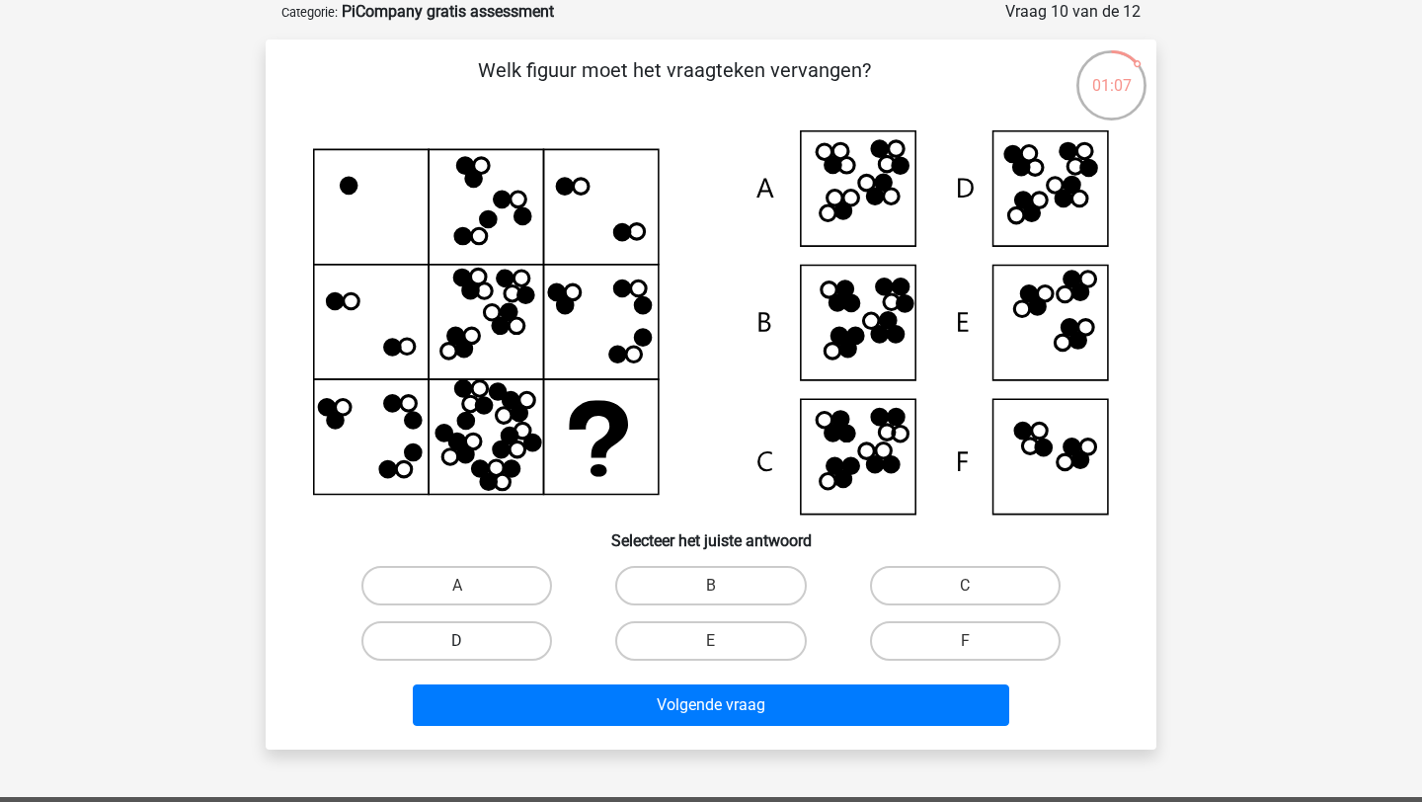
click at [440, 630] on label "D" at bounding box center [457, 641] width 191 height 40
click at [457, 641] on input "D" at bounding box center [463, 647] width 13 height 13
radio input "true"
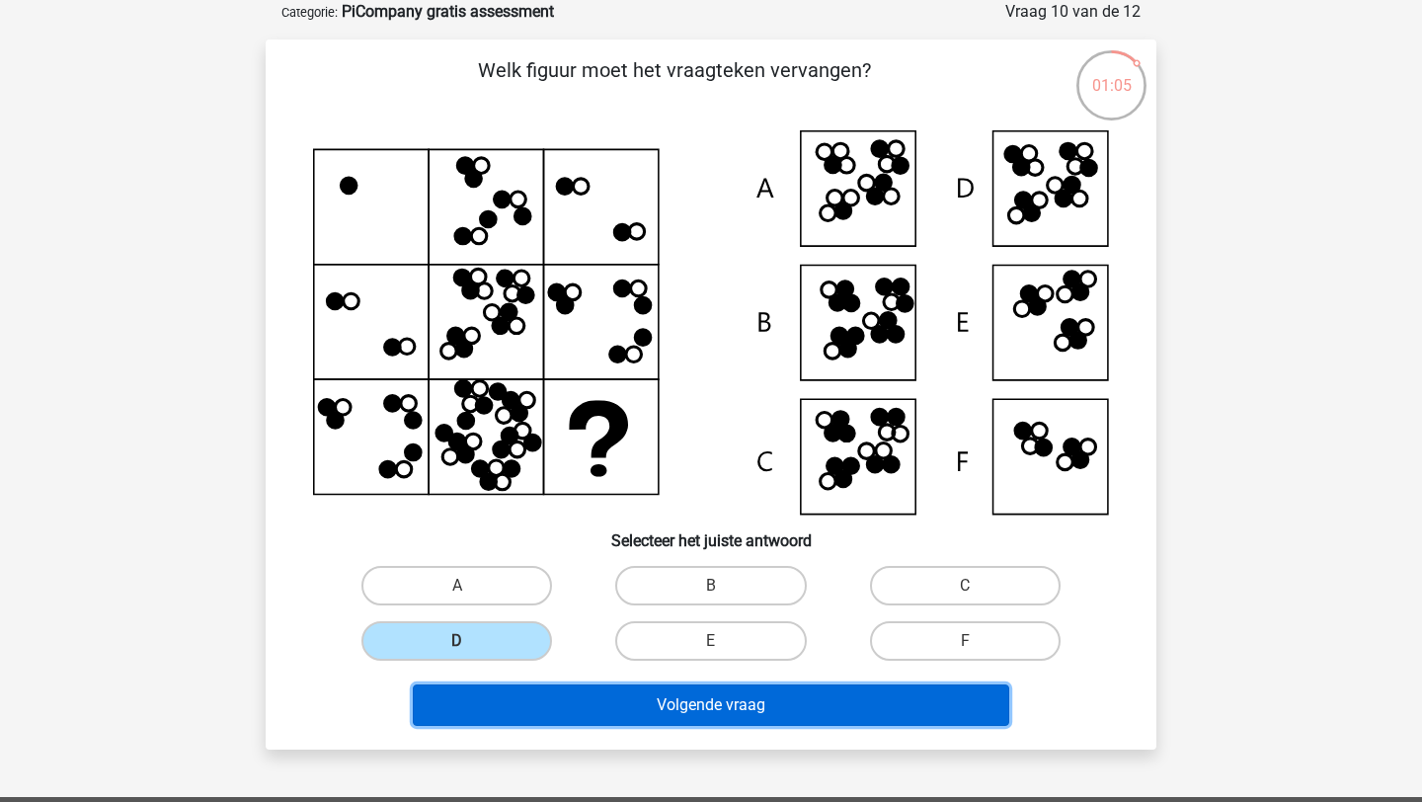
click at [623, 701] on button "Volgende vraag" at bounding box center [712, 705] width 598 height 41
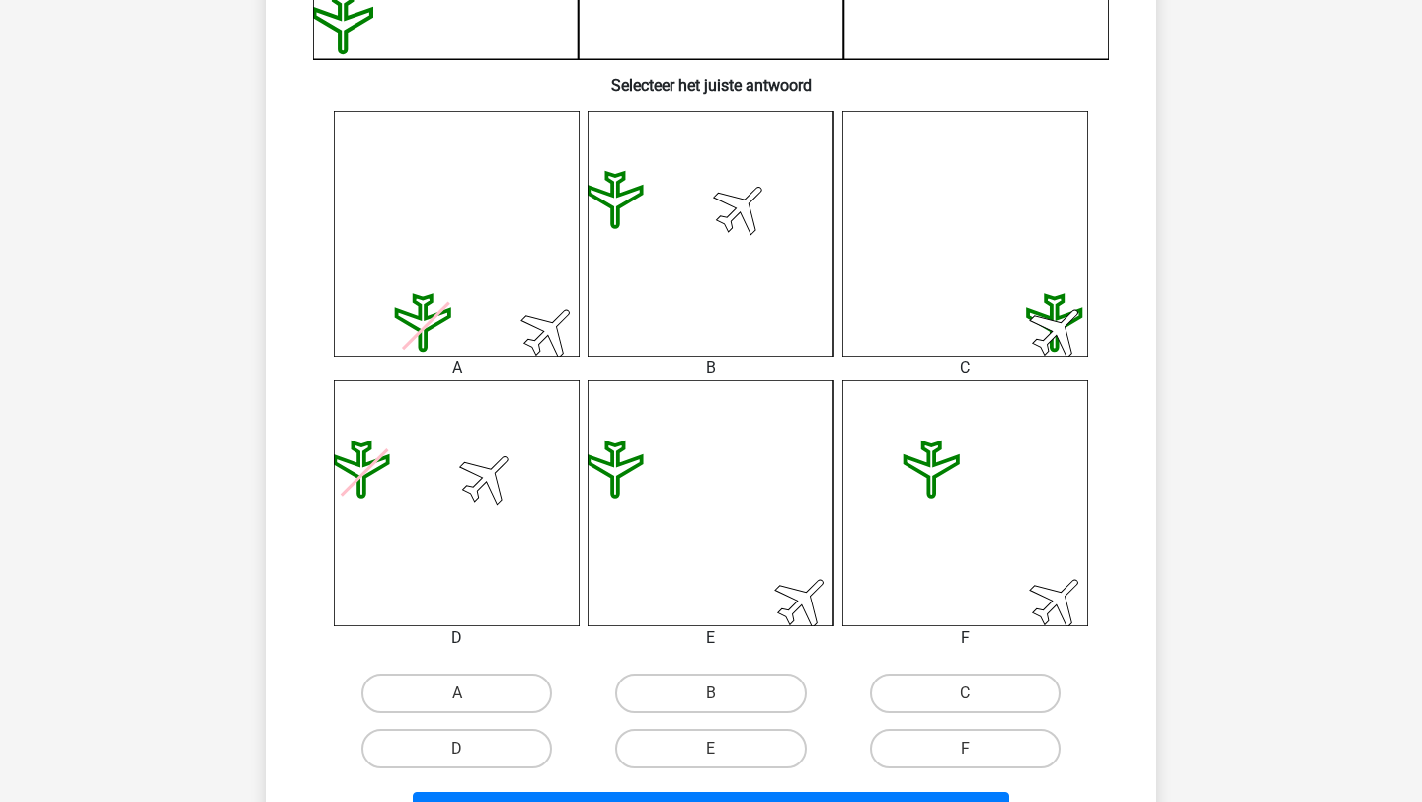
scroll to position [701, 0]
click at [701, 754] on label "E" at bounding box center [710, 748] width 191 height 40
click at [711, 754] on input "E" at bounding box center [717, 754] width 13 height 13
radio input "true"
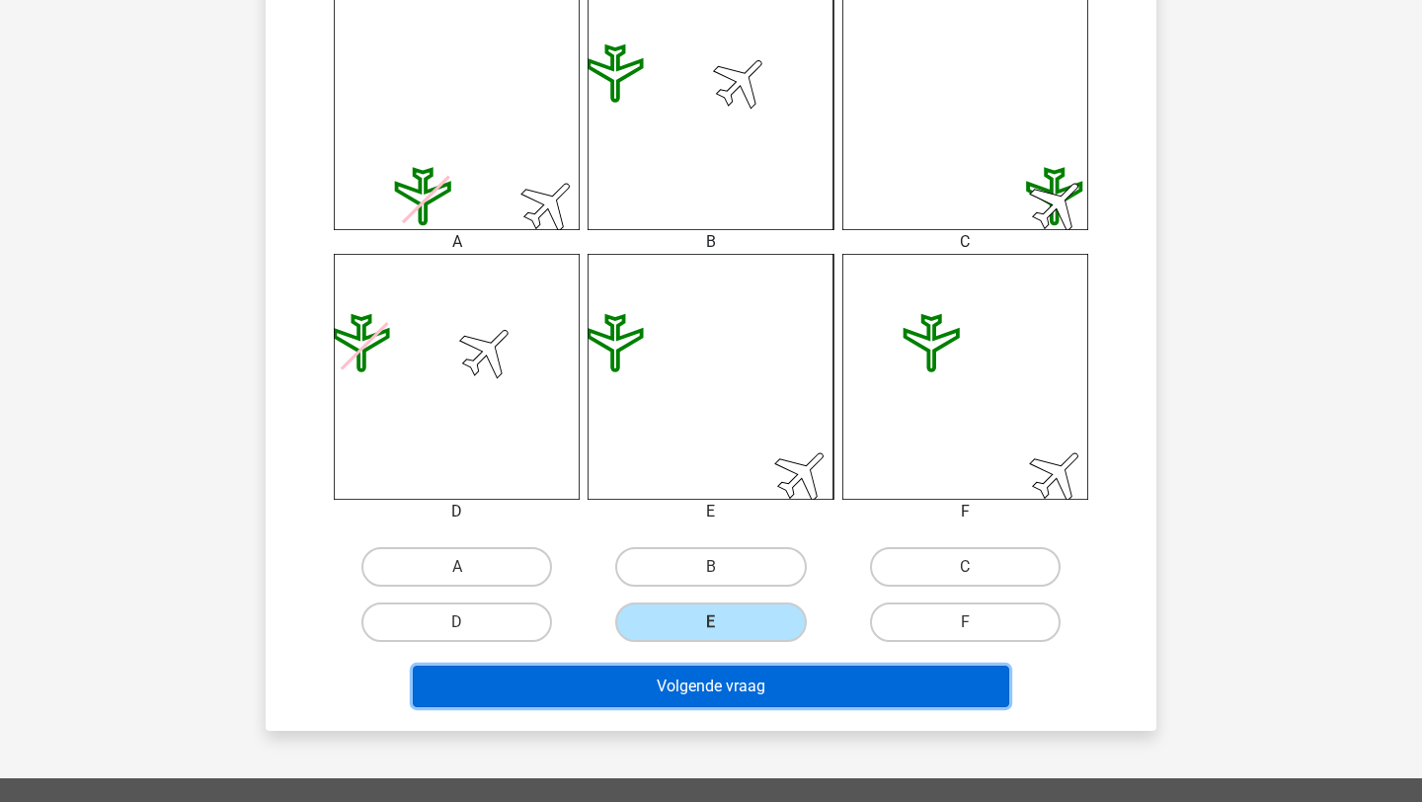
click at [750, 689] on button "Volgende vraag" at bounding box center [712, 686] width 598 height 41
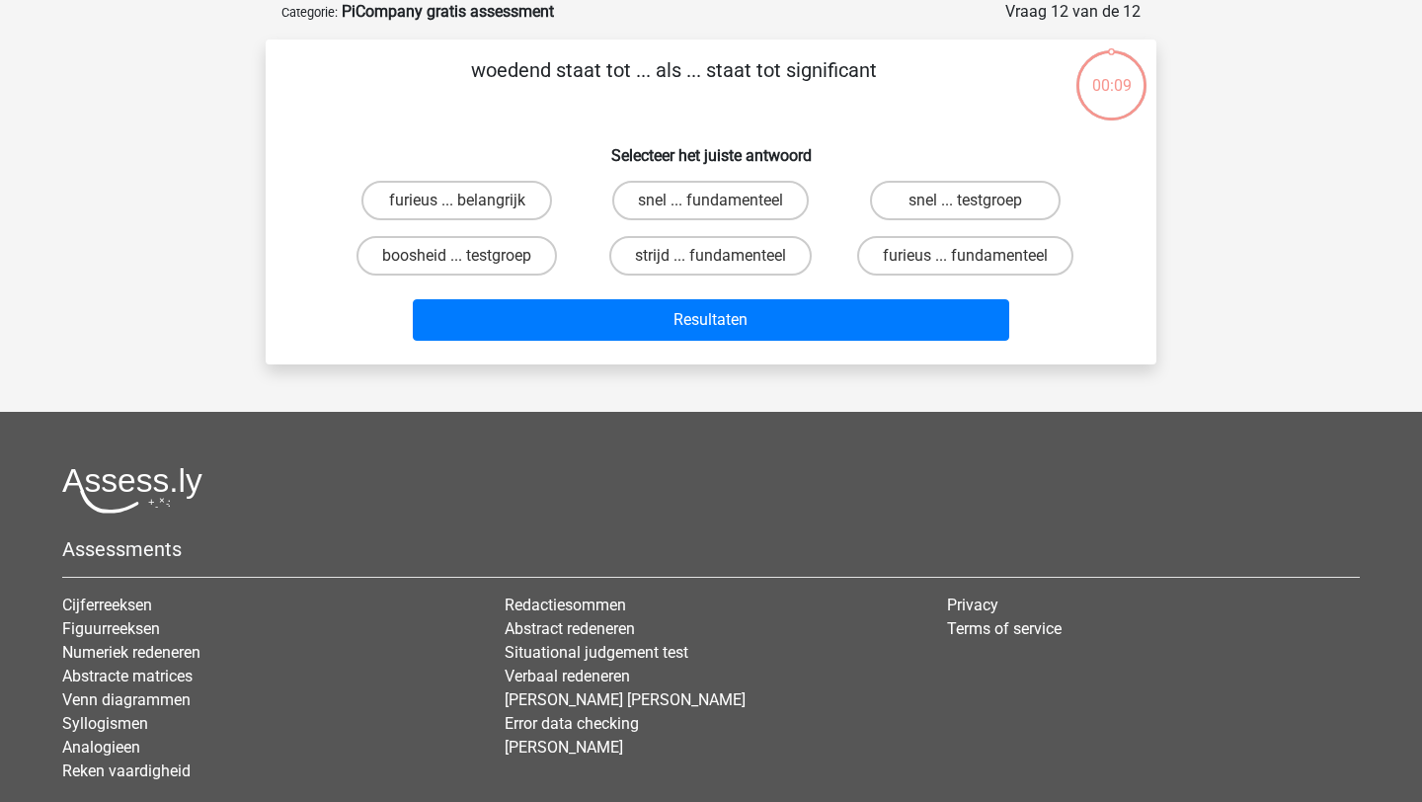
scroll to position [0, 0]
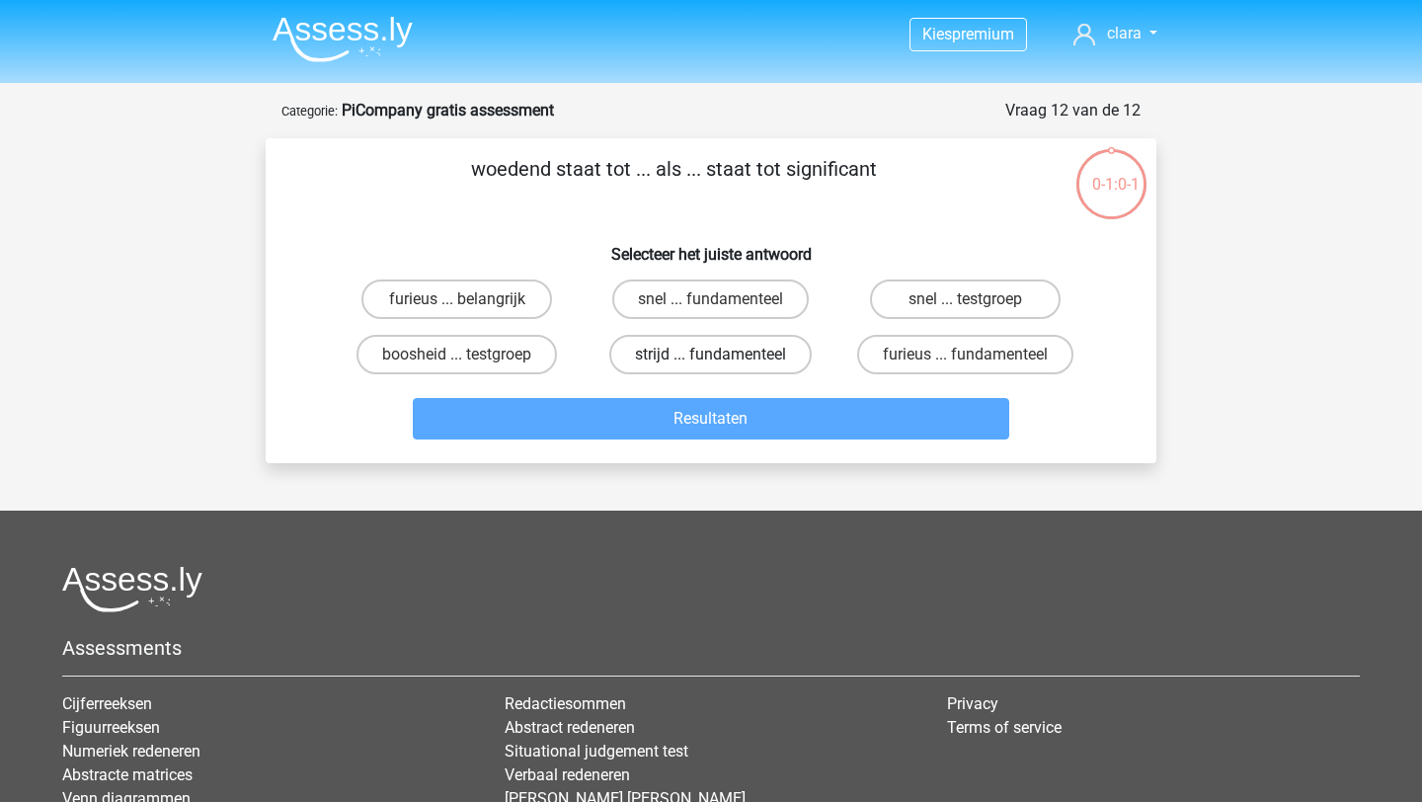
click at [692, 359] on label "strijd ... fundamenteel" at bounding box center [710, 355] width 202 height 40
click at [711, 359] on input "strijd ... fundamenteel" at bounding box center [717, 361] width 13 height 13
radio input "true"
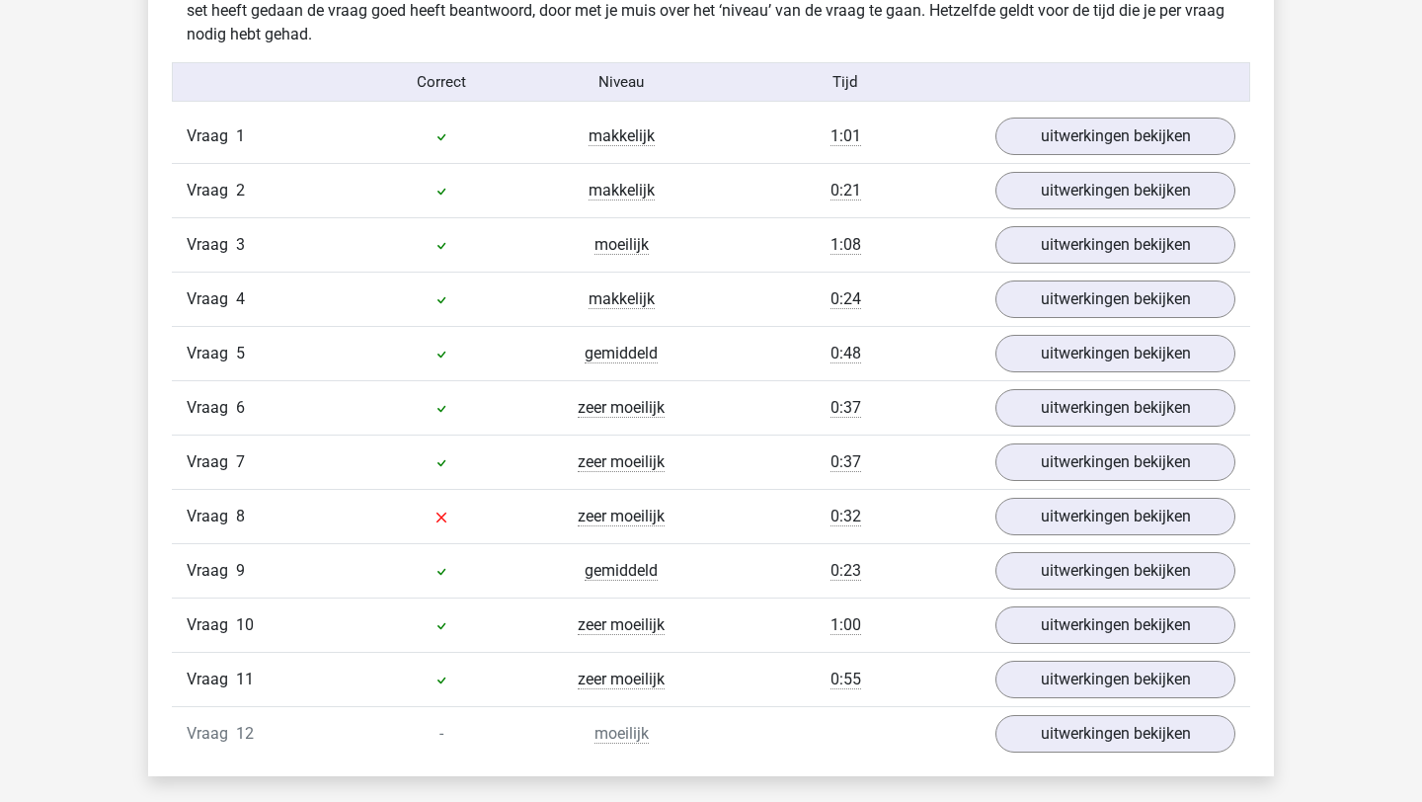
scroll to position [2173, 0]
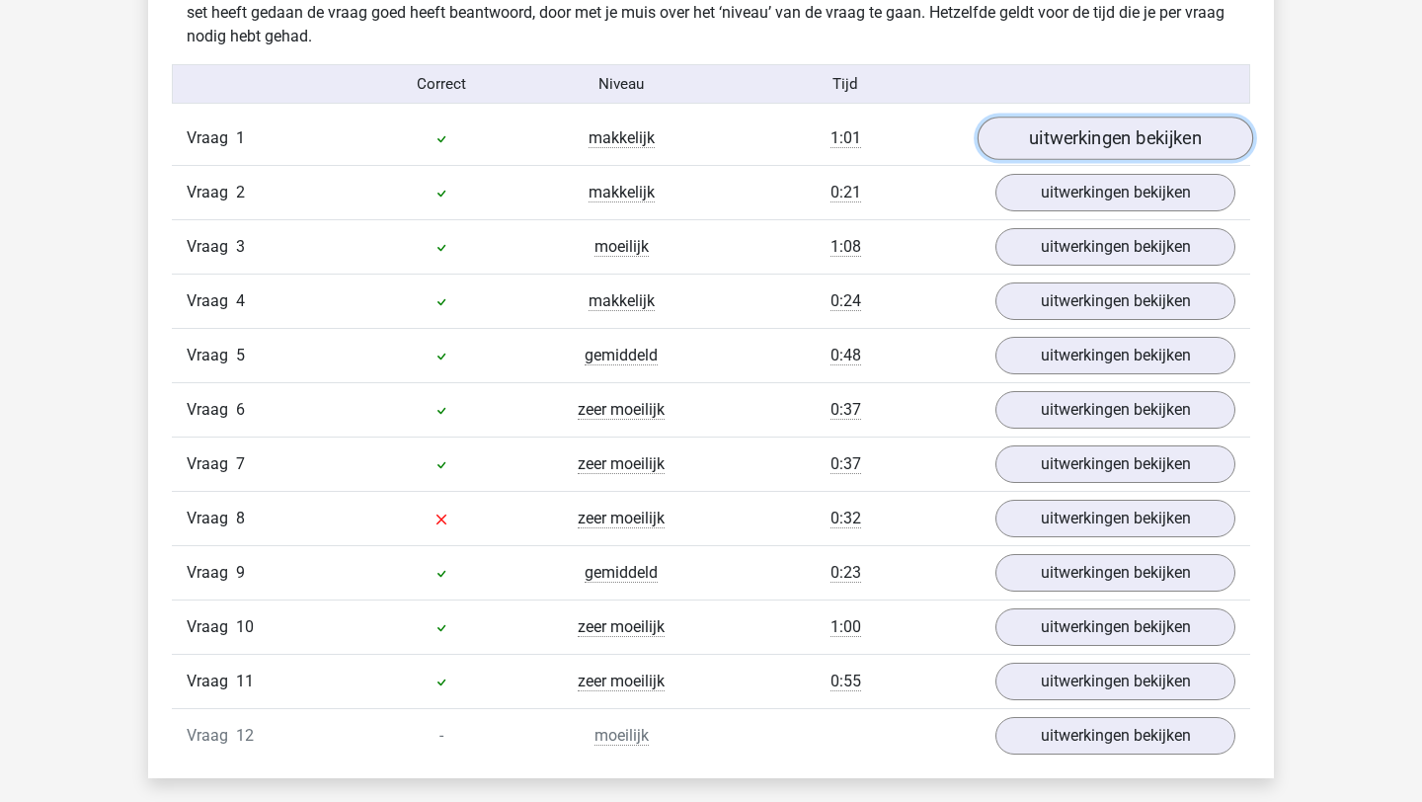
click at [1109, 153] on link "uitwerkingen bekijken" at bounding box center [1116, 139] width 276 height 43
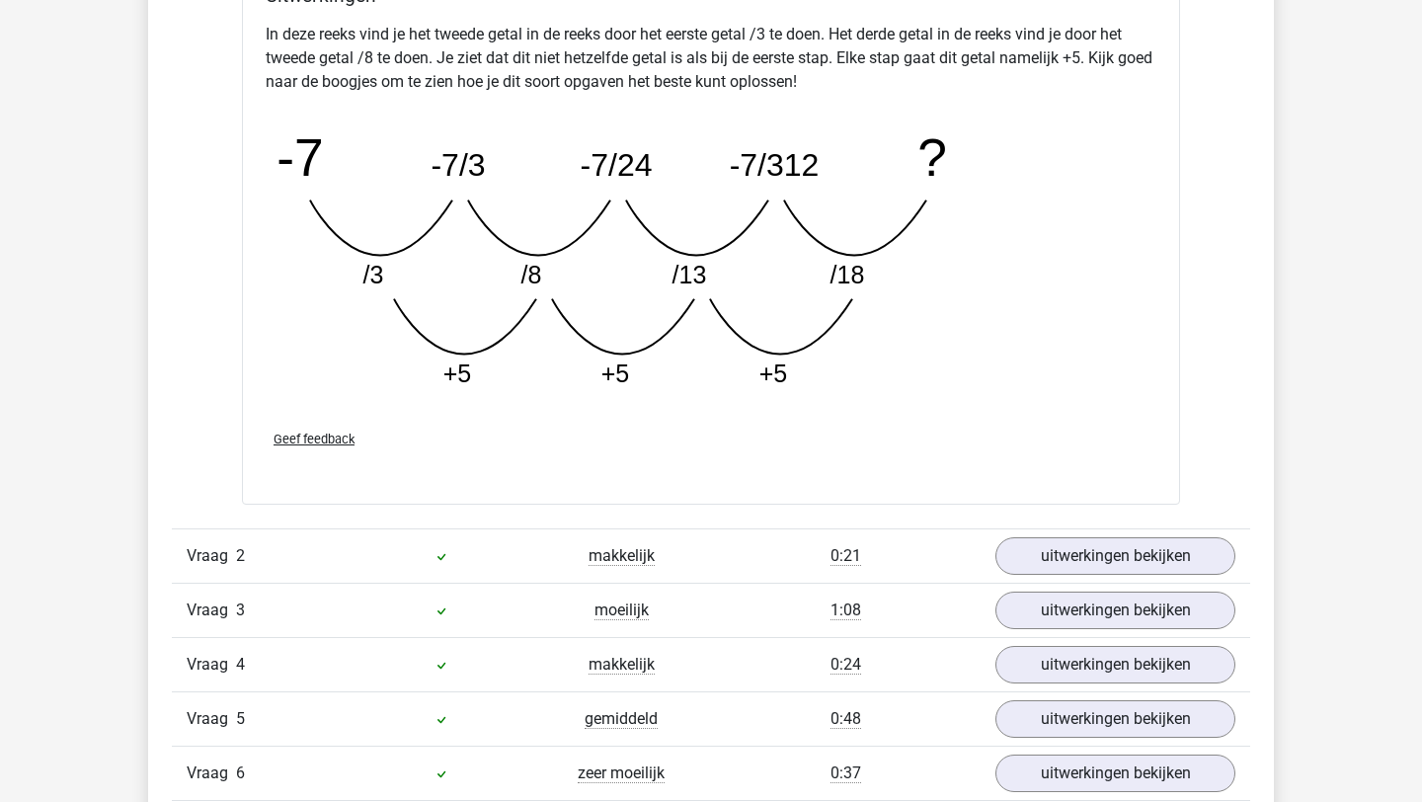
scroll to position [2826, 0]
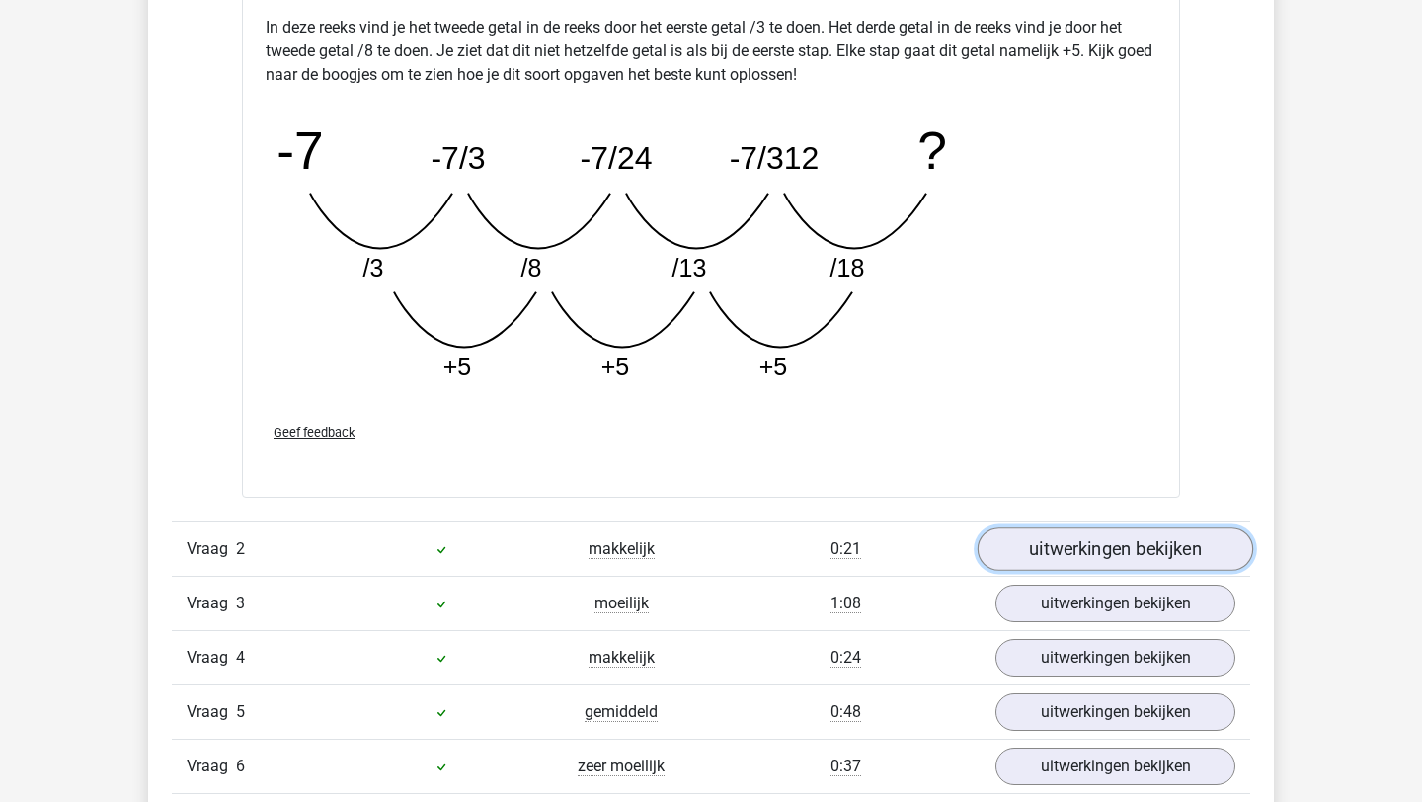
click at [1102, 550] on link "uitwerkingen bekijken" at bounding box center [1116, 548] width 276 height 43
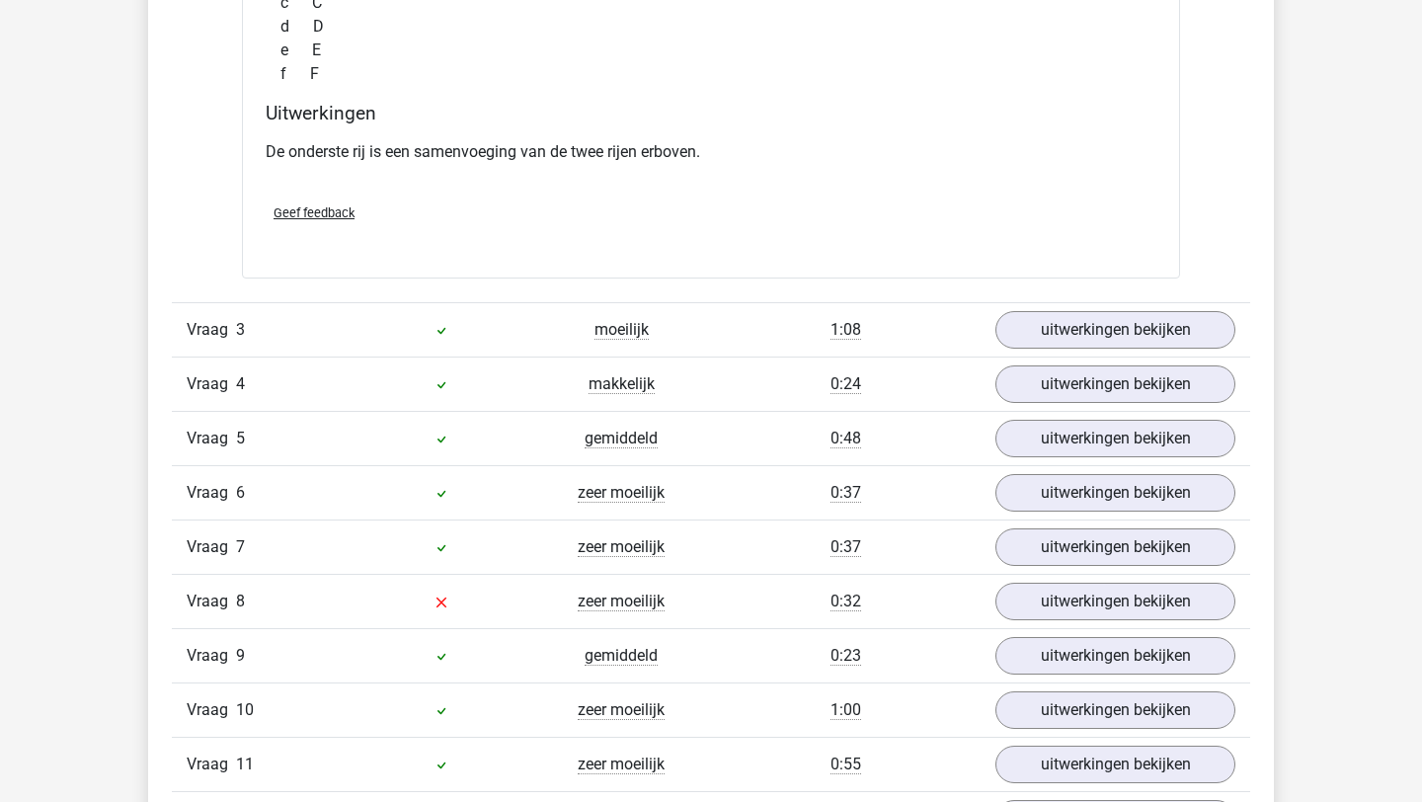
scroll to position [3966, 0]
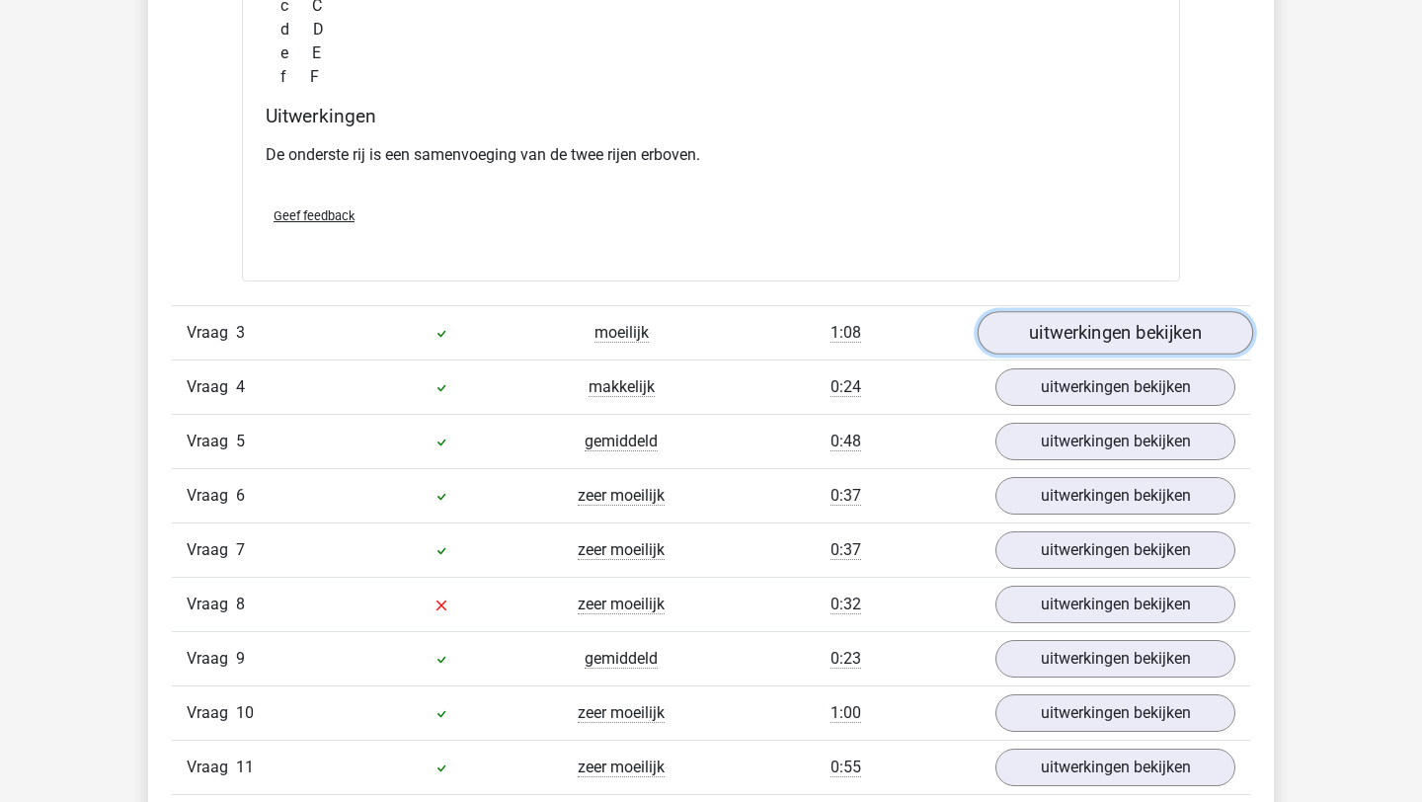
click at [1055, 331] on link "uitwerkingen bekijken" at bounding box center [1116, 333] width 276 height 43
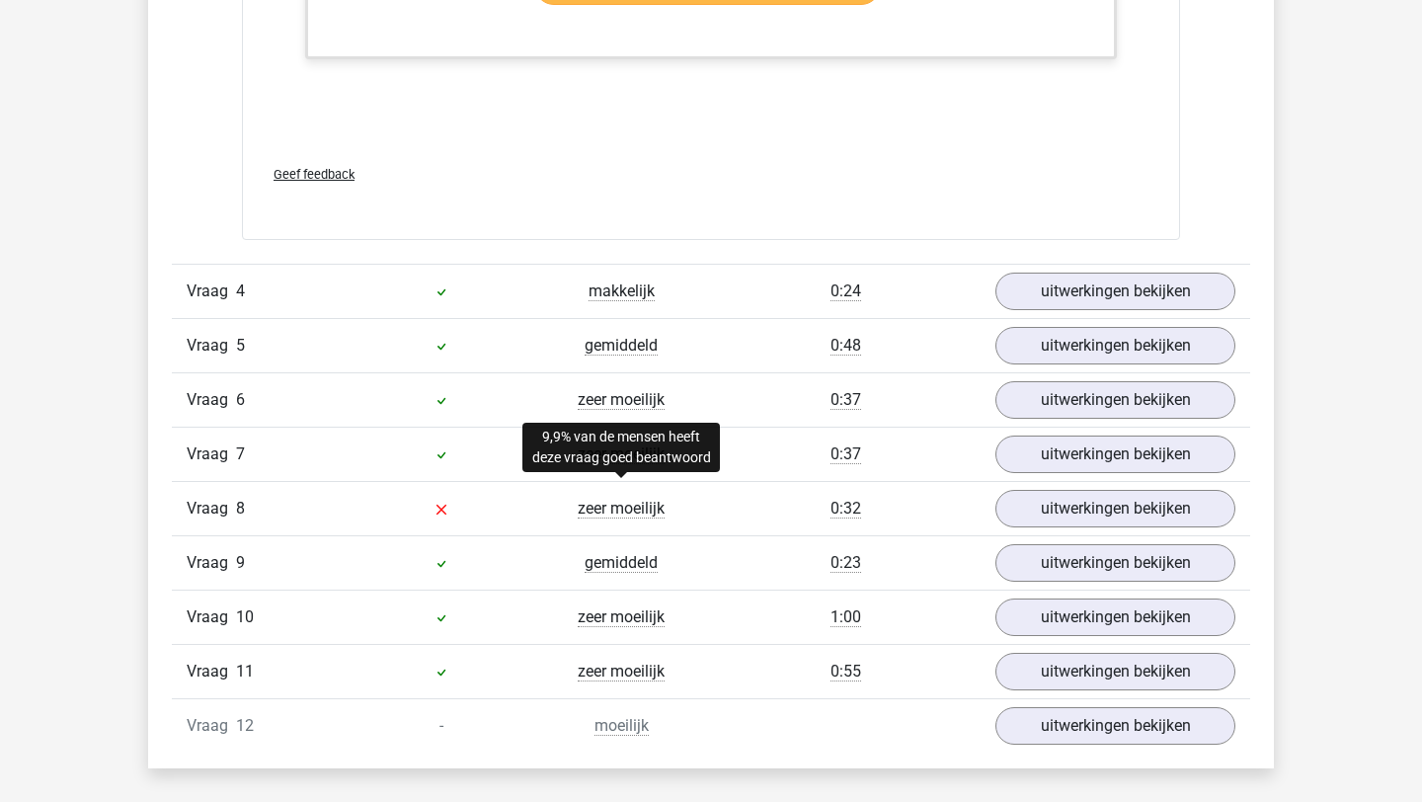
scroll to position [6111, 0]
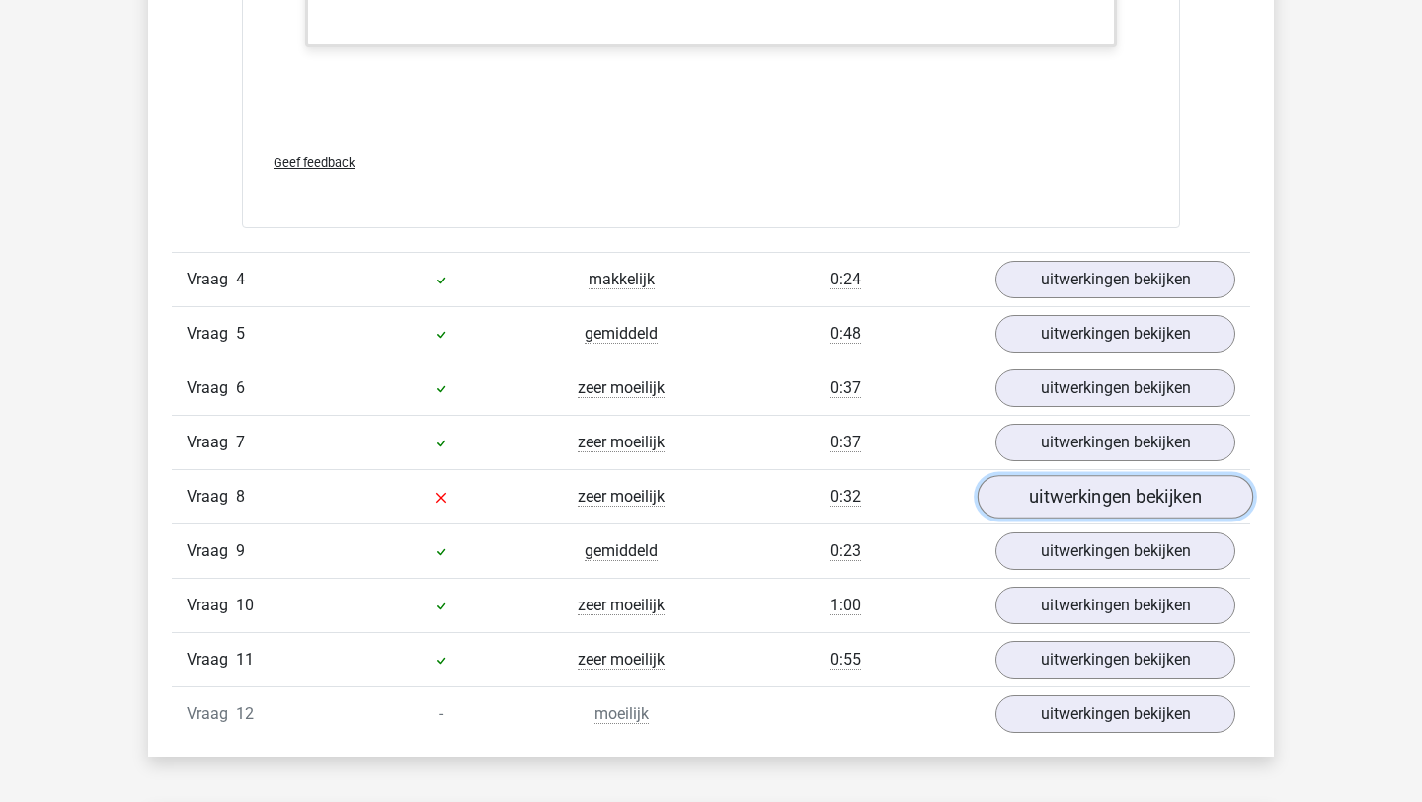
click at [1039, 496] on link "uitwerkingen bekijken" at bounding box center [1116, 496] width 276 height 43
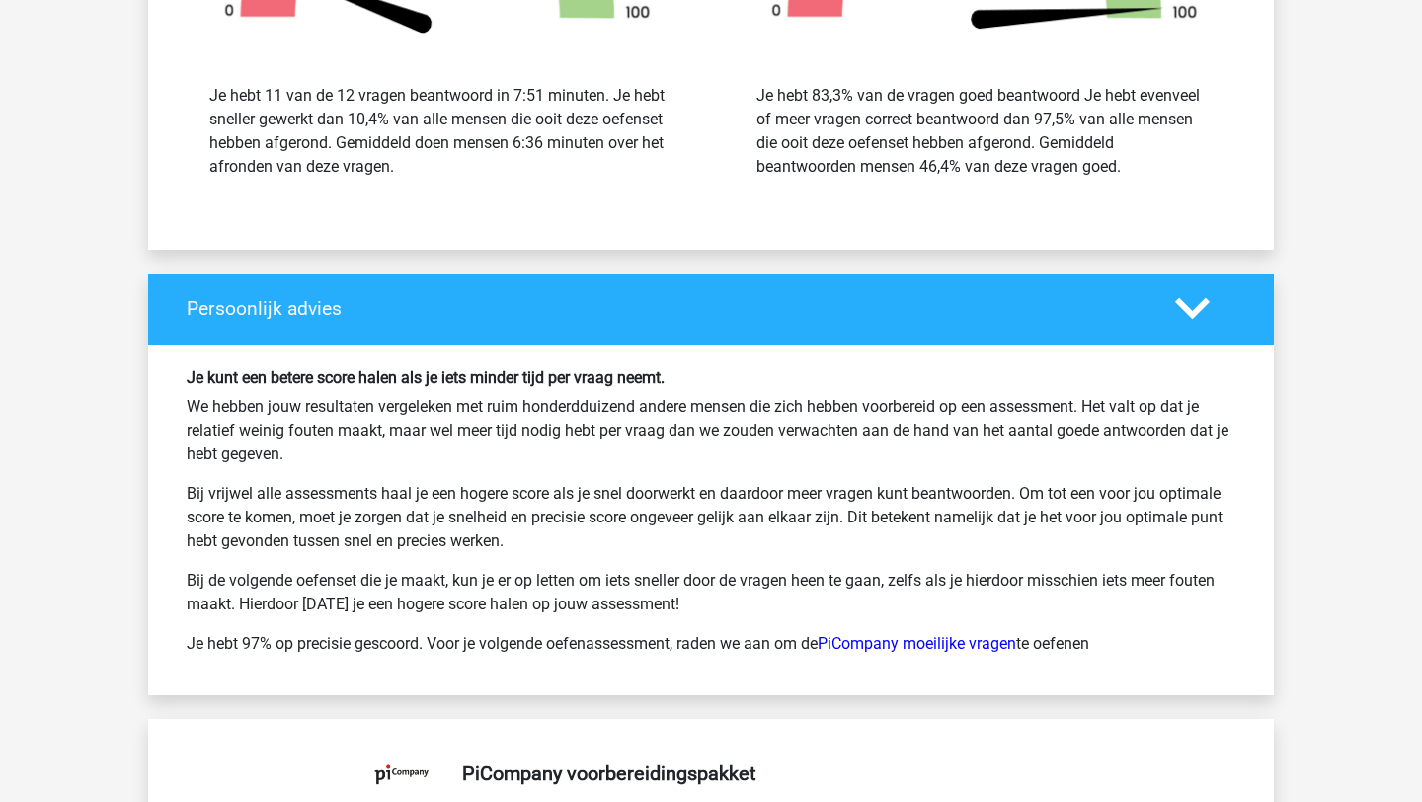
scroll to position [7108, 0]
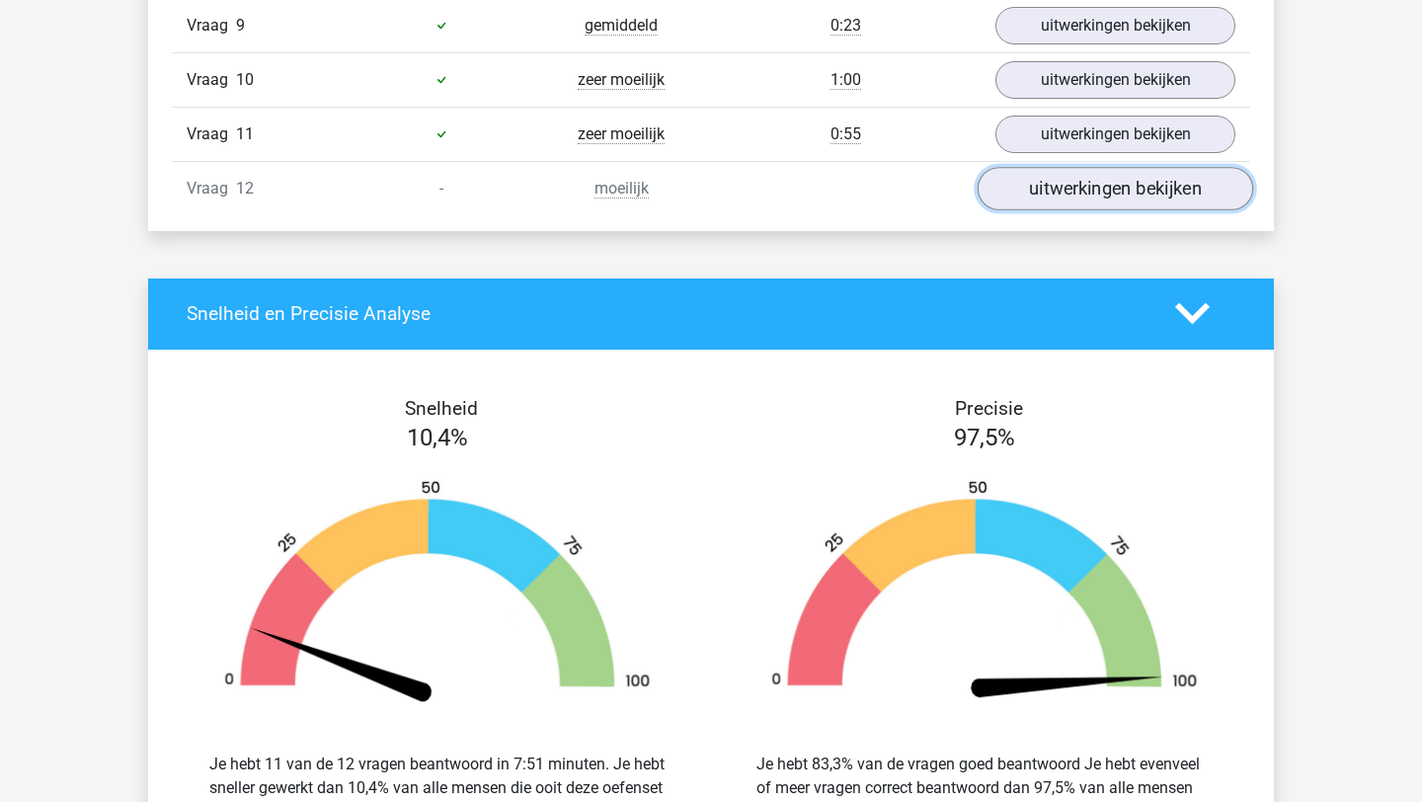
click at [1113, 201] on link "uitwerkingen bekijken" at bounding box center [1116, 188] width 276 height 43
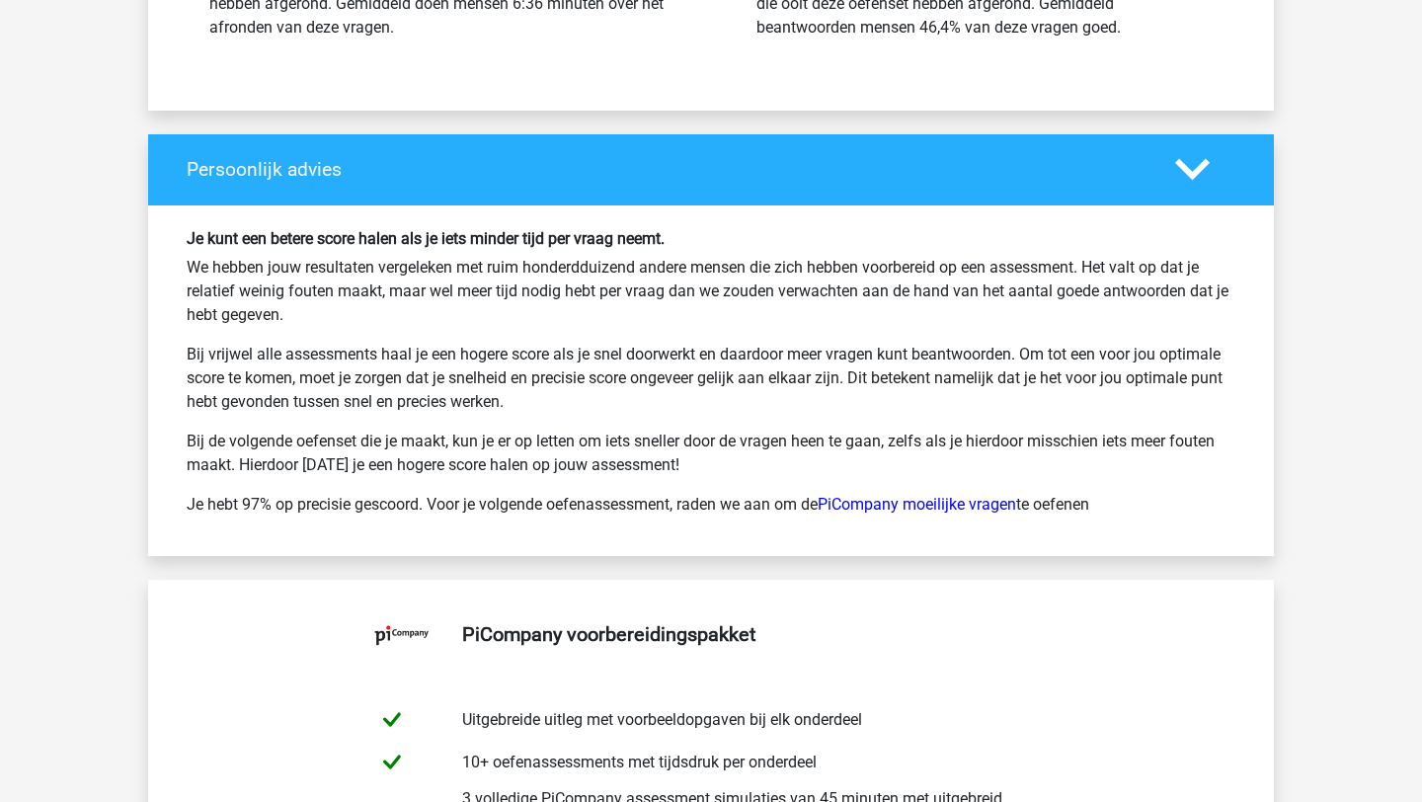
scroll to position [8359, 0]
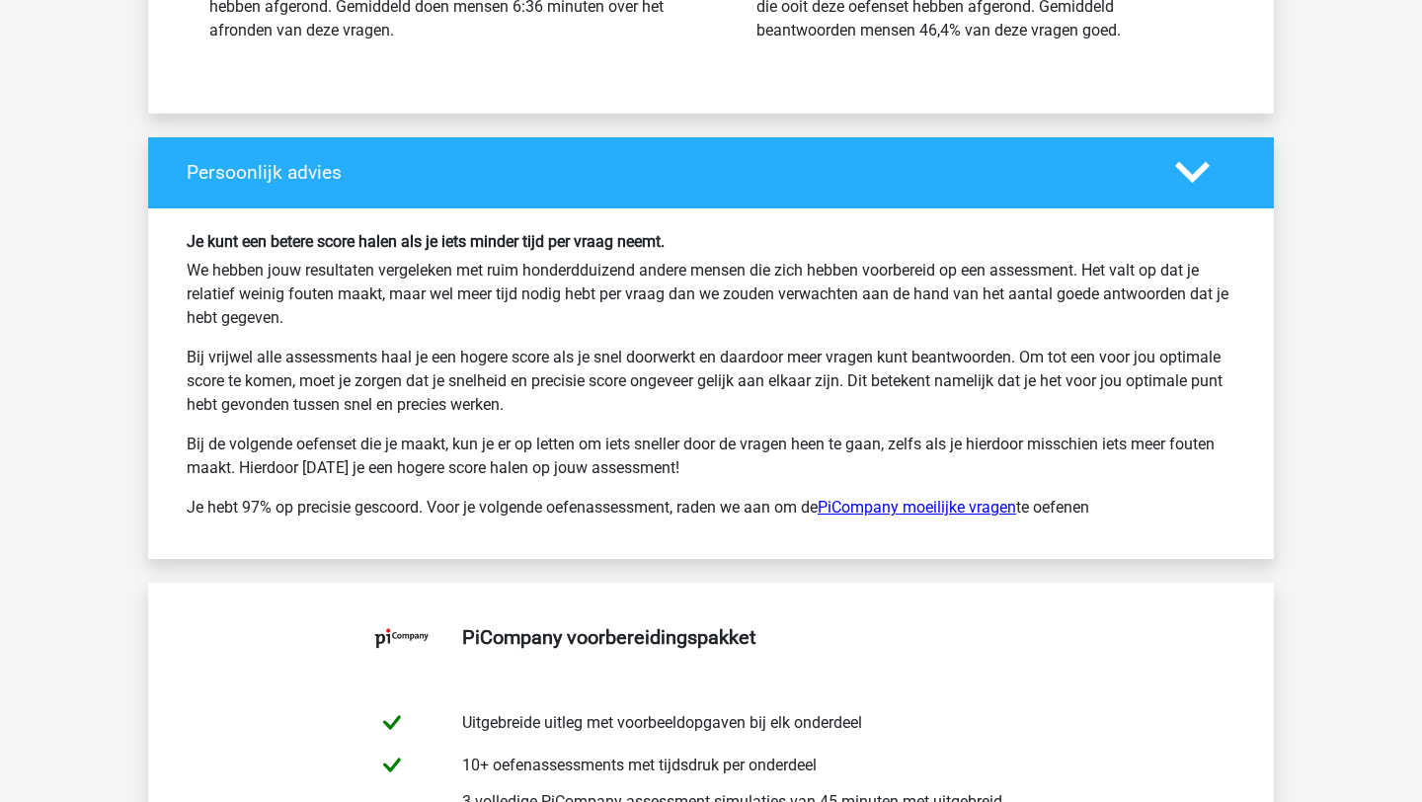
click at [915, 509] on link "PiCompany moeilijke vragen" at bounding box center [917, 507] width 199 height 19
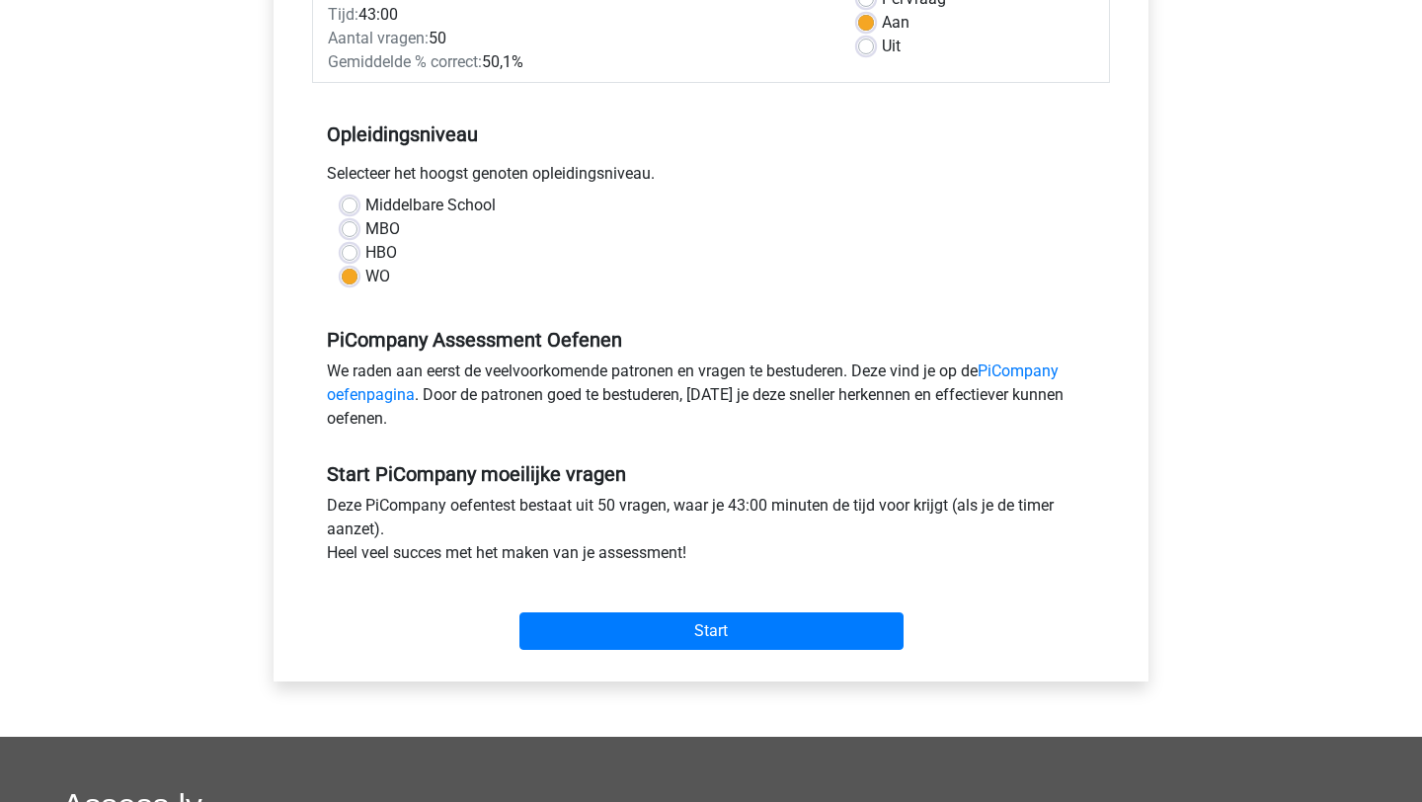
scroll to position [350, 0]
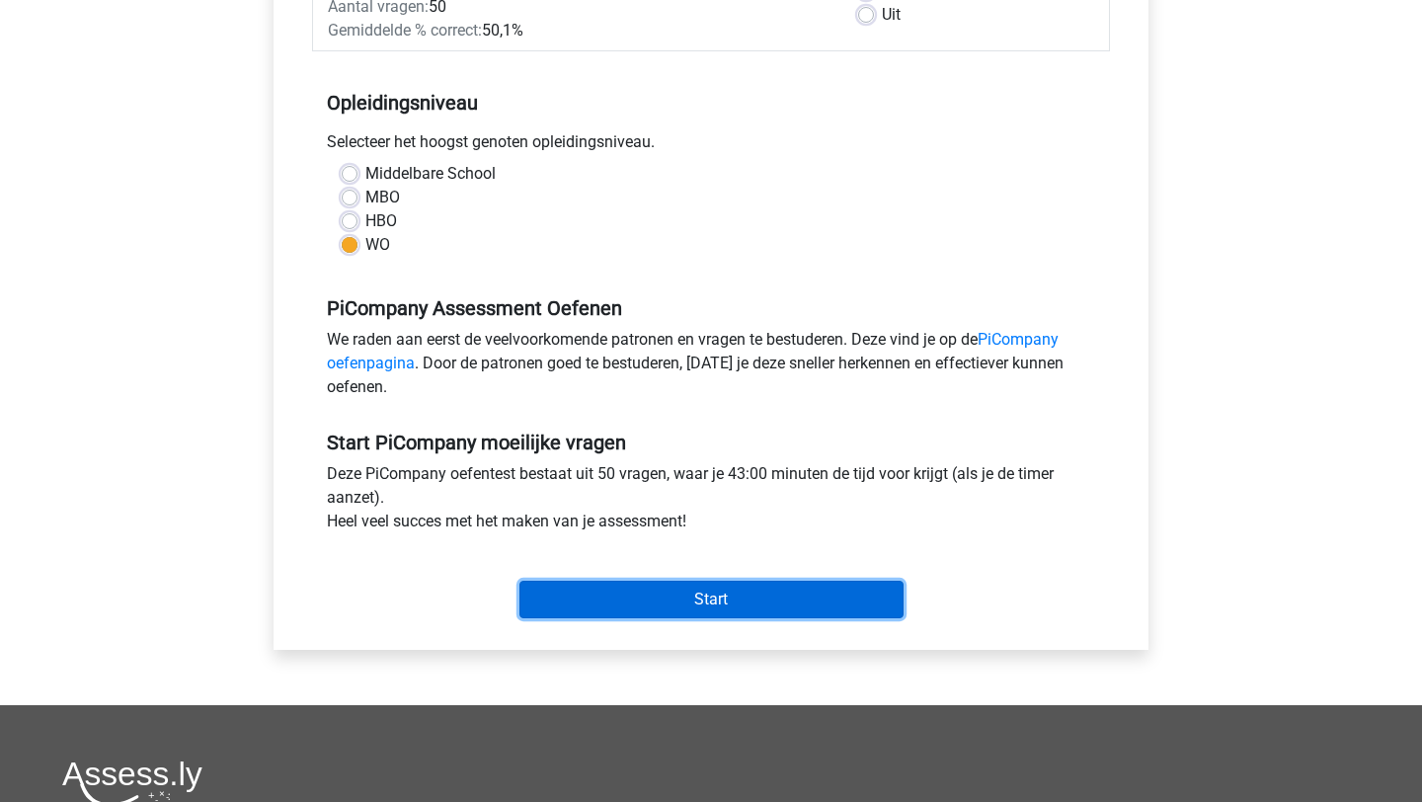
click at [685, 618] on input "Start" at bounding box center [712, 600] width 384 height 38
